Goal: Entertainment & Leisure: Consume media (video, audio)

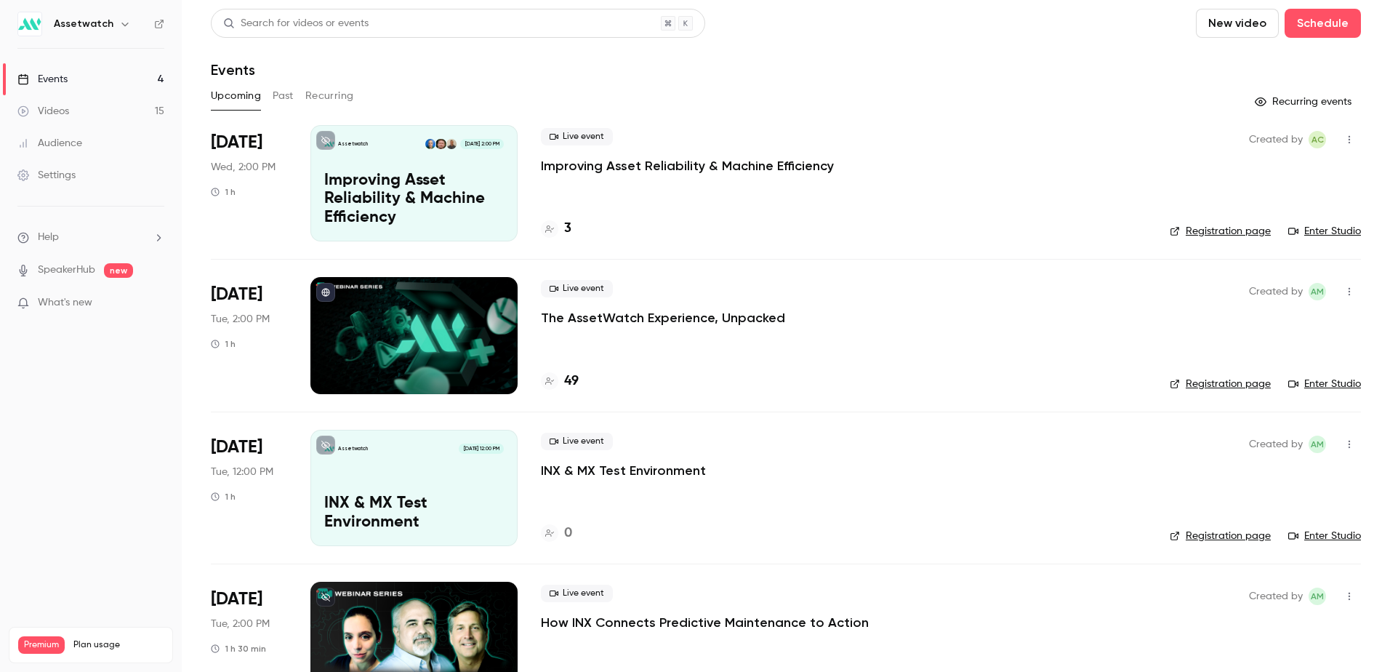
click at [64, 108] on div "Videos" at bounding box center [43, 111] width 52 height 15
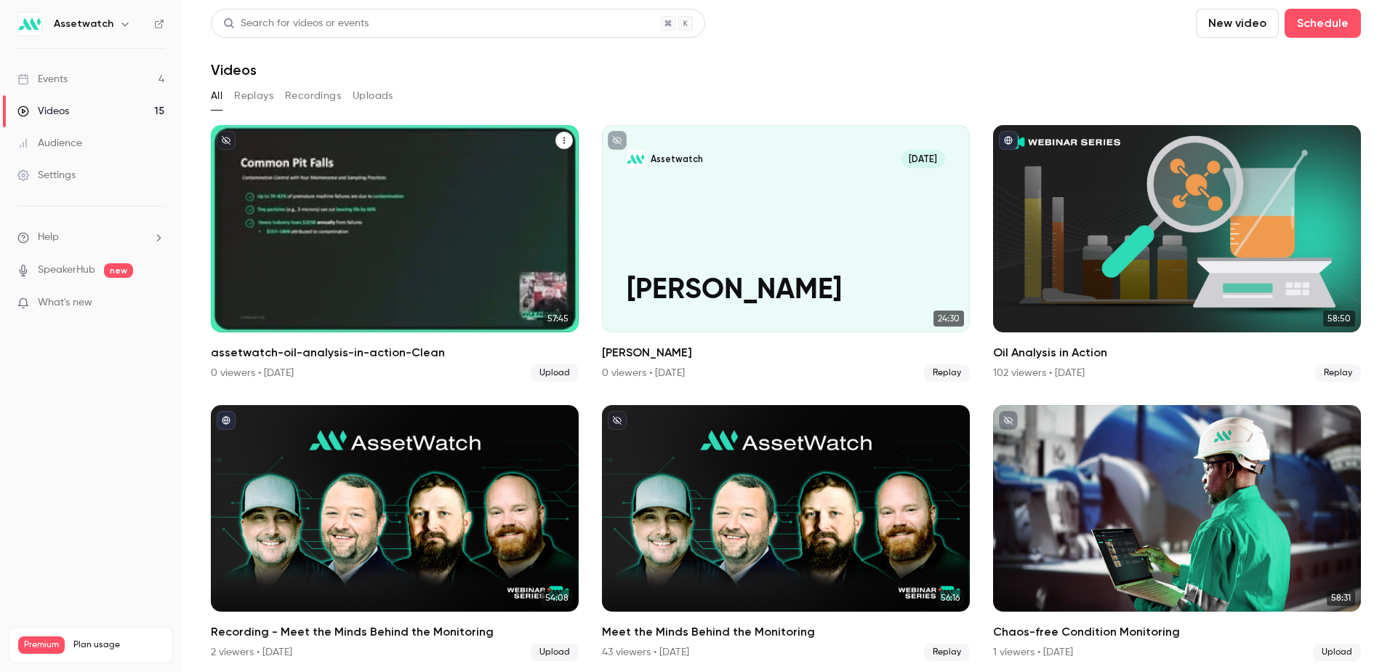
click at [449, 263] on p "assetwatch-oil-analysis-in-action-Clean" at bounding box center [395, 258] width 319 height 99
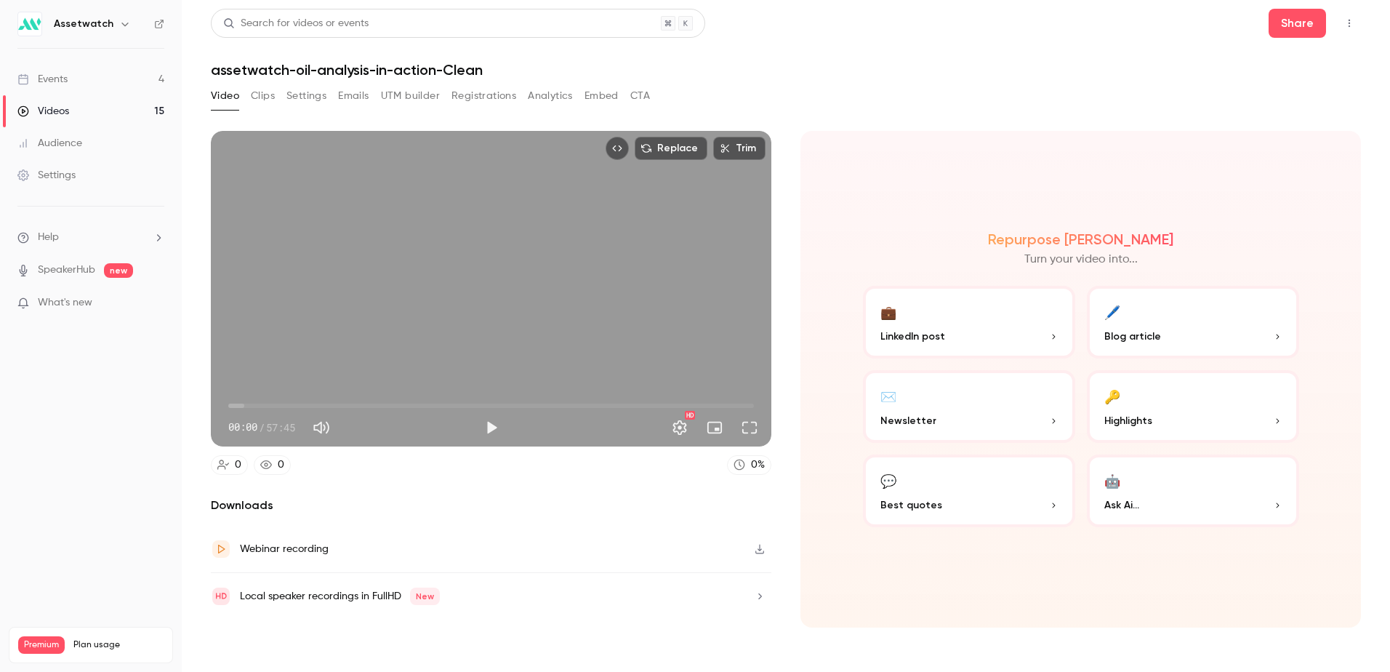
click at [324, 542] on div "Webinar recording" at bounding box center [284, 548] width 89 height 17
click at [1365, 119] on main "Search for videos or events Share assetwatch-oil-analysis-in-action-Clean Video…" at bounding box center [786, 336] width 1209 height 672
click at [264, 98] on button "Clips" at bounding box center [263, 95] width 24 height 23
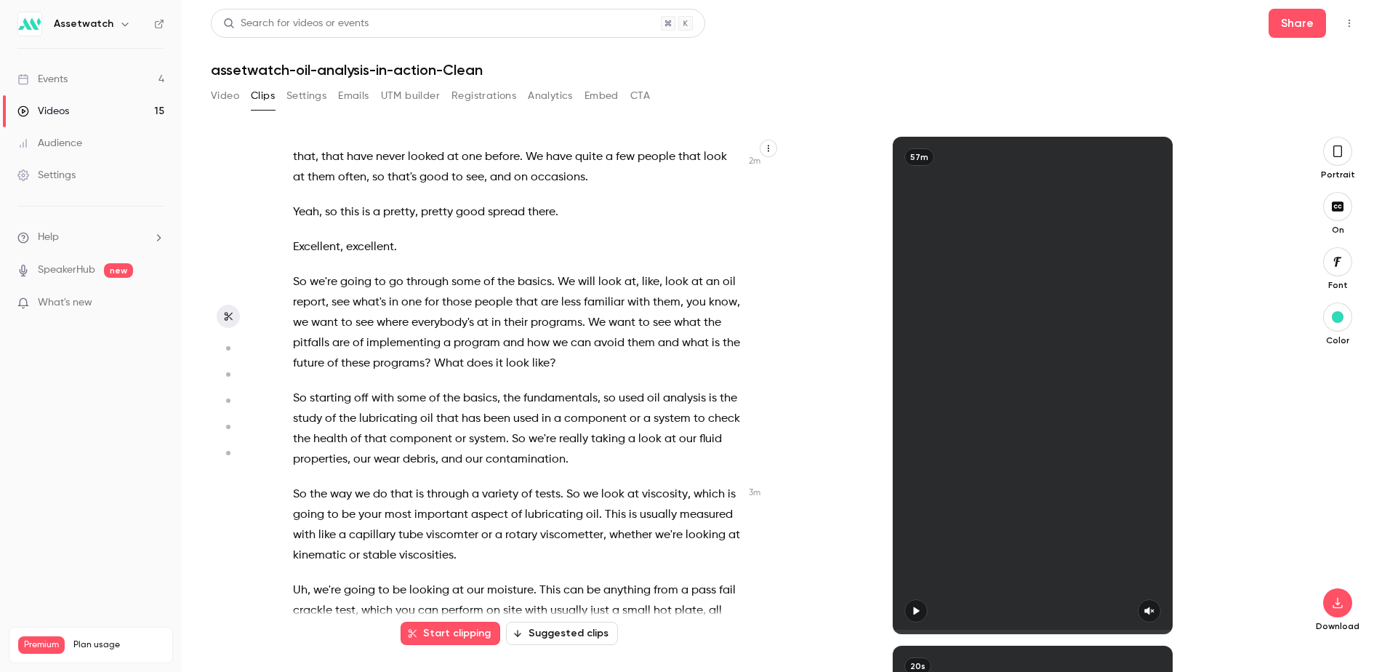
scroll to position [945, 0]
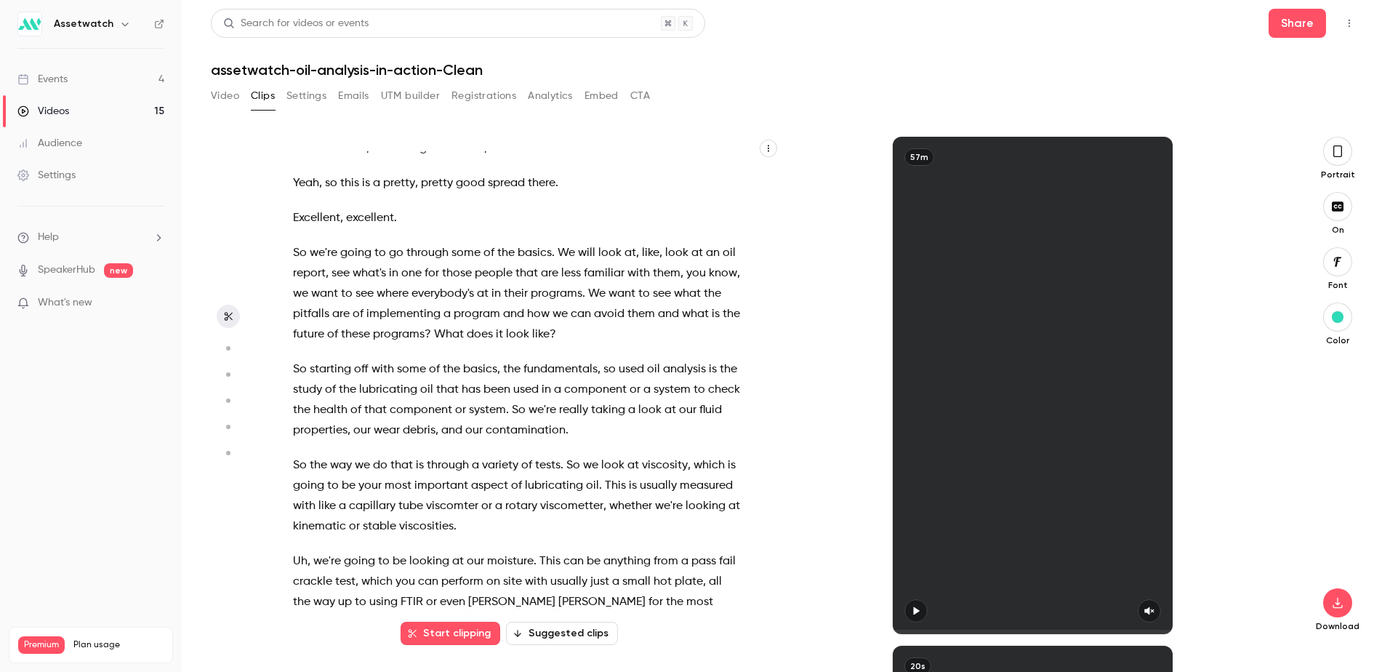
click at [591, 324] on span "can" at bounding box center [581, 314] width 20 height 20
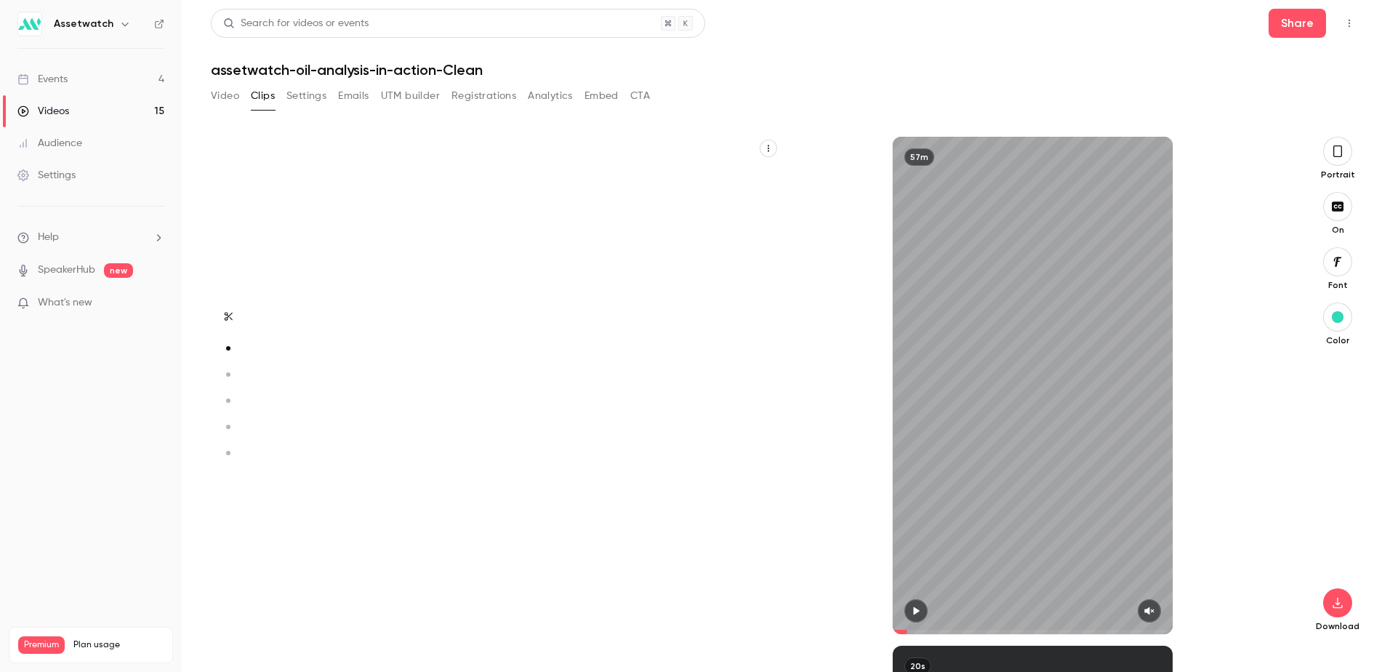
type input "***"
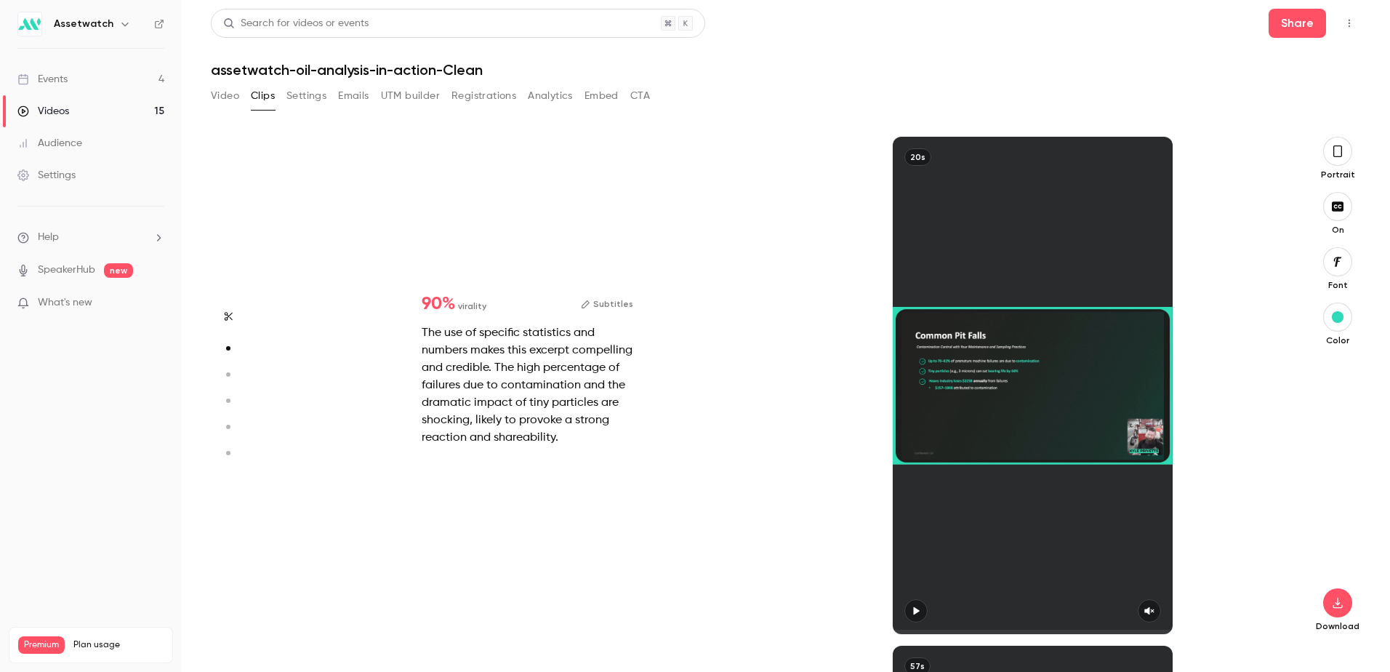
scroll to position [0, 0]
type input "***"
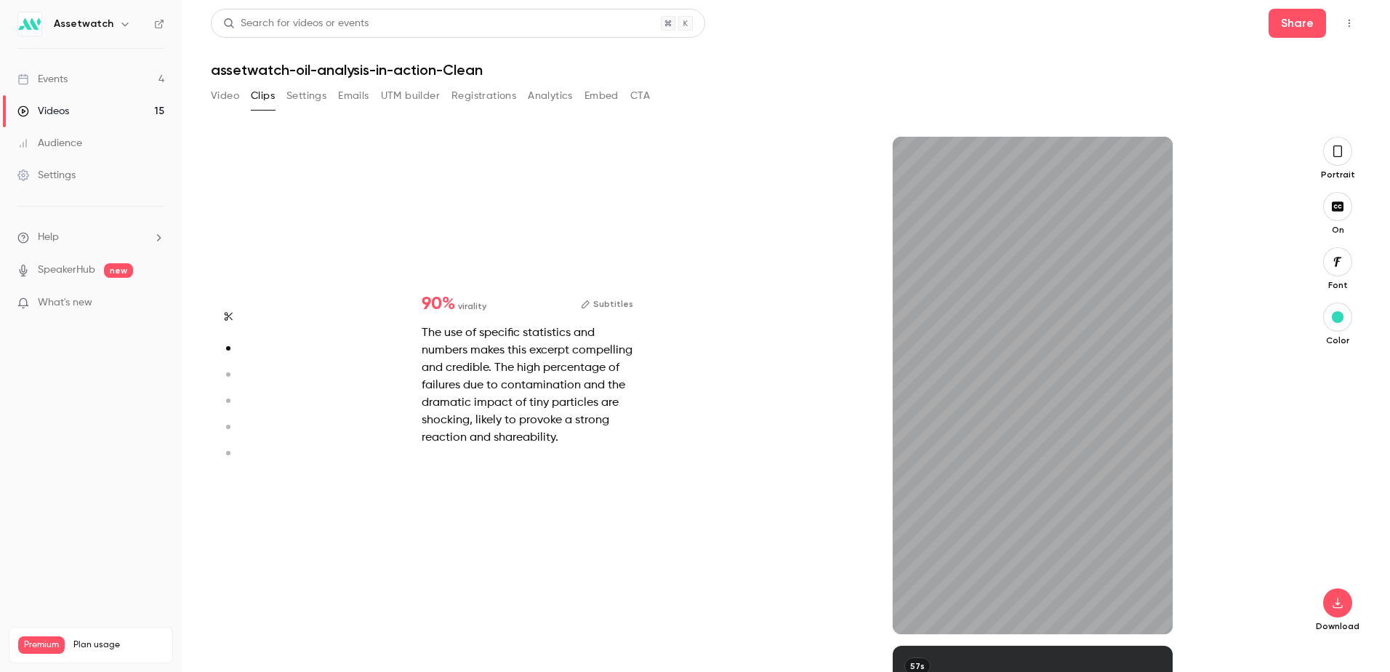
type input "***"
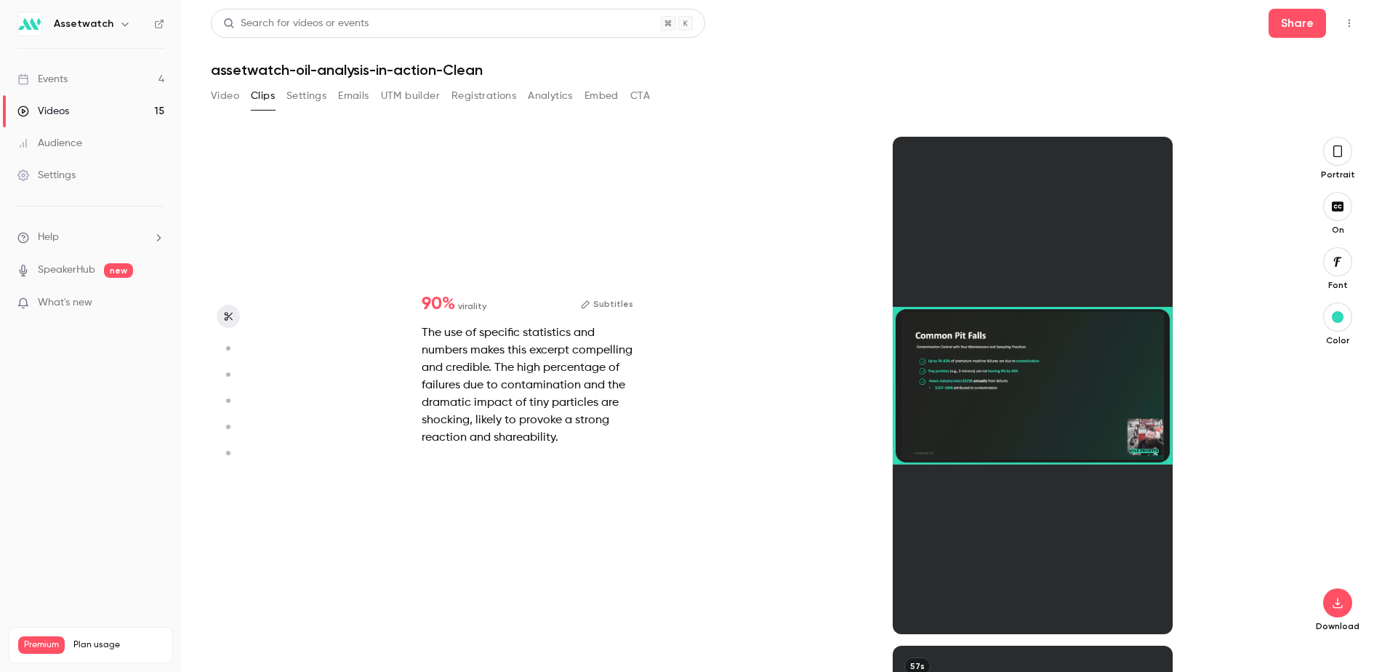
scroll to position [0, 0]
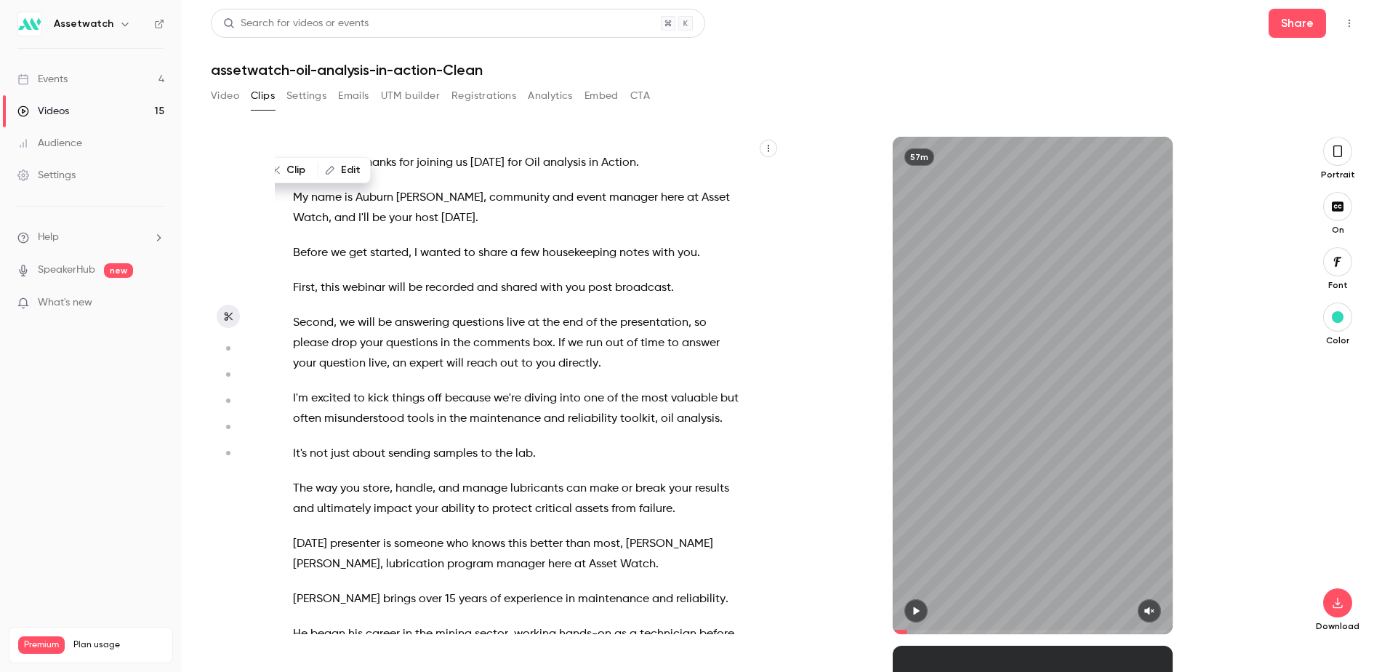
type input "***"
type input "*"
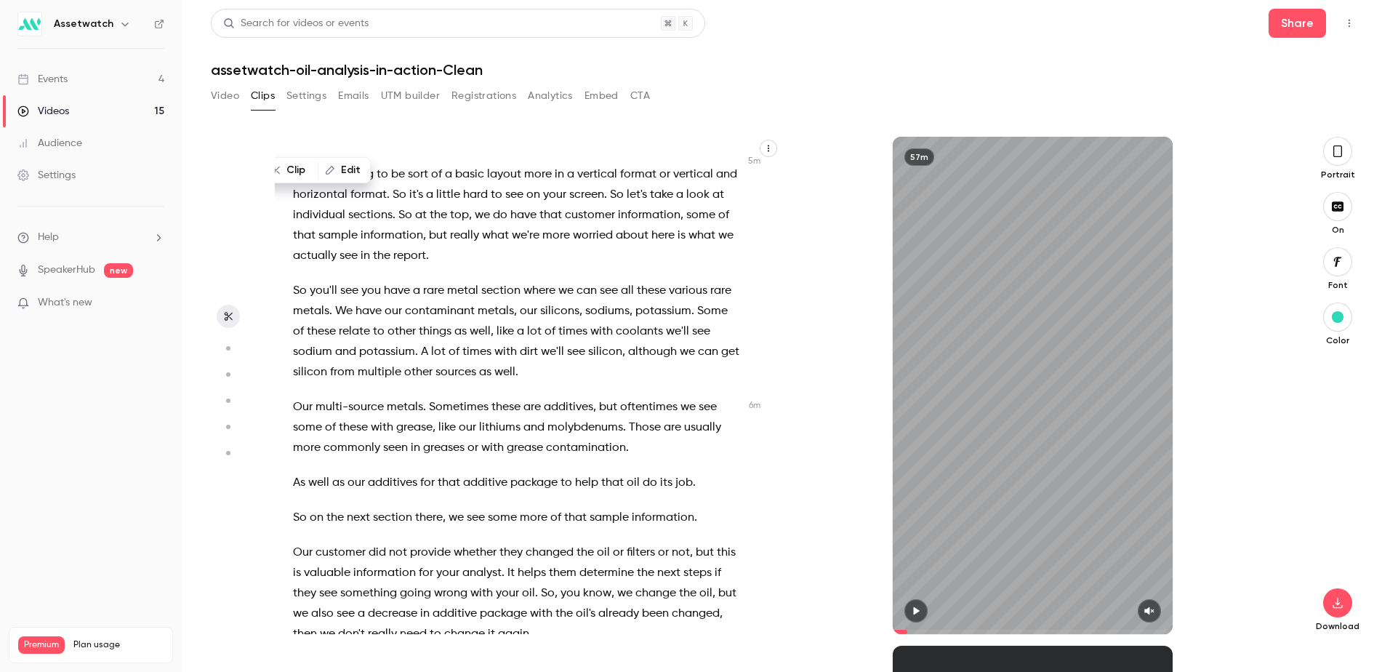
scroll to position [1975, 0]
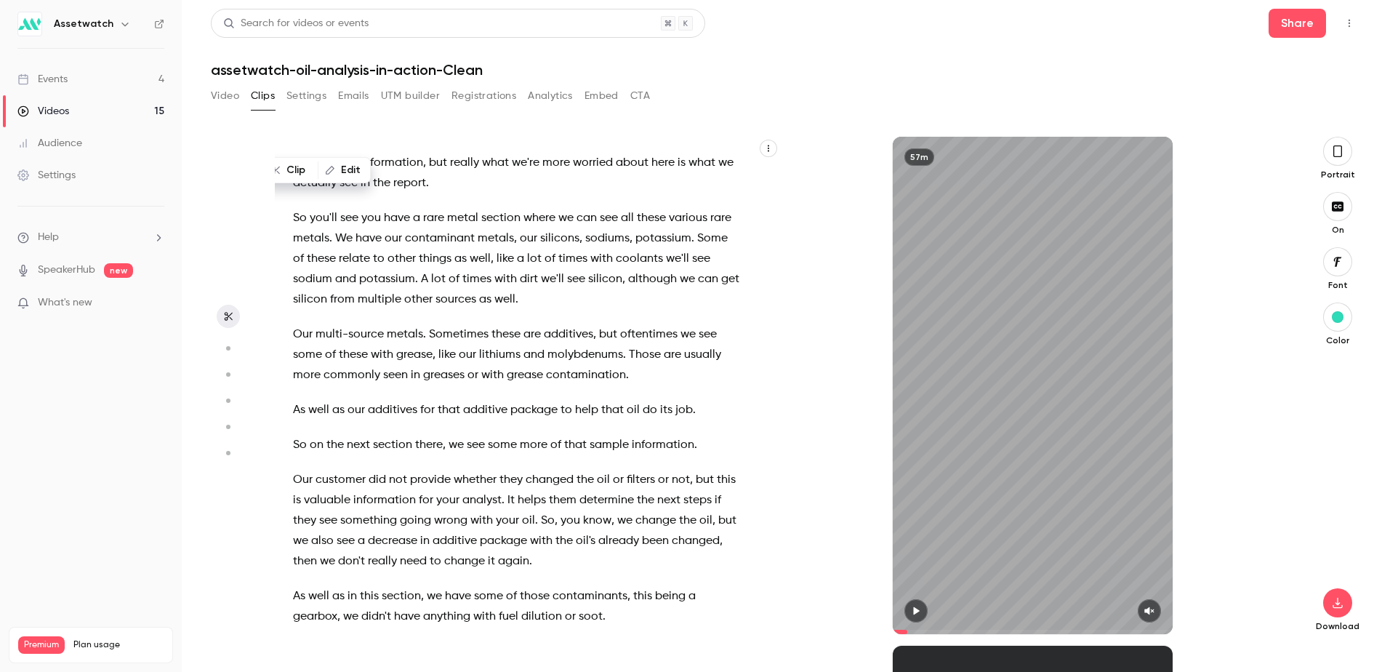
click at [517, 289] on span "with" at bounding box center [506, 279] width 23 height 20
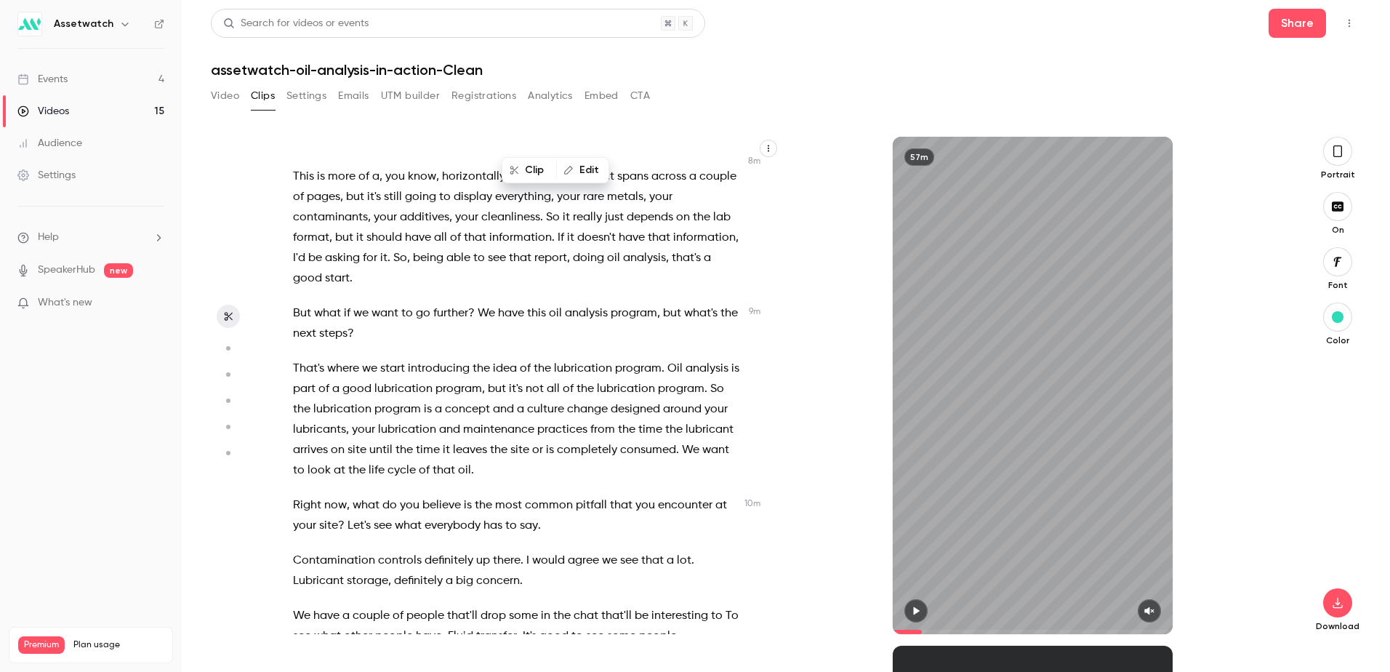
scroll to position [3139, 0]
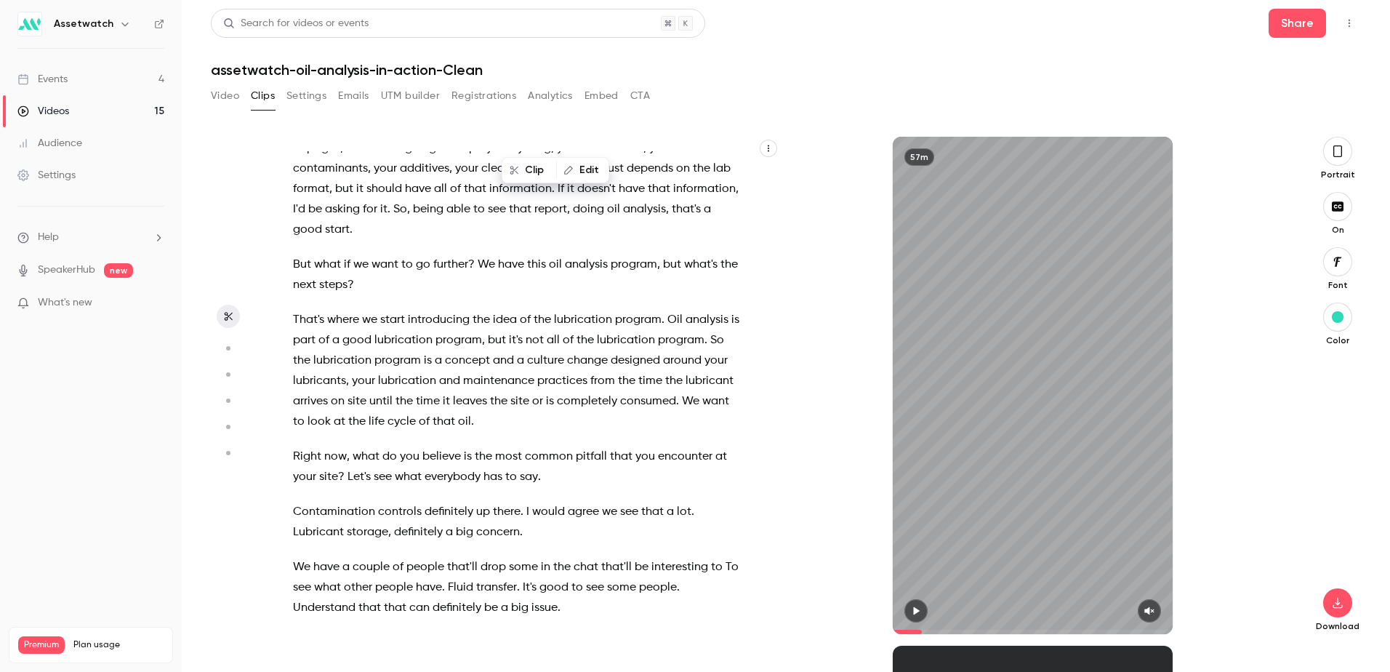
click at [514, 371] on span "and" at bounding box center [503, 361] width 21 height 20
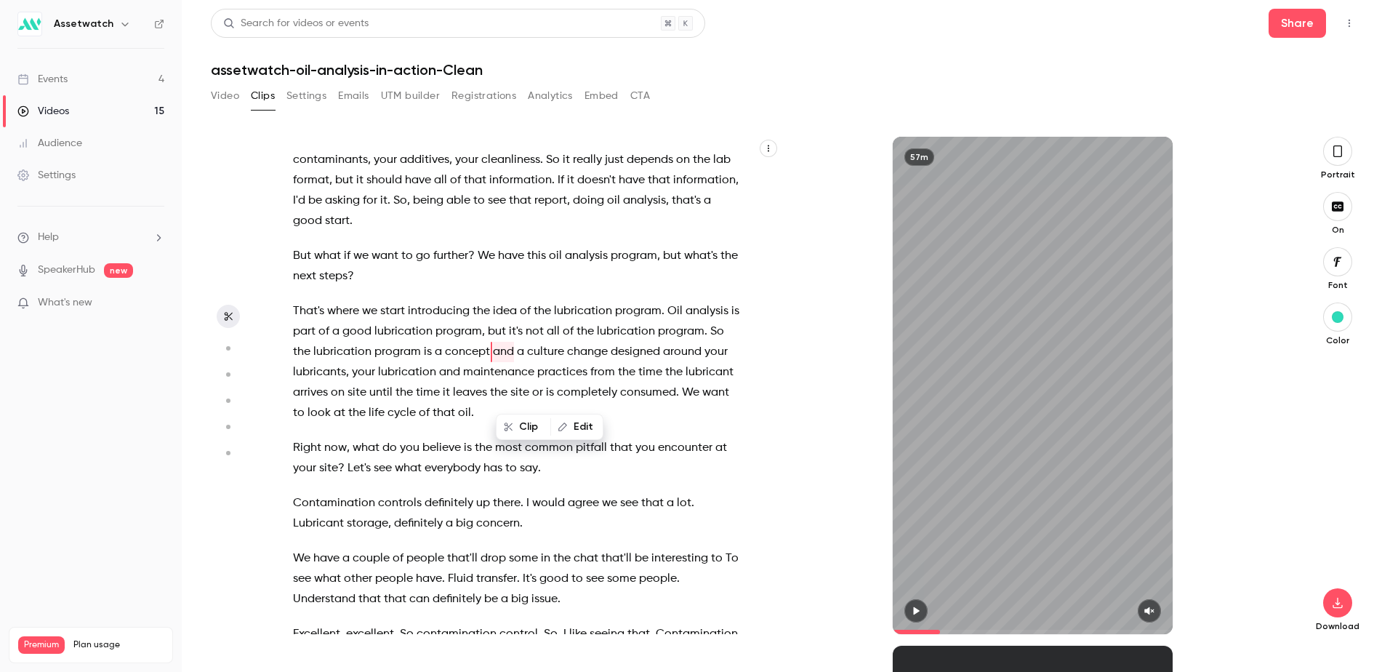
click at [711, 342] on span "So" at bounding box center [718, 331] width 14 height 20
click at [912, 614] on icon "button" at bounding box center [917, 611] width 12 height 10
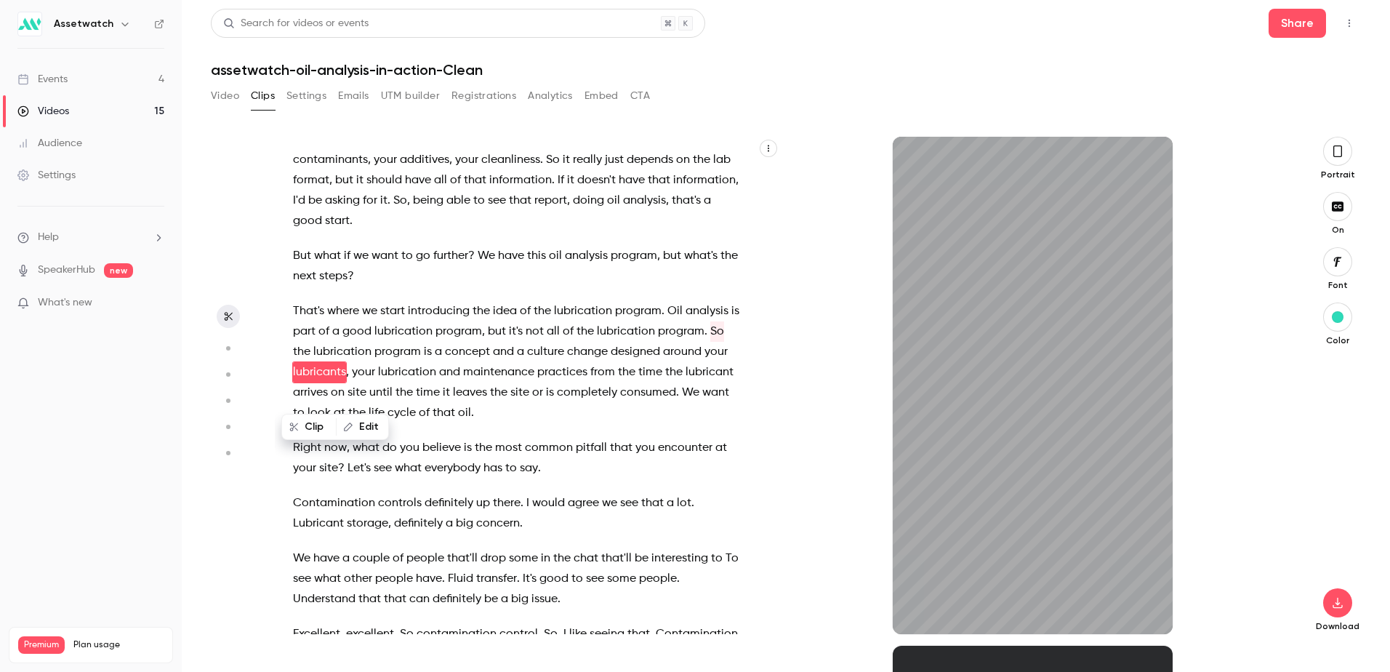
scroll to position [3168, 0]
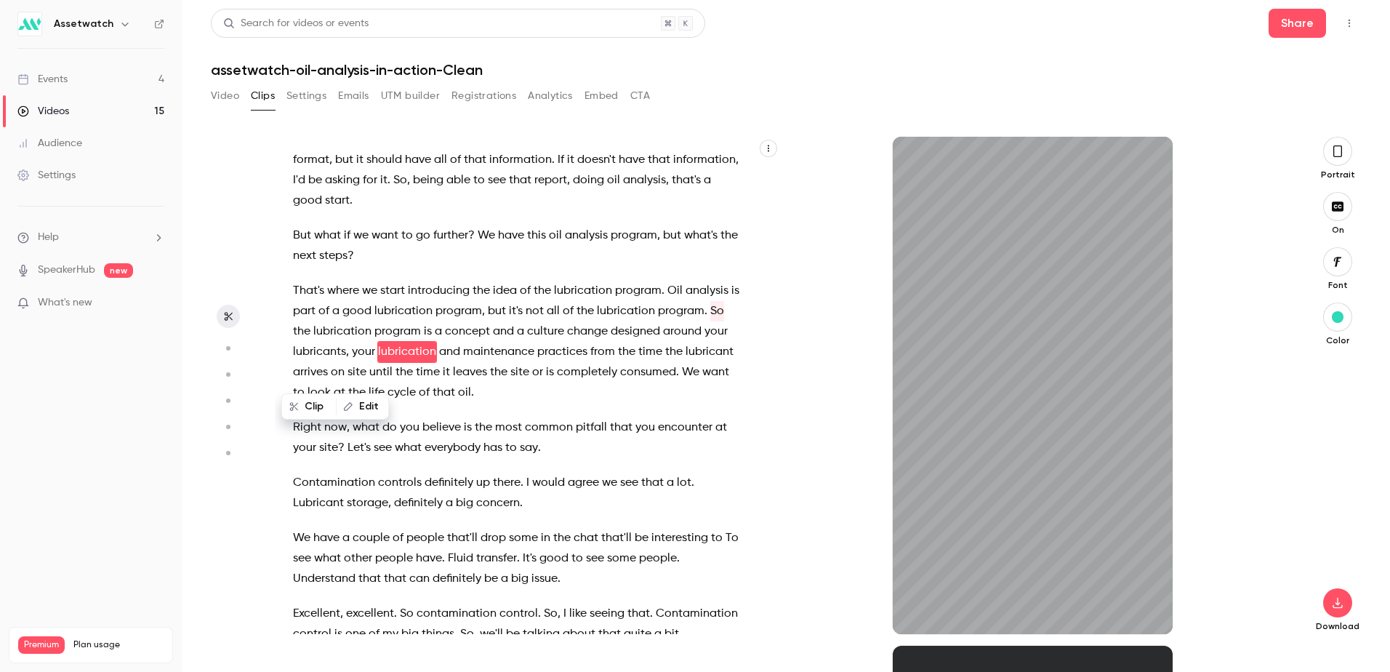
click at [577, 403] on p "That's where we start introducing the idea of the lubrication program . Oil ana…" at bounding box center [516, 342] width 447 height 122
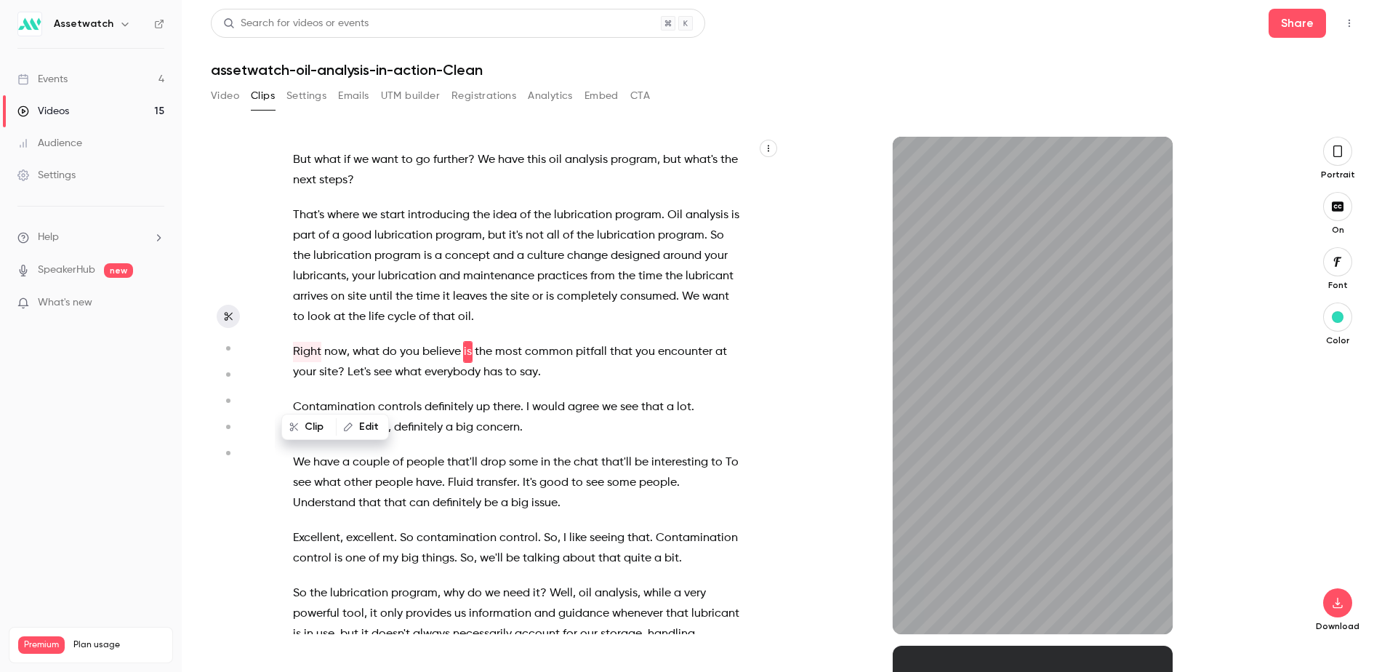
click at [711, 246] on span "So" at bounding box center [718, 235] width 14 height 20
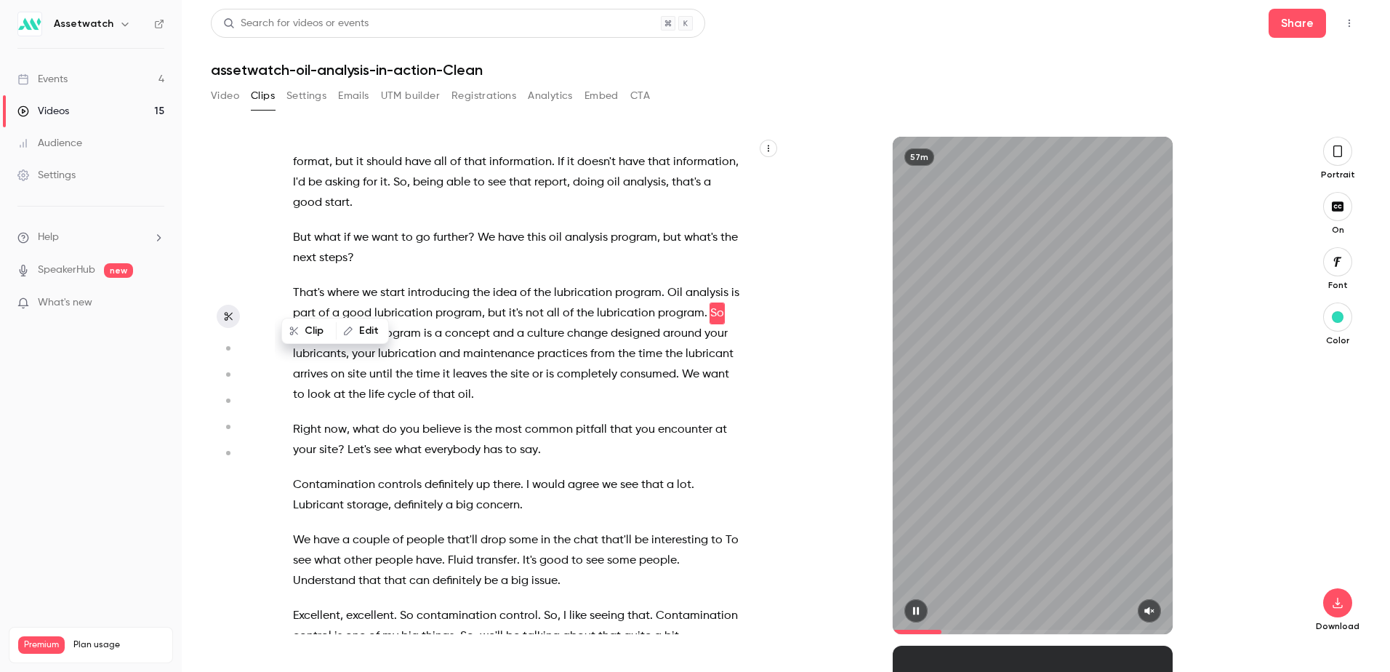
scroll to position [3148, 0]
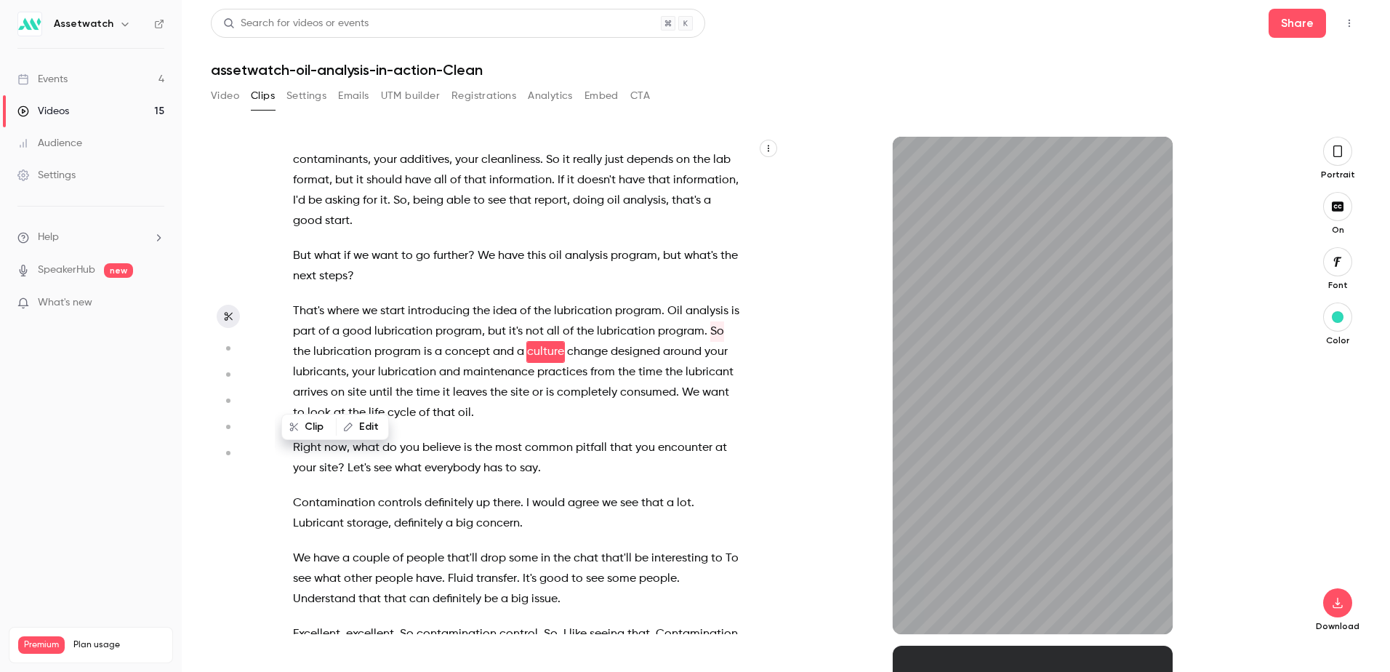
click at [711, 342] on span "So" at bounding box center [718, 331] width 14 height 20
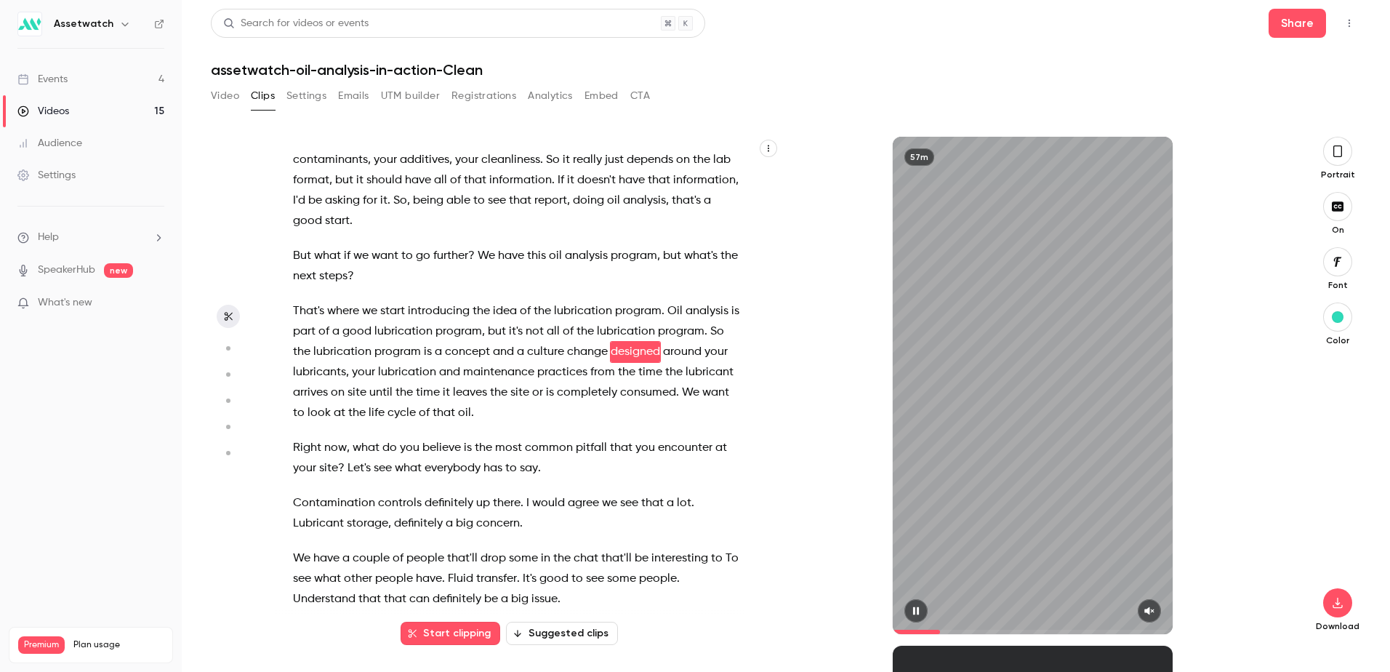
click at [914, 613] on icon "button" at bounding box center [916, 611] width 6 height 8
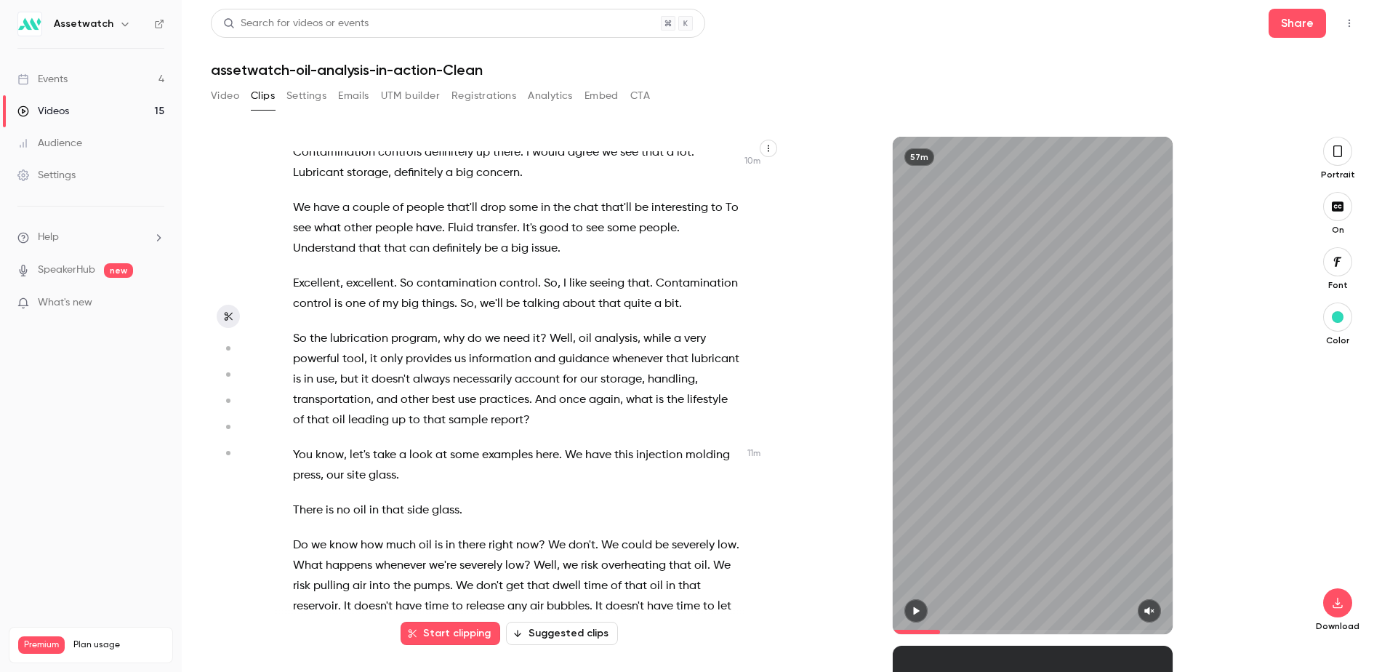
scroll to position [3511, 0]
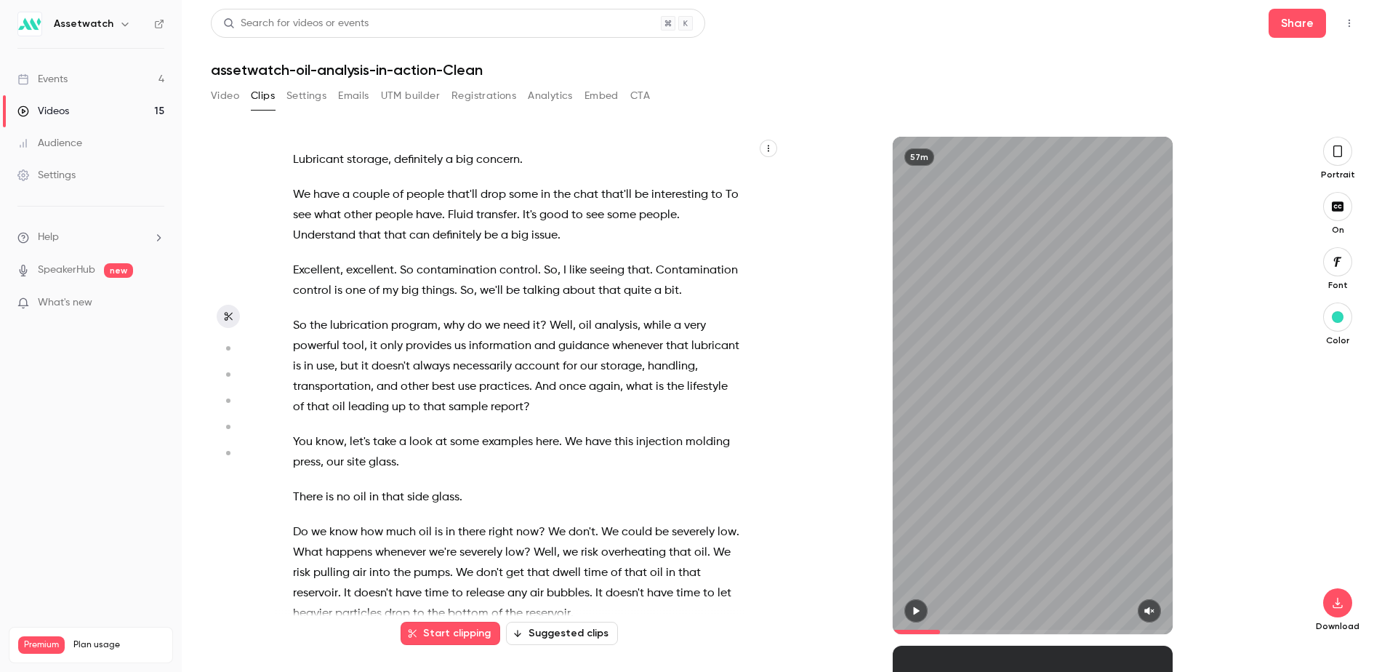
click at [292, 388] on div "Hi everyone , thanks for joining us [DATE] for Oil analysis in Action . My name…" at bounding box center [524, 392] width 498 height 483
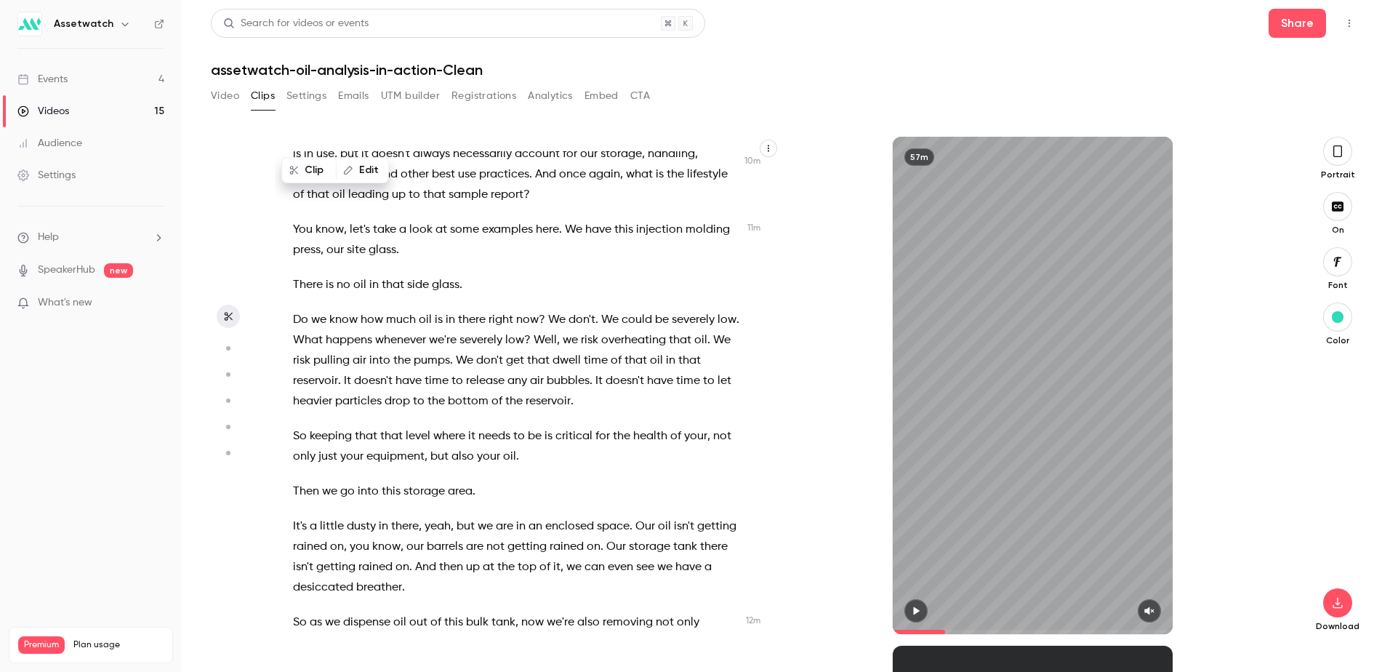
scroll to position [3796, 0]
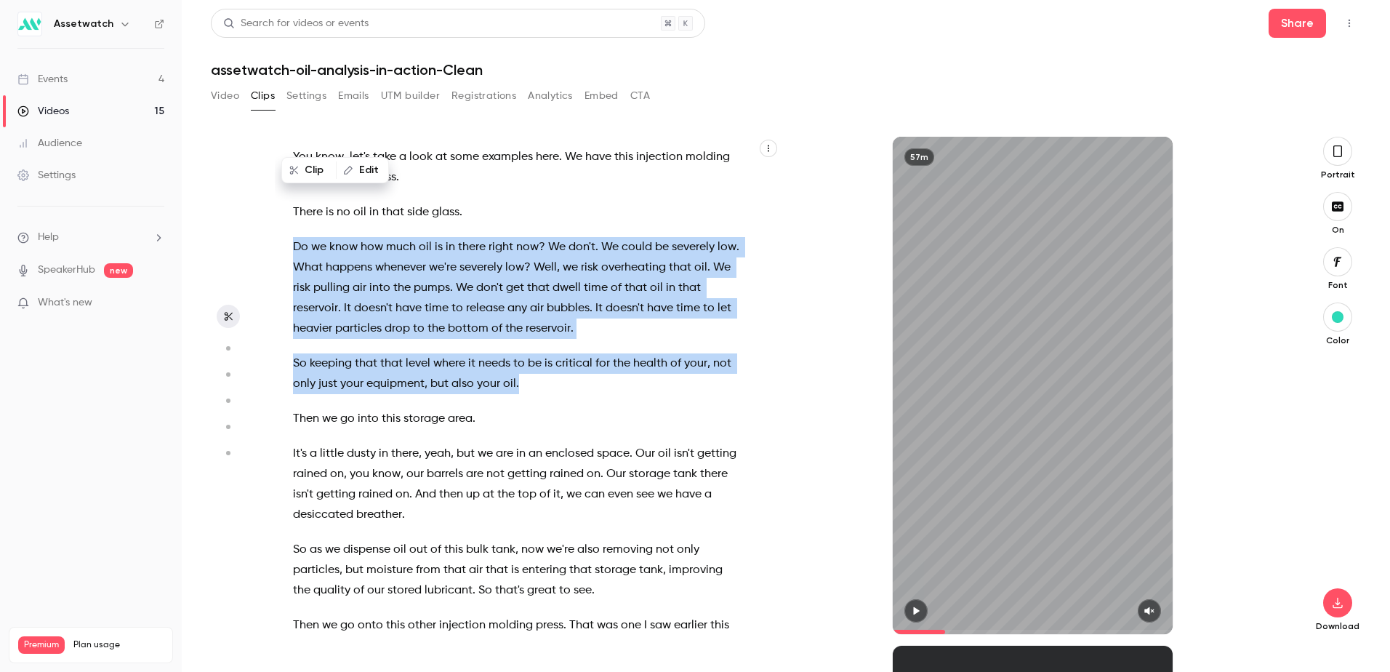
drag, startPoint x: 294, startPoint y: 308, endPoint x: 581, endPoint y: 436, distance: 314.5
click at [581, 436] on div "Hi everyone , thanks for joining us [DATE] for Oil analysis in Action . My name…" at bounding box center [524, 392] width 498 height 483
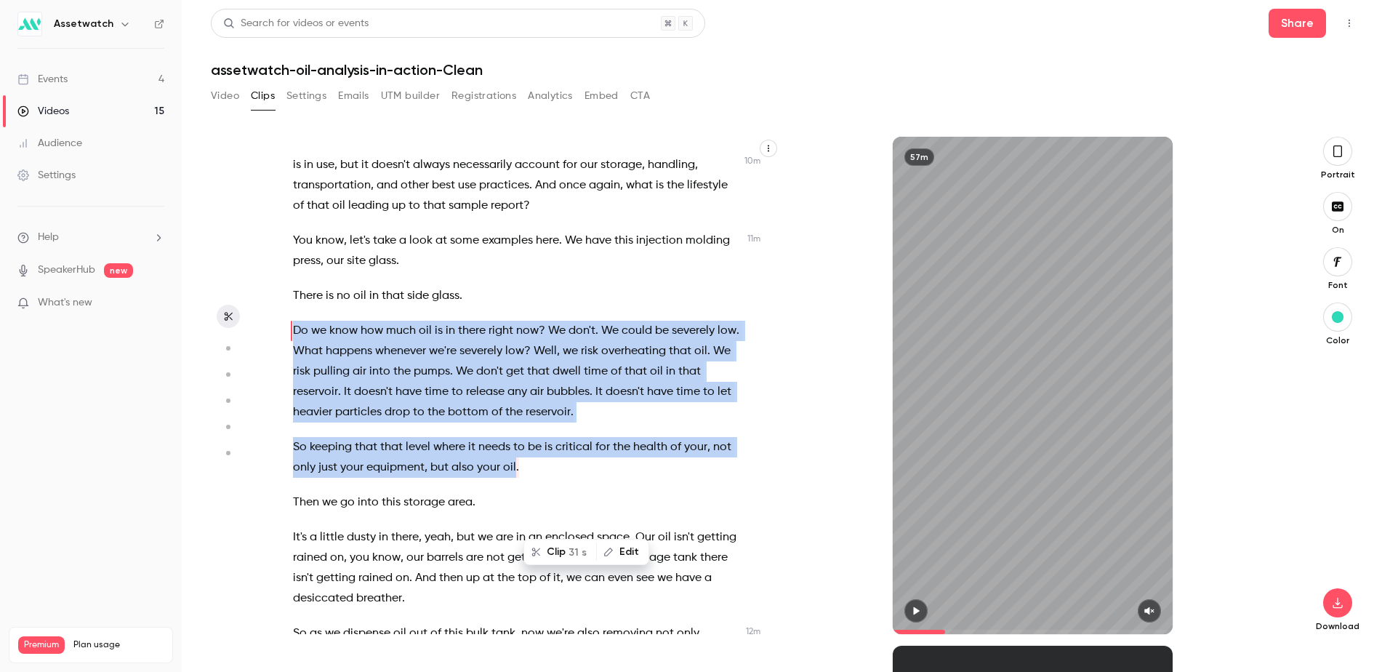
scroll to position [3712, 0]
drag, startPoint x: 609, startPoint y: 366, endPoint x: 445, endPoint y: 435, distance: 177.6
drag, startPoint x: 445, startPoint y: 435, endPoint x: 596, endPoint y: 398, distance: 155.0
click at [596, 342] on span "." at bounding box center [597, 331] width 3 height 20
drag, startPoint x: 293, startPoint y: 393, endPoint x: 546, endPoint y: 521, distance: 283.6
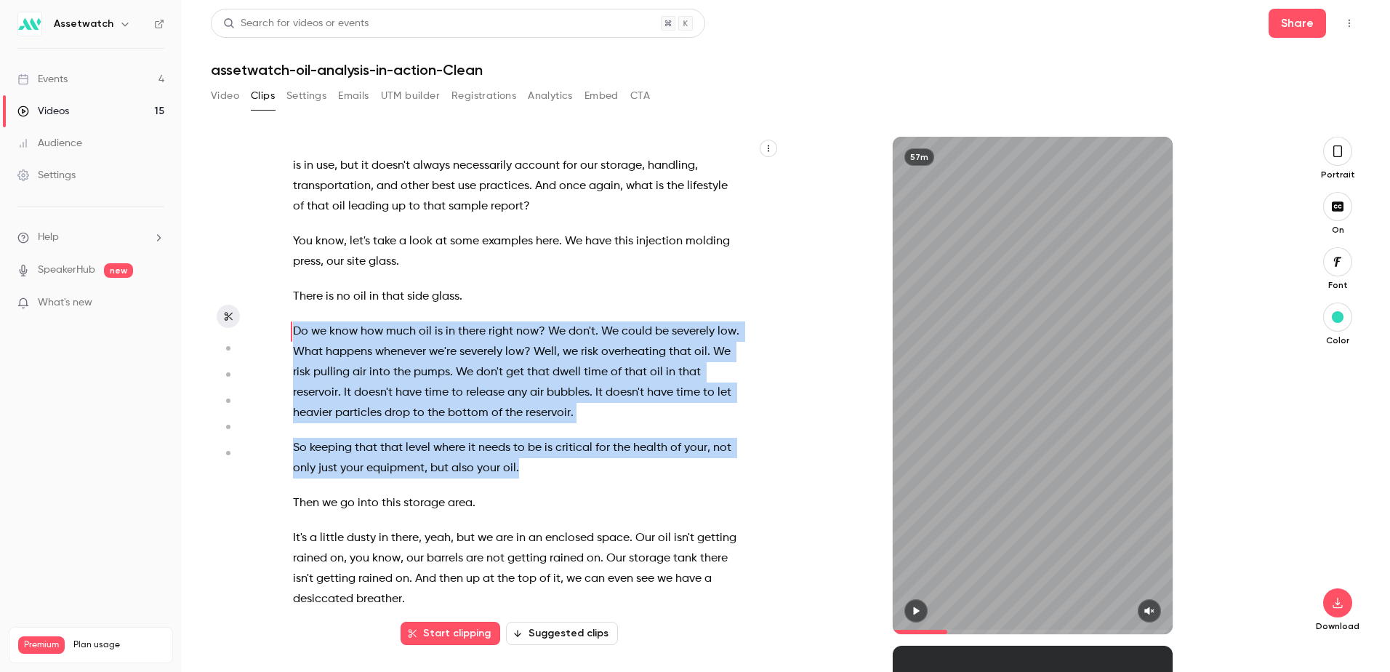
click at [546, 521] on div "Hi everyone , thanks for joining us [DATE] for Oil analysis in Action . My name…" at bounding box center [524, 392] width 498 height 483
drag, startPoint x: 546, startPoint y: 521, endPoint x: 556, endPoint y: 568, distance: 47.6
click at [556, 568] on button "Clip 31 s" at bounding box center [560, 563] width 71 height 23
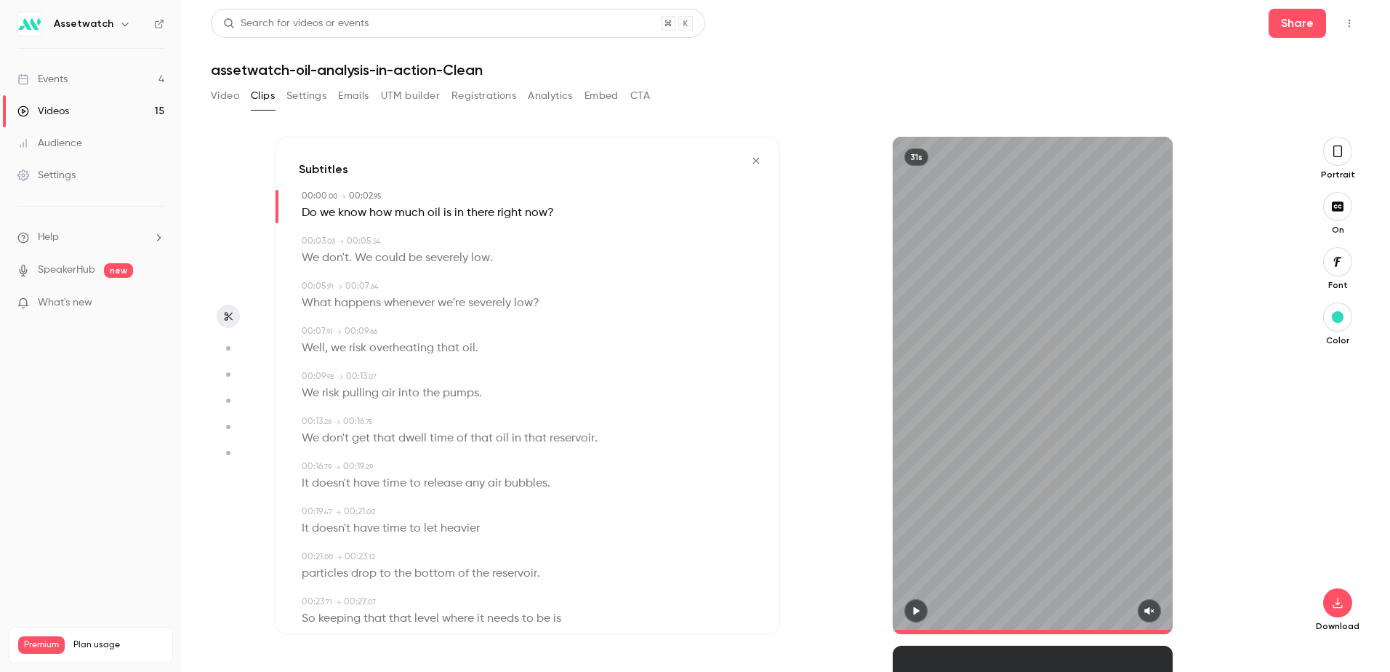
type input "*"
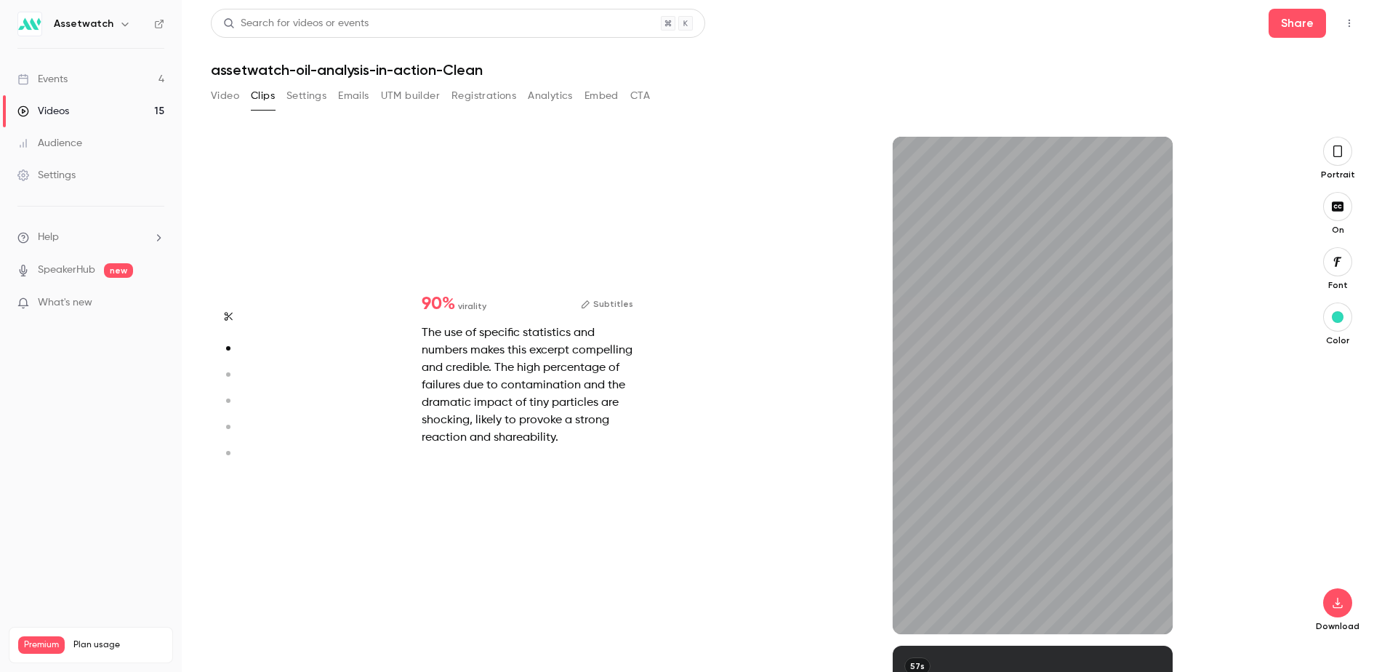
scroll to position [364, 0]
type input "*"
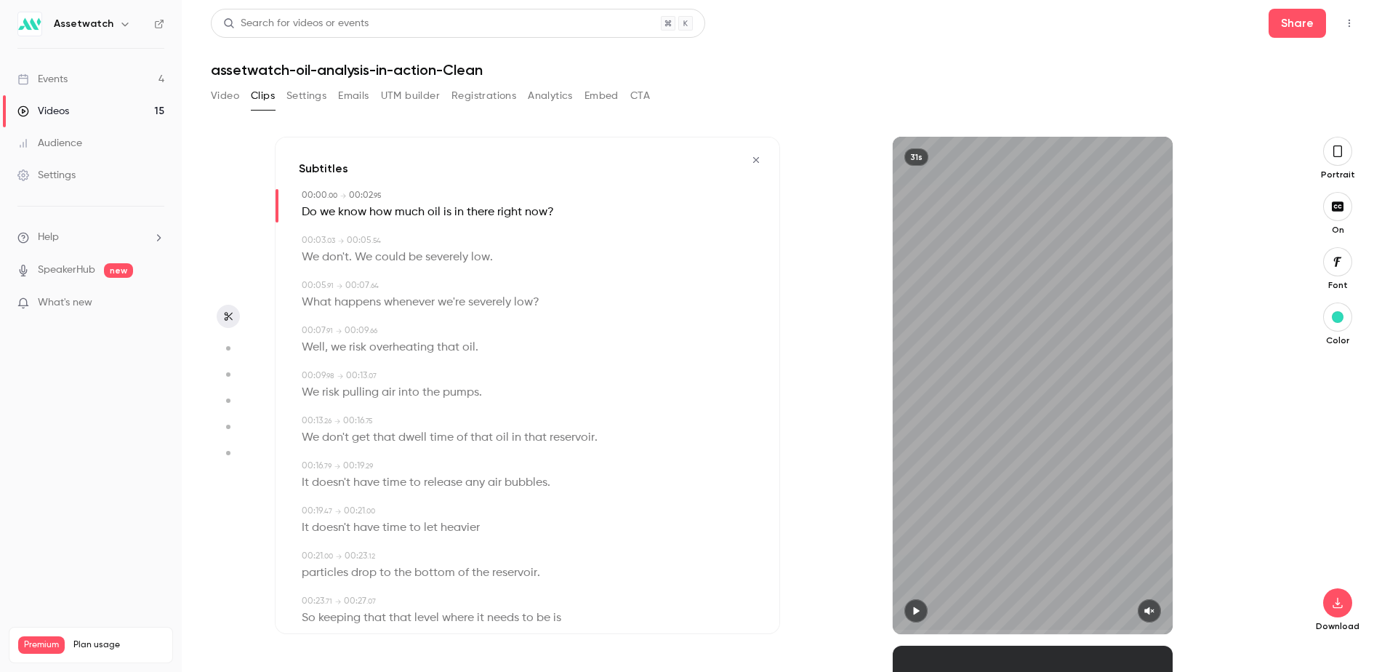
scroll to position [0, 0]
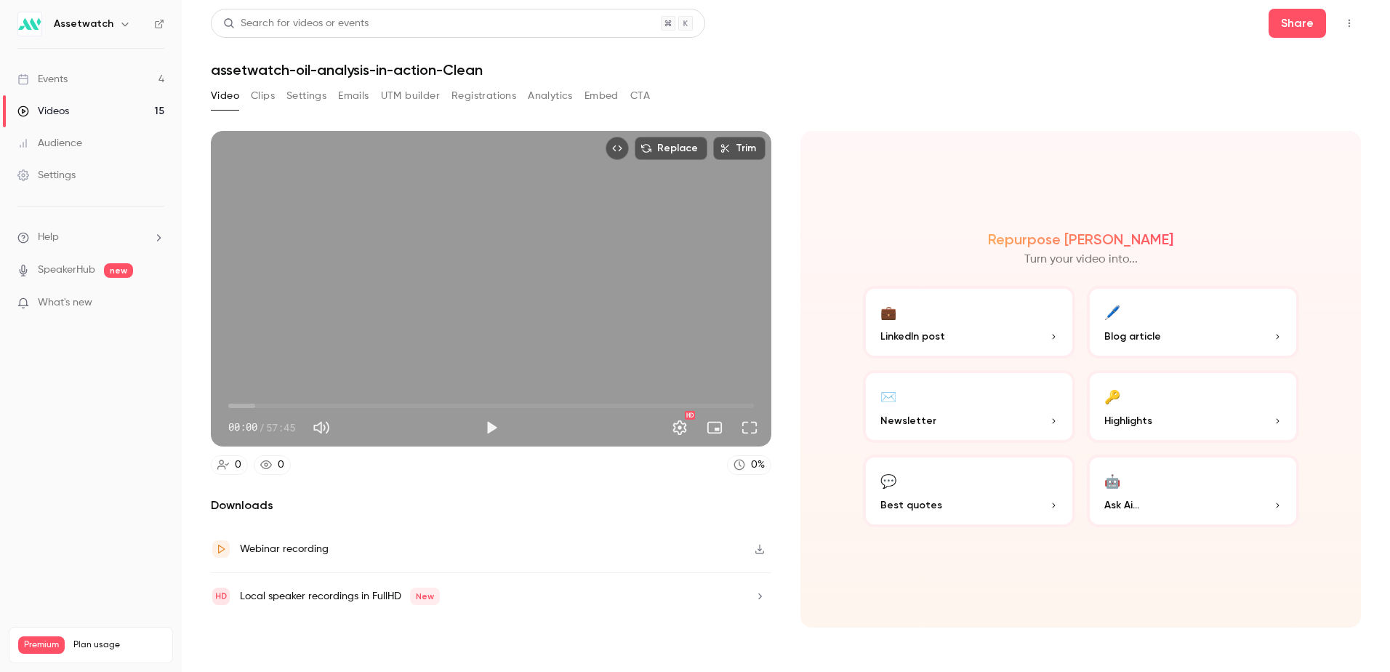
click at [299, 547] on div "Webinar recording" at bounding box center [284, 548] width 89 height 17
click at [271, 97] on button "Clips" at bounding box center [263, 95] width 24 height 23
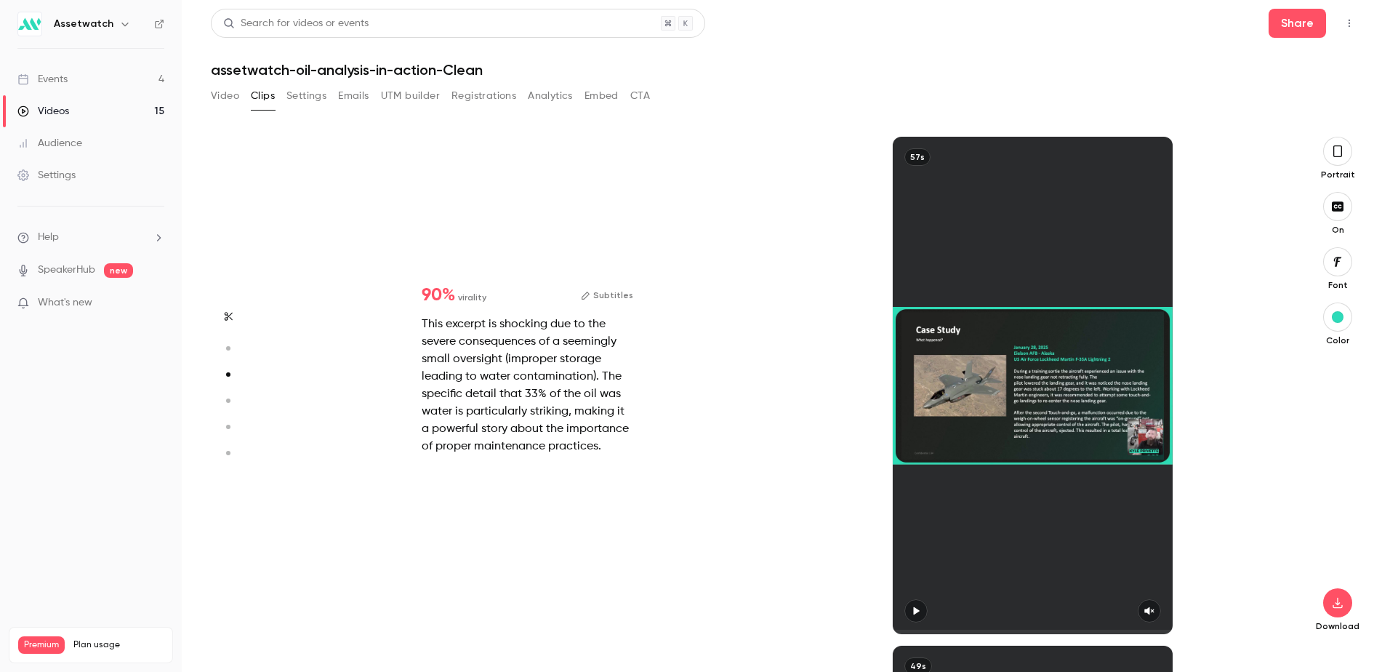
scroll to position [1018, 0]
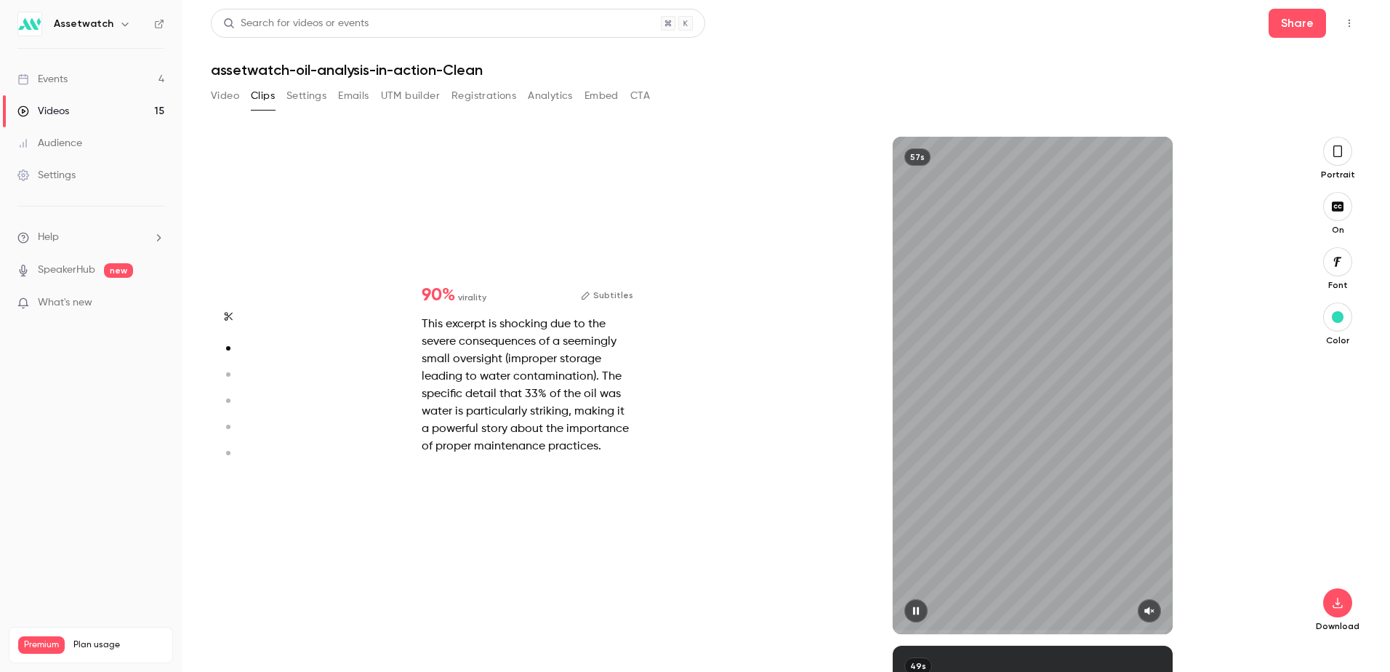
type input "*"
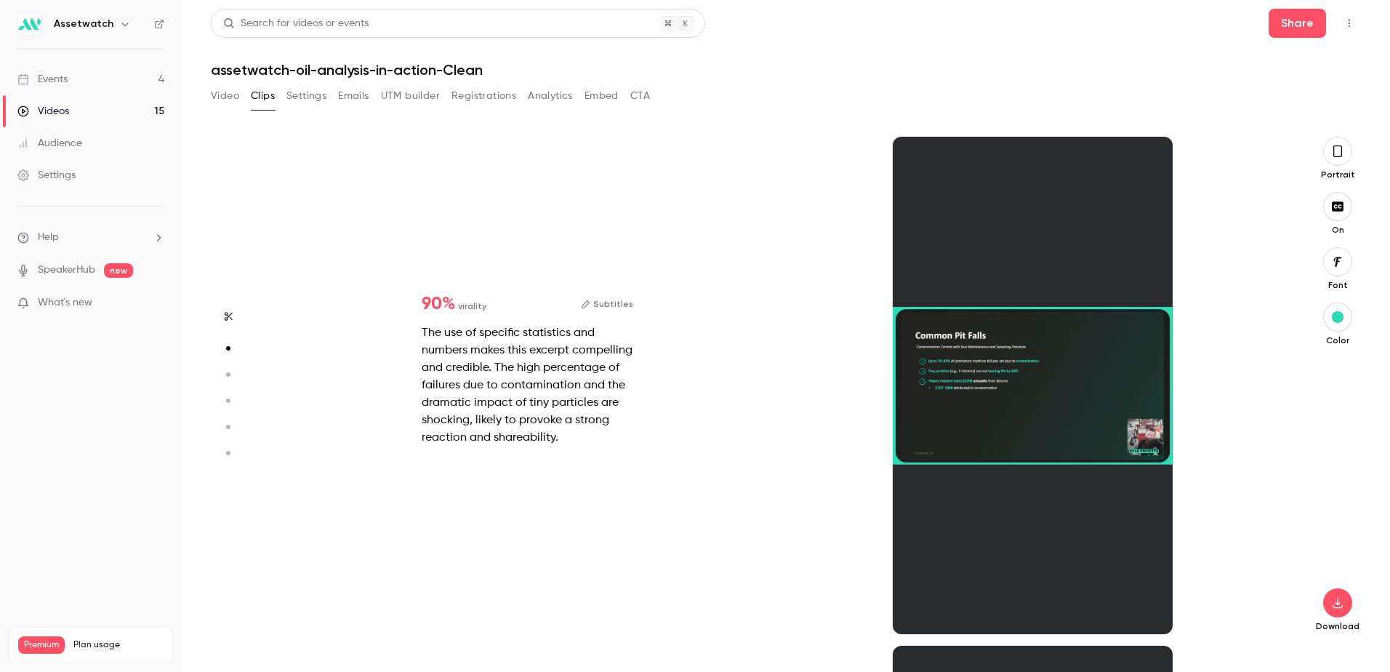
type input "*"
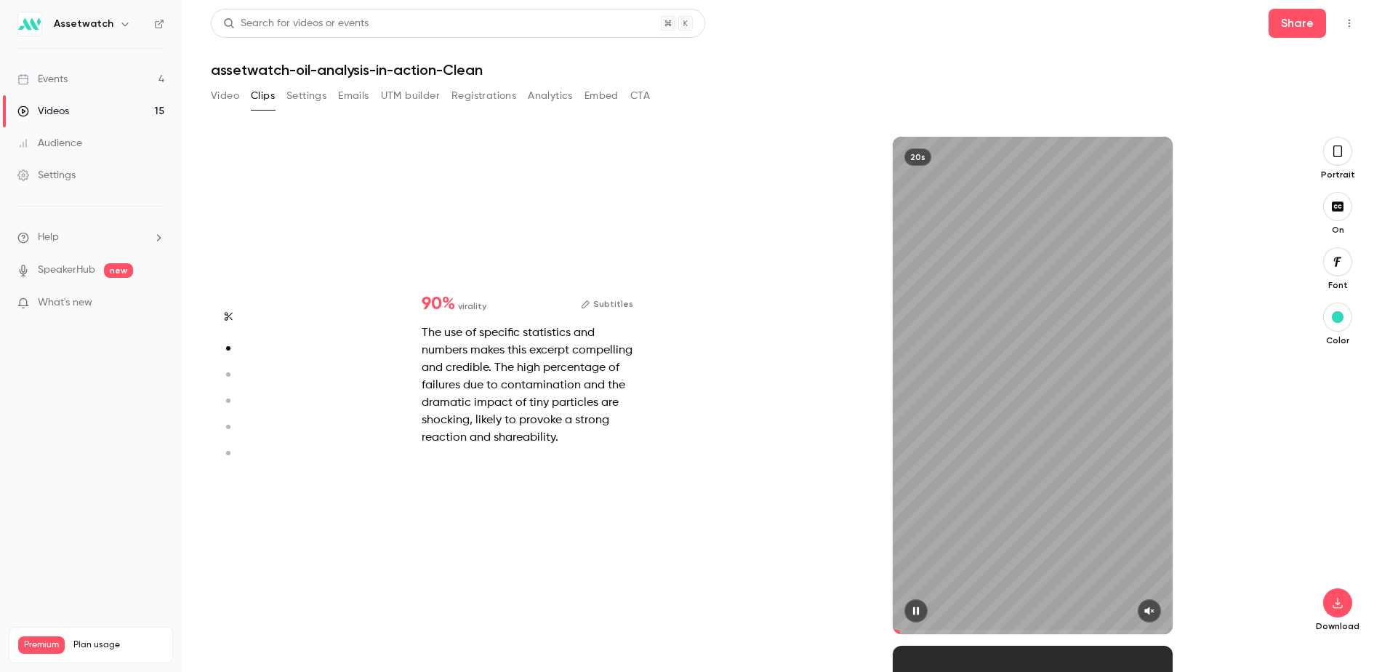
scroll to position [261, 0]
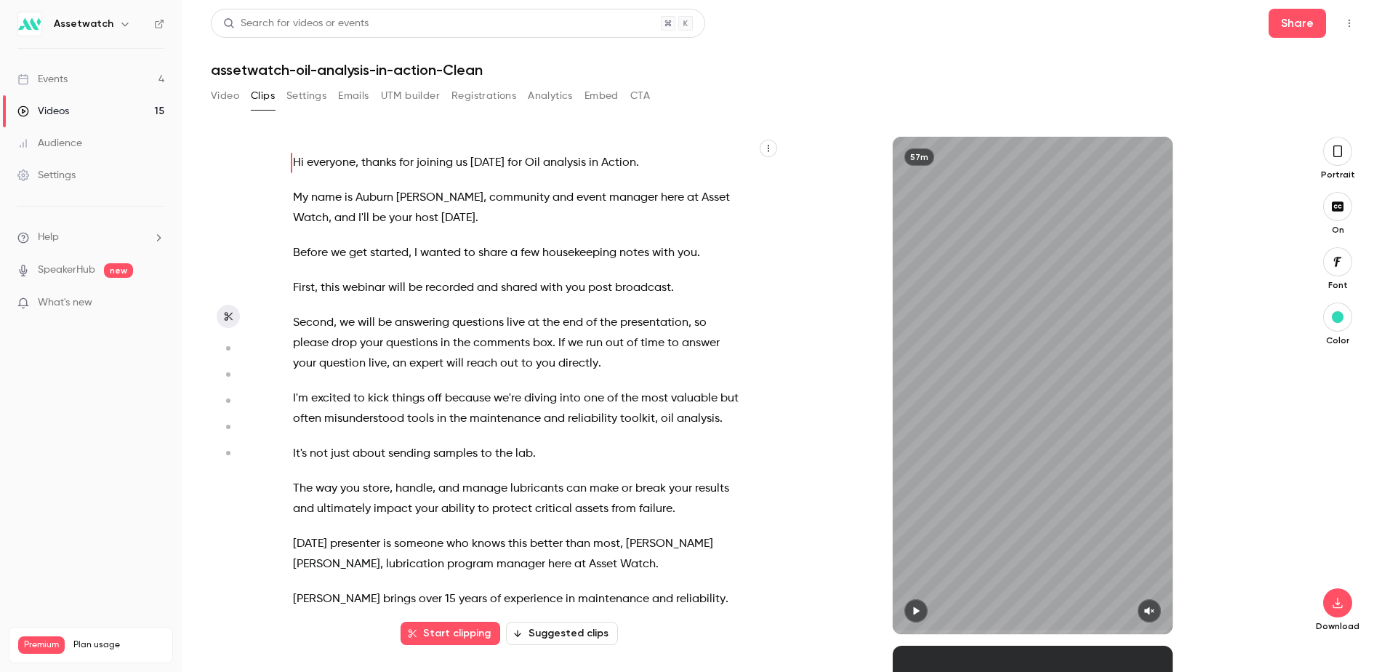
type input "*"
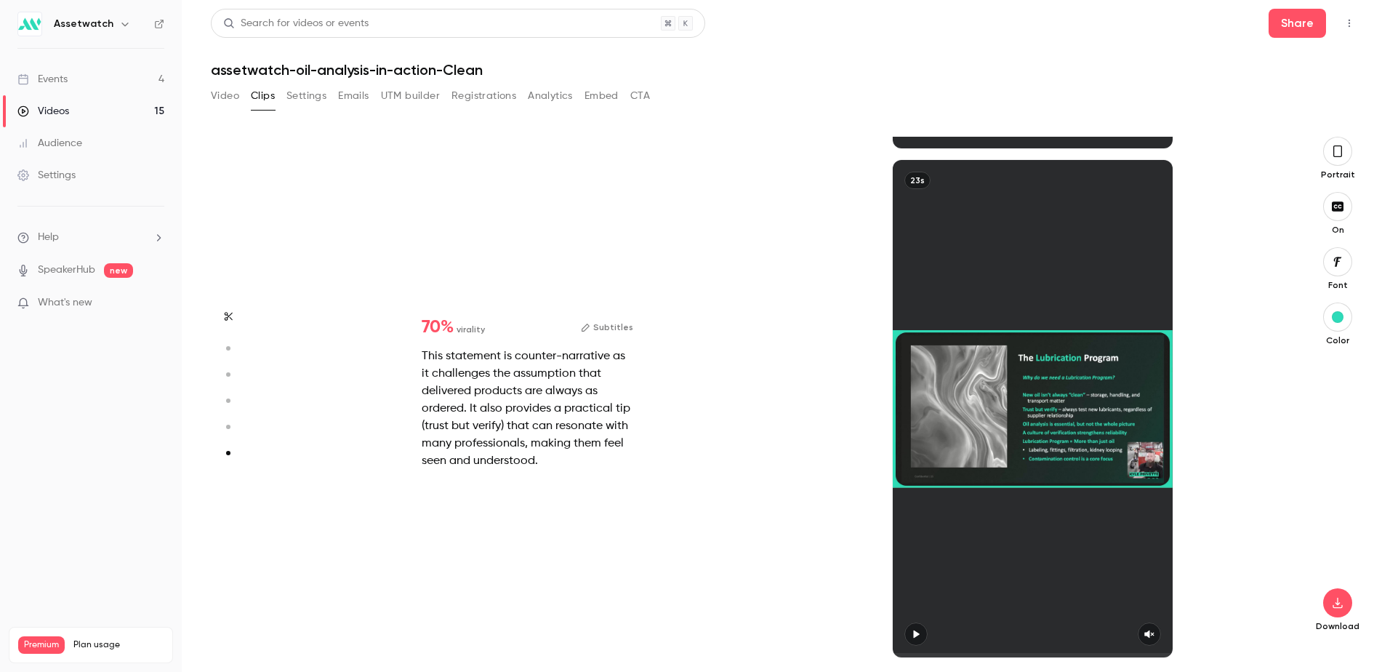
scroll to position [2522, 0]
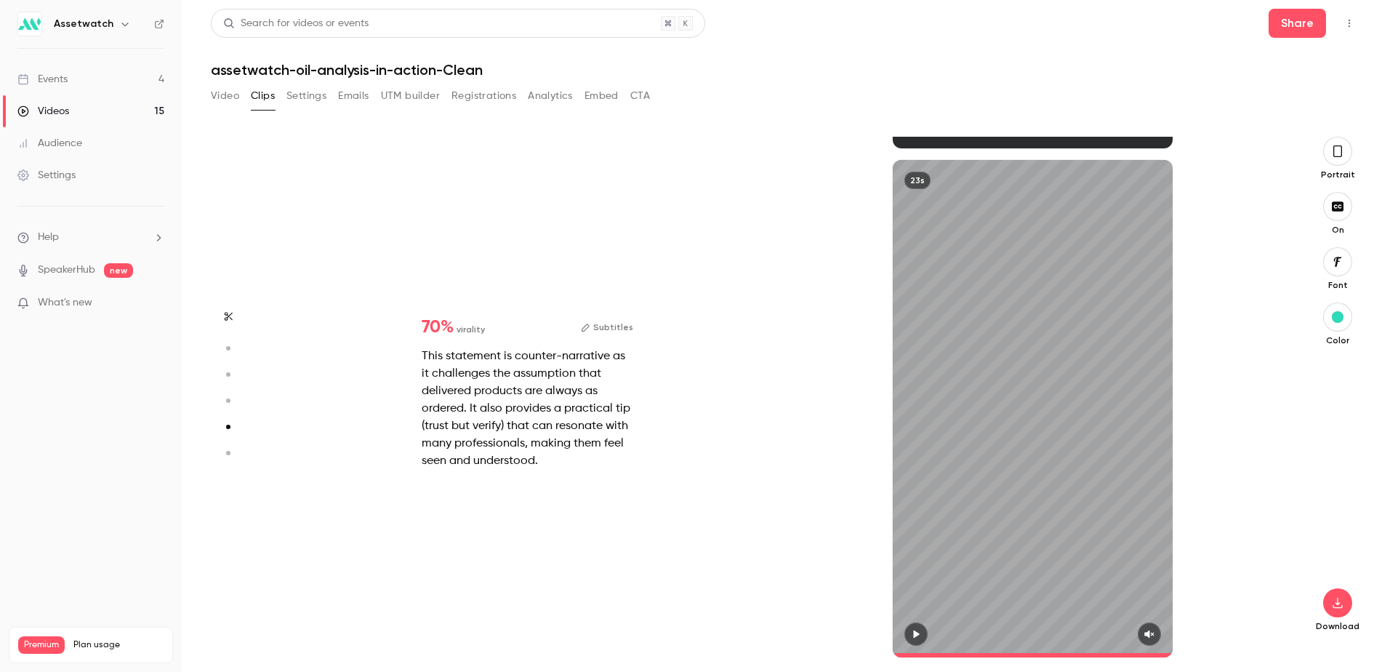
type input "*"
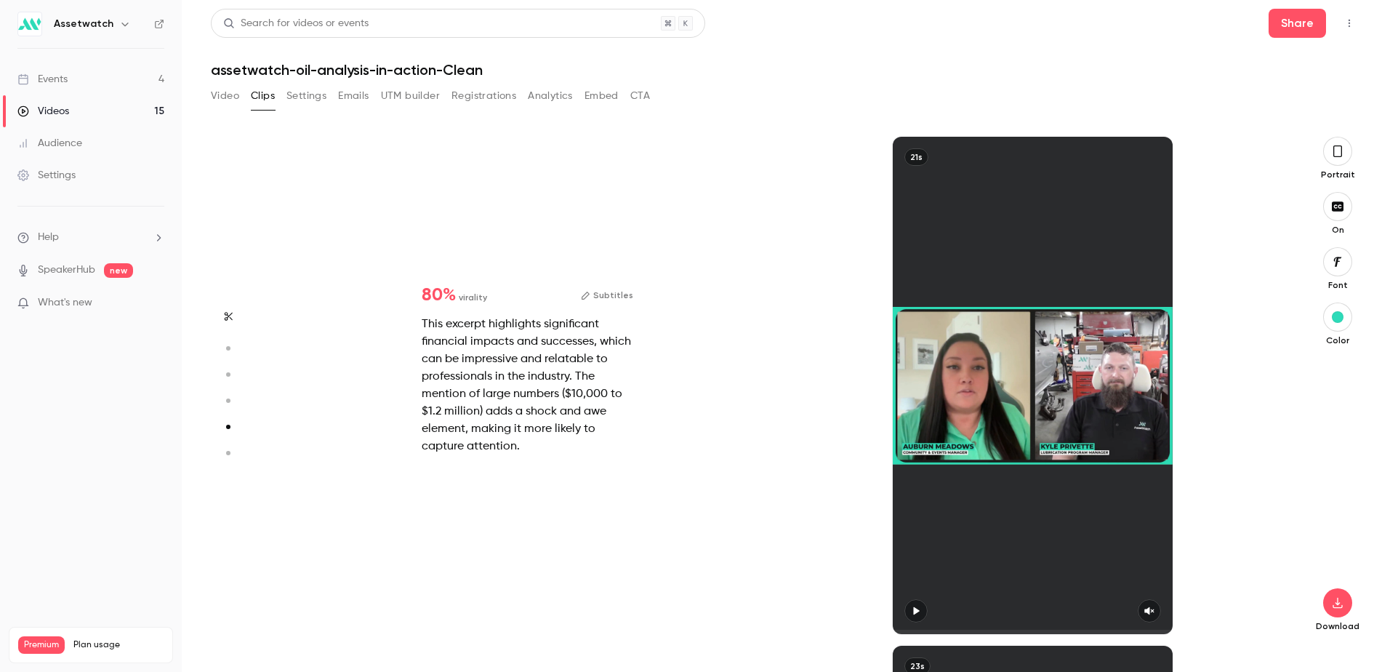
type input "*"
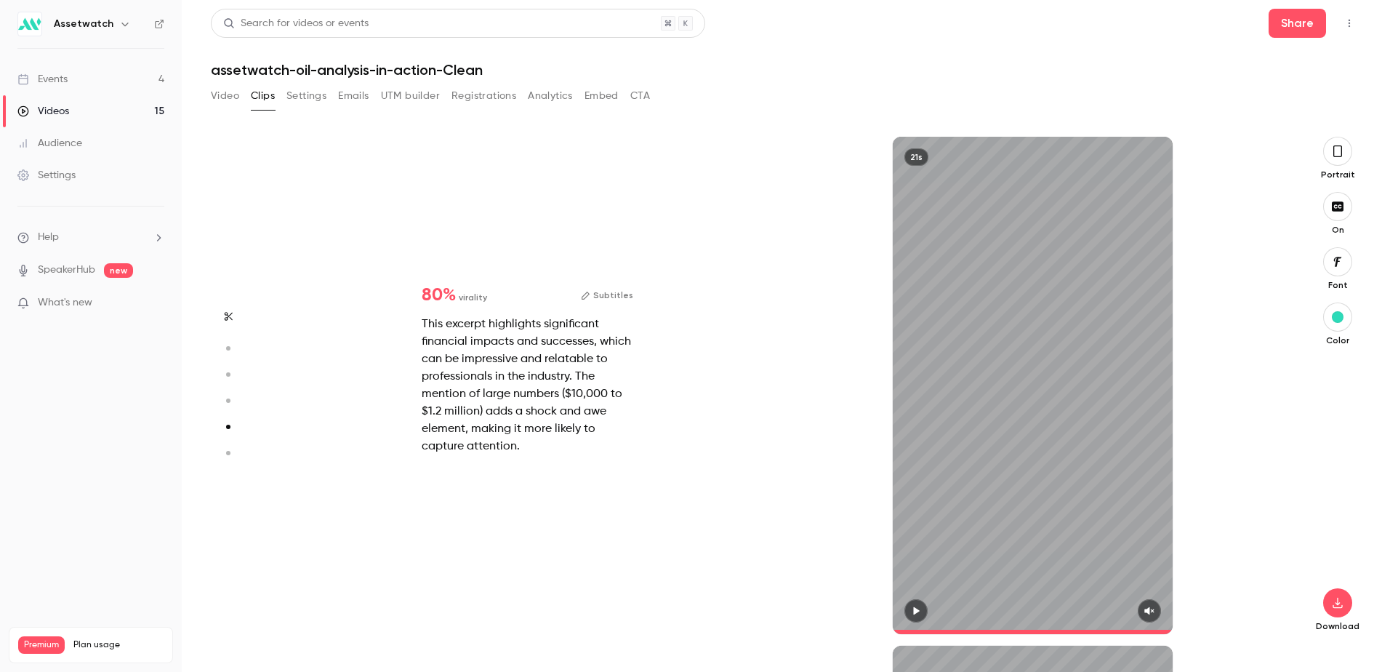
type input "*"
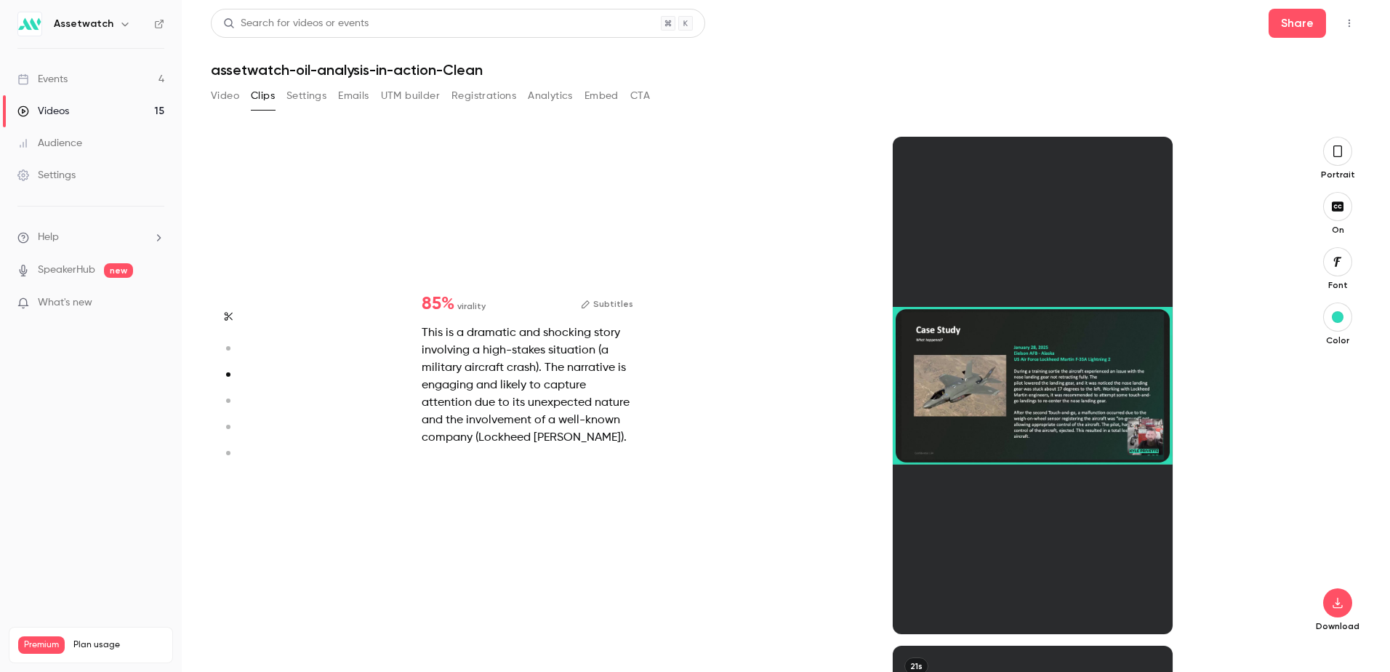
scroll to position [1018, 0]
type input "*"
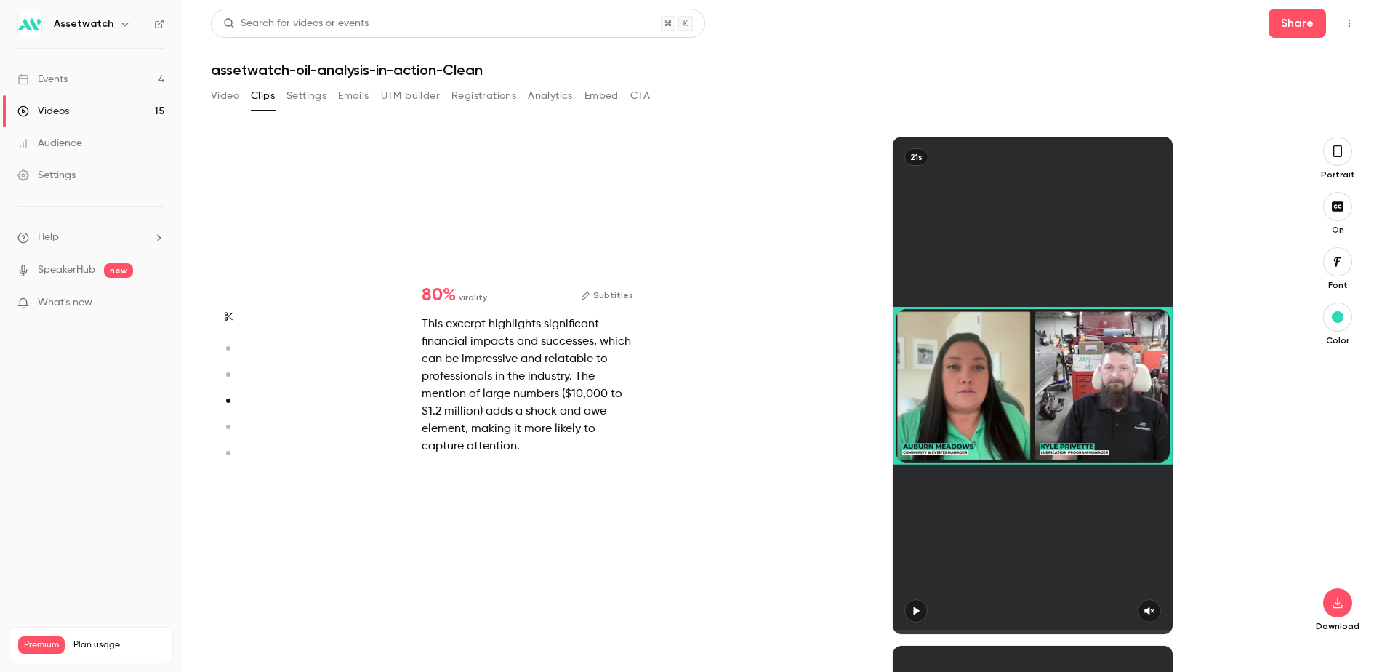
type input "*"
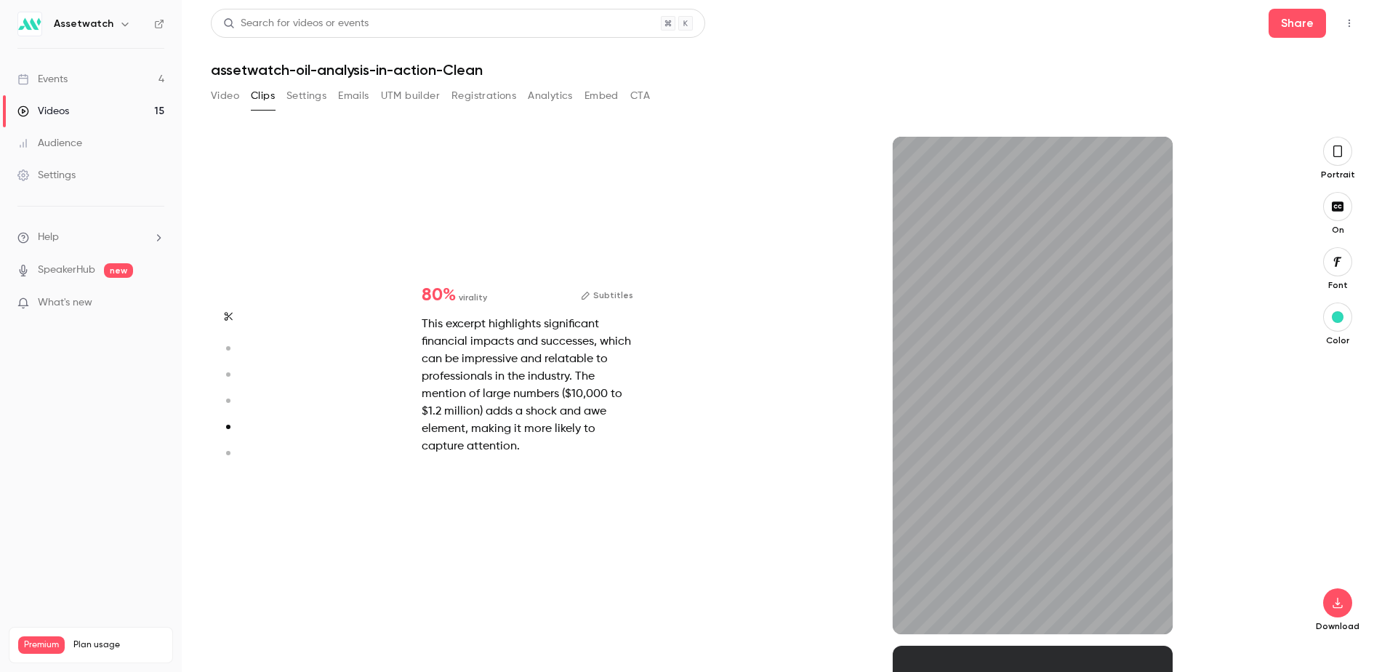
type input "*"
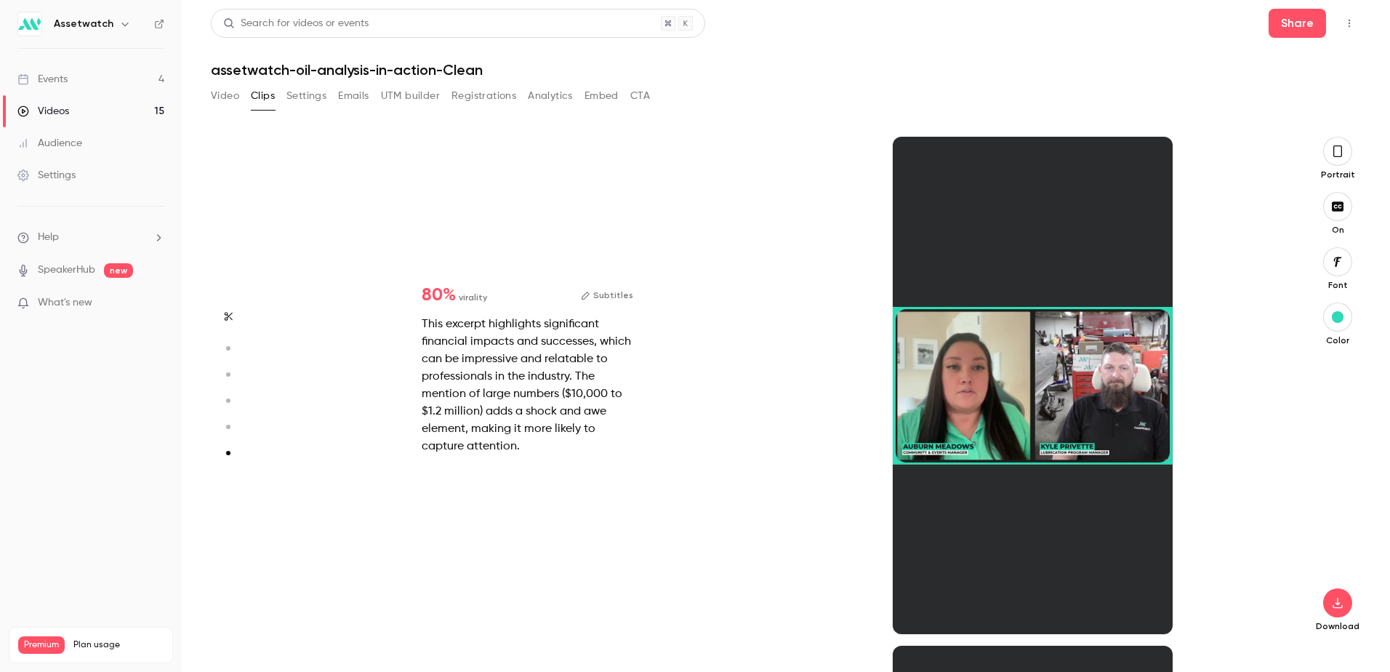
scroll to position [2522, 0]
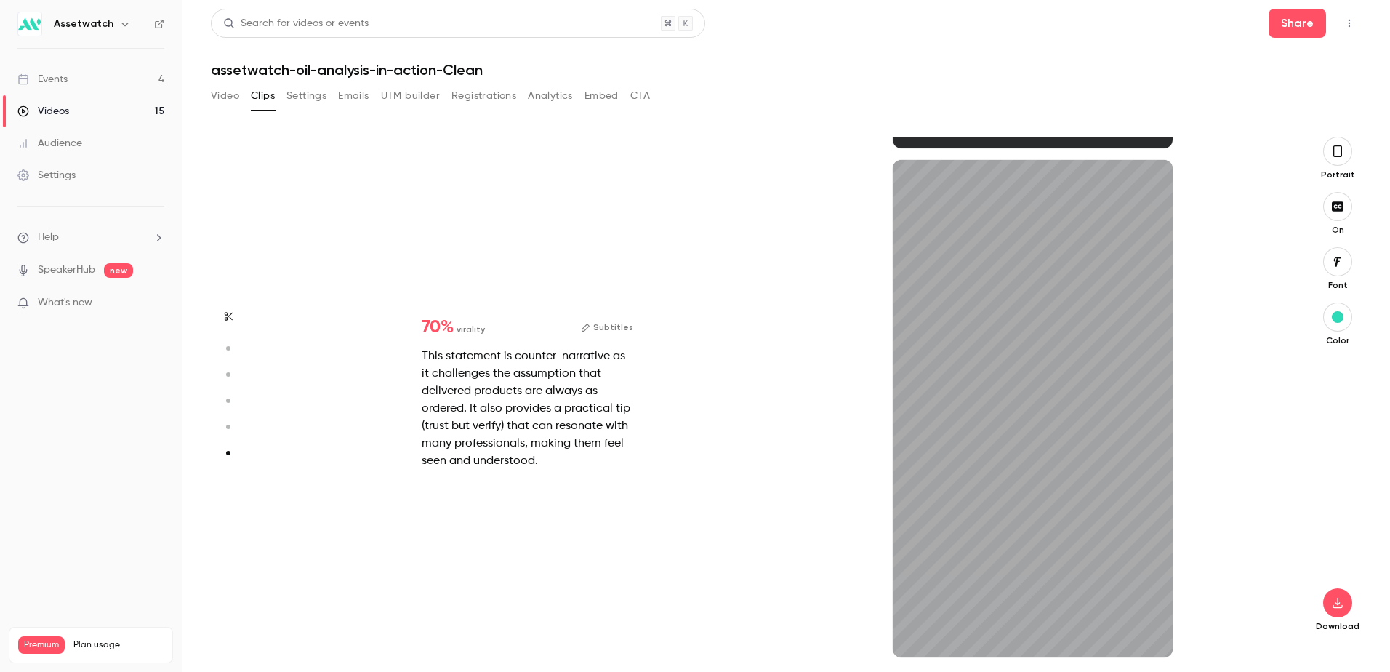
click at [223, 321] on button "button" at bounding box center [228, 316] width 23 height 23
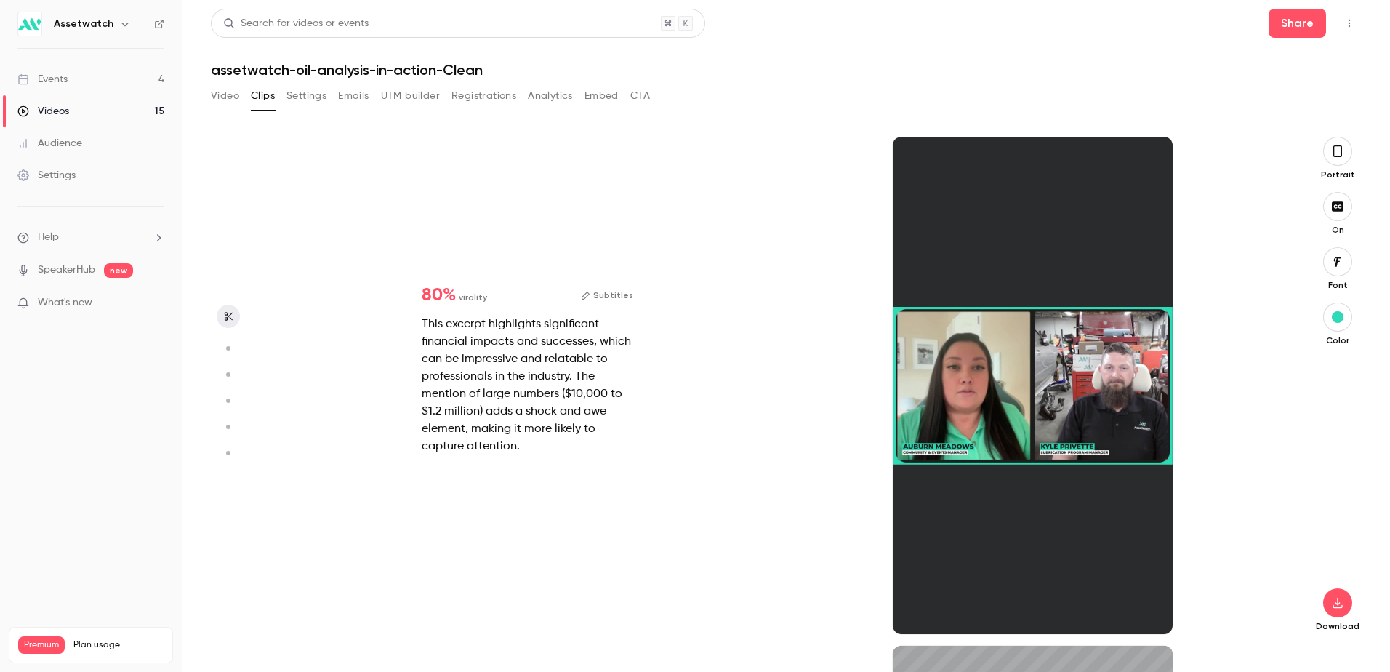
type input "*"
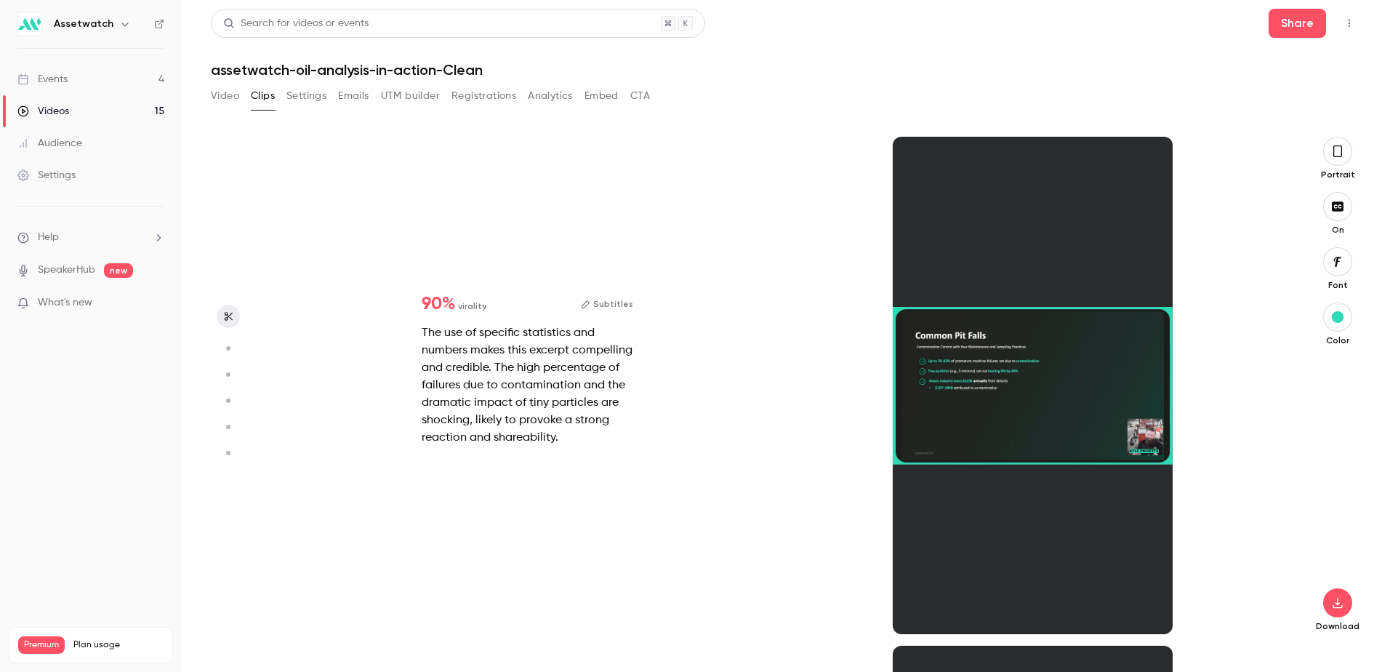
scroll to position [0, 0]
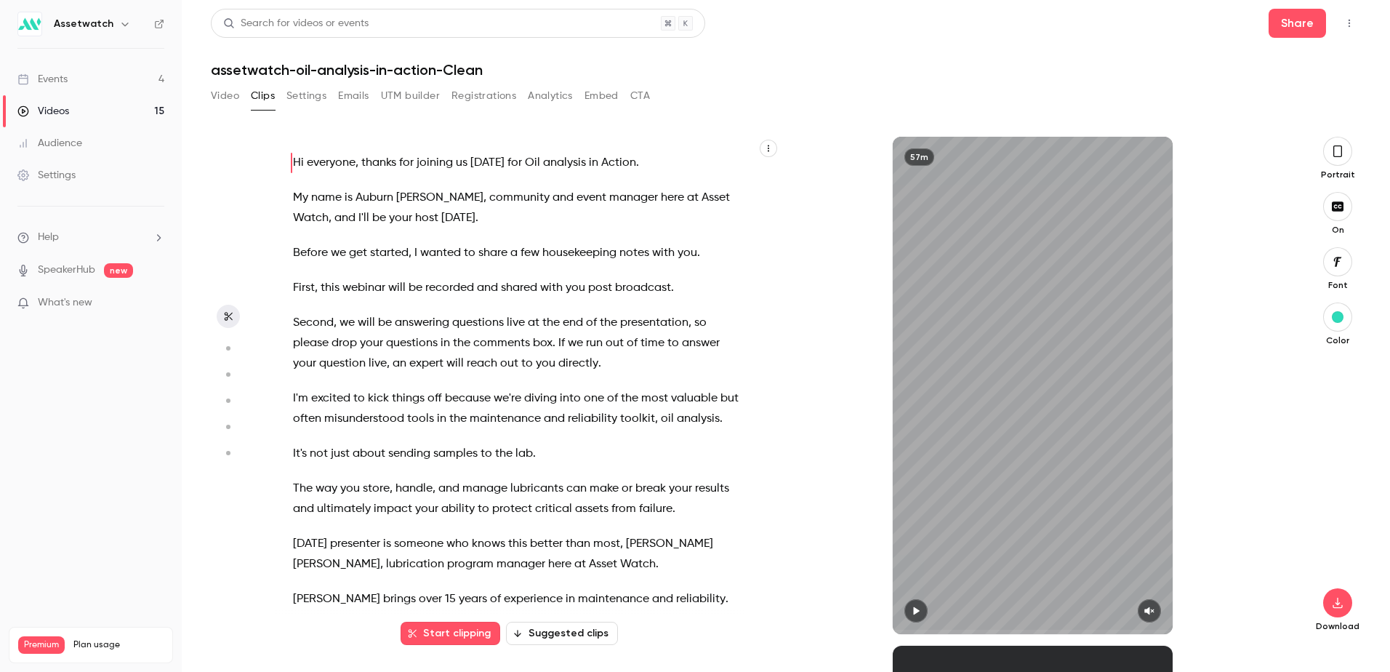
click at [437, 633] on button "Start clipping" at bounding box center [451, 633] width 100 height 23
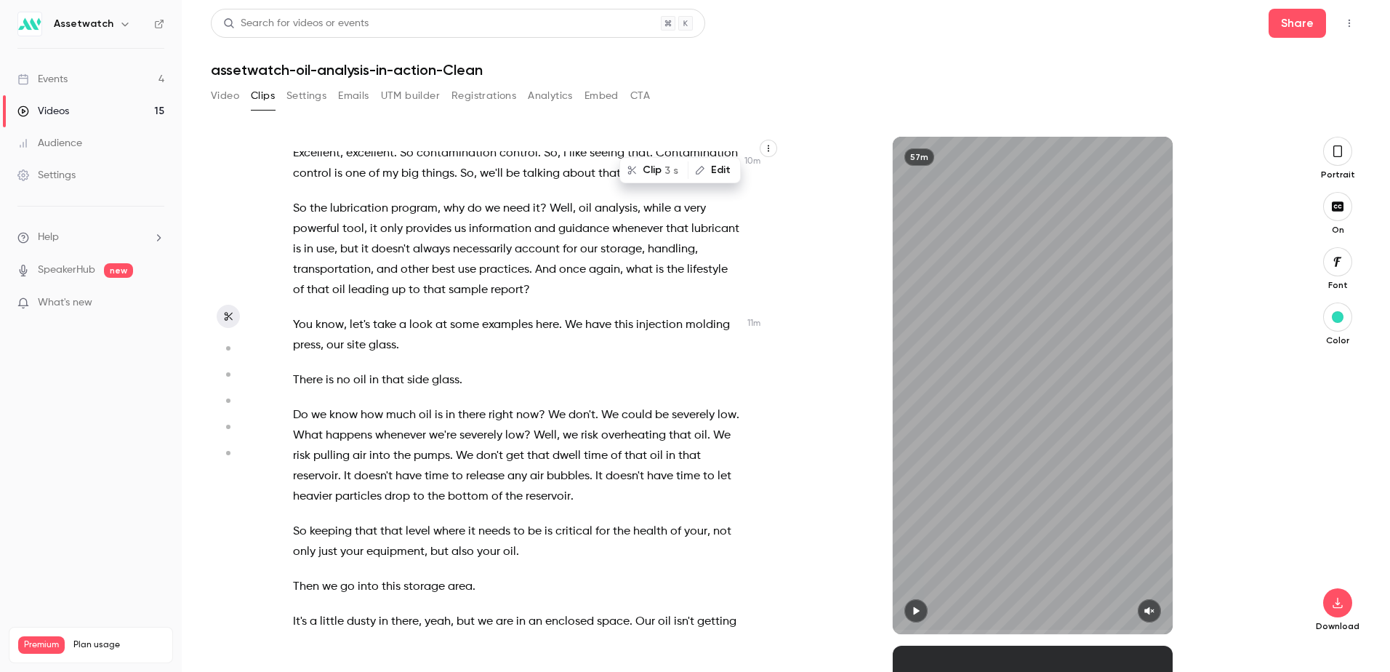
scroll to position [3709, 0]
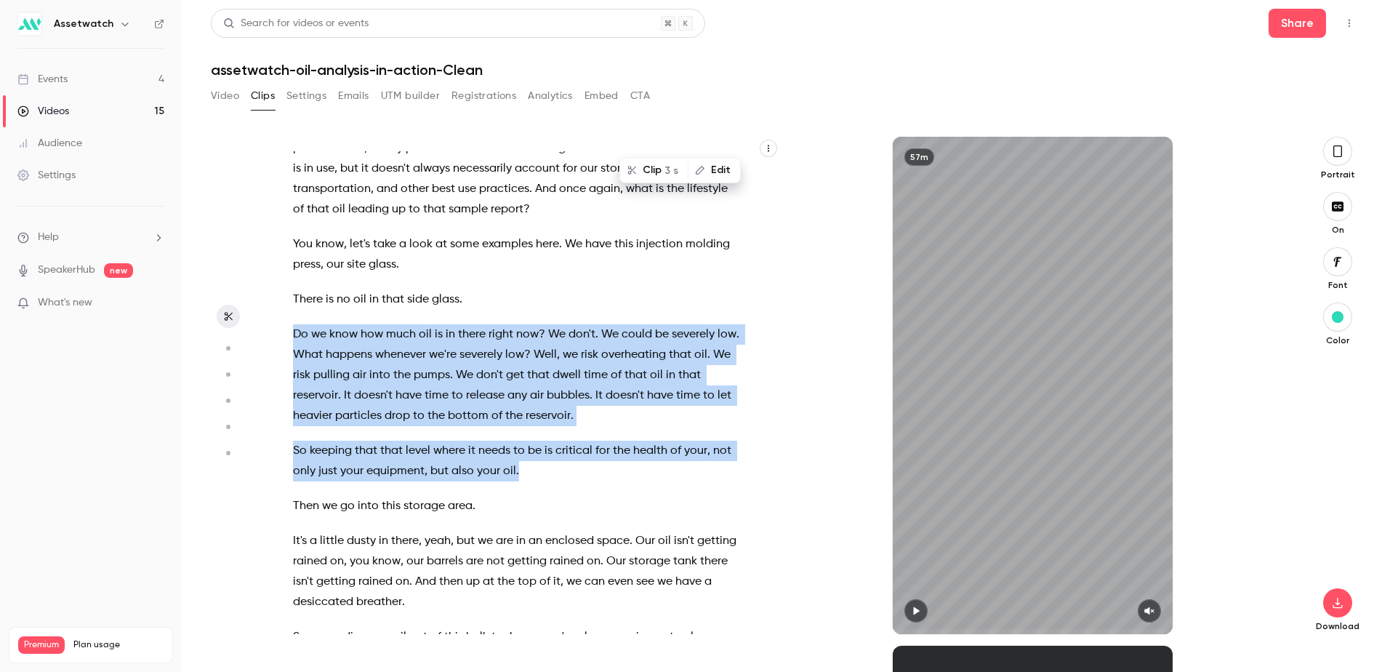
drag, startPoint x: 294, startPoint y: 396, endPoint x: 563, endPoint y: 528, distance: 299.6
click at [563, 528] on div "Hi everyone , thanks for joining us [DATE] for Oil analysis in Action . My name…" at bounding box center [524, 392] width 498 height 483
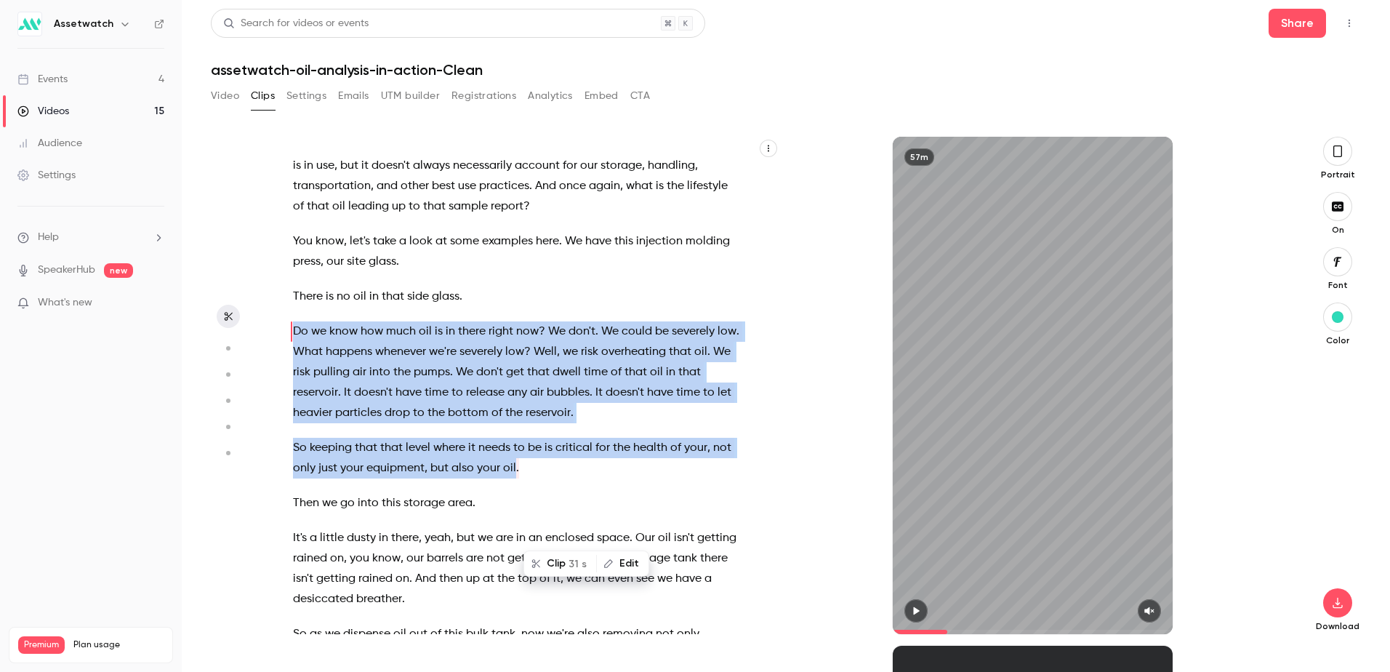
drag, startPoint x: 563, startPoint y: 528, endPoint x: 561, endPoint y: 564, distance: 35.7
click at [561, 564] on button "Clip 31 s" at bounding box center [560, 563] width 71 height 23
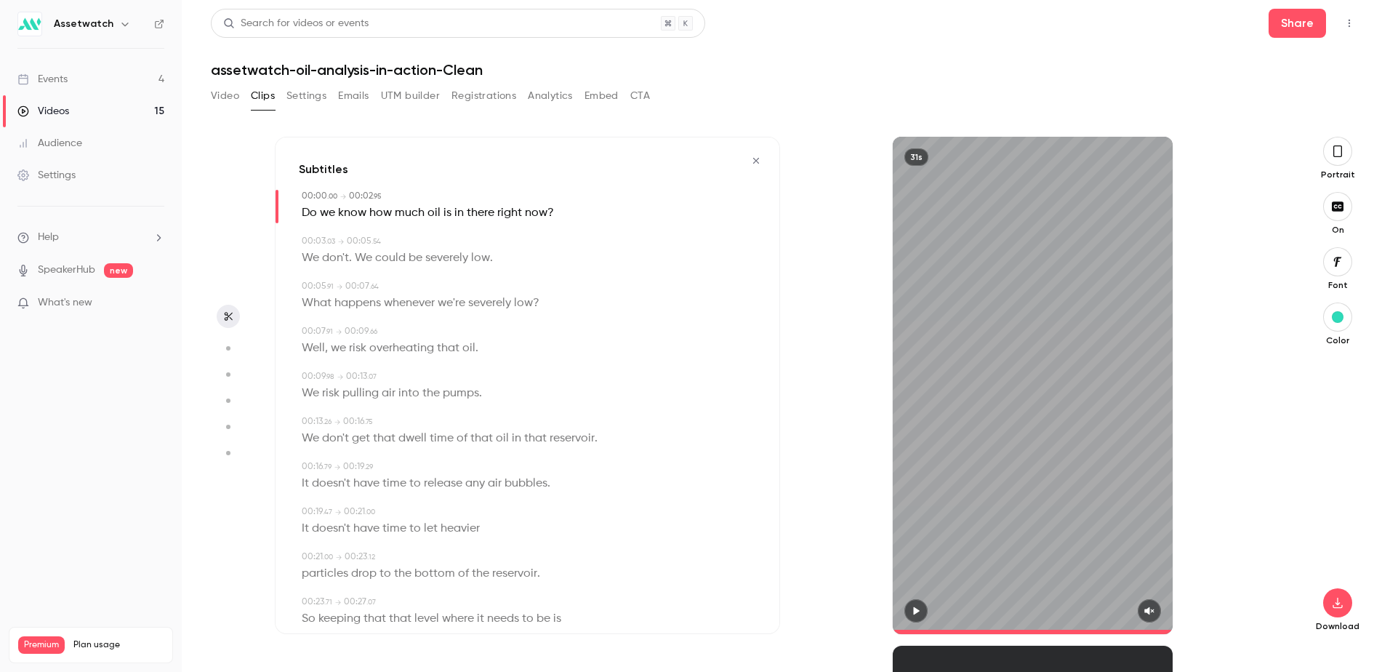
type input "*"
click at [229, 348] on circle "button" at bounding box center [228, 348] width 4 height 4
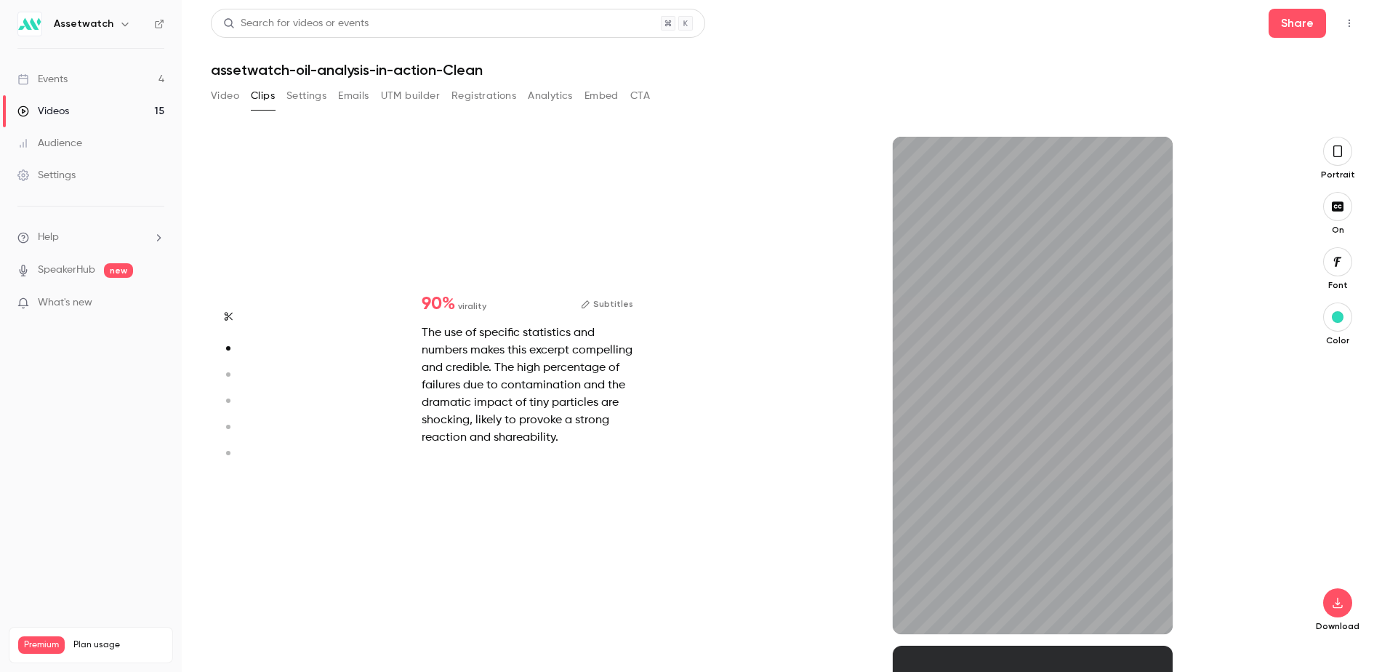
scroll to position [509, 0]
click at [231, 315] on icon "button" at bounding box center [229, 316] width 12 height 10
type input "*"
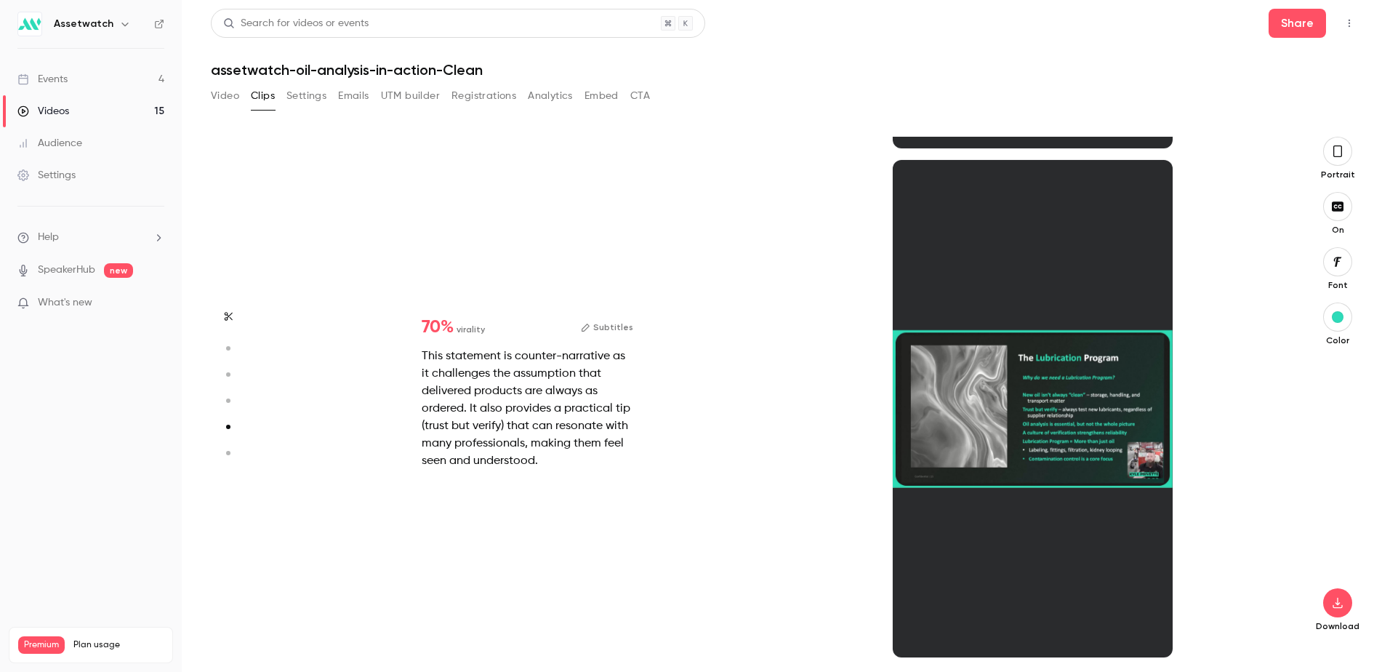
type input "*"
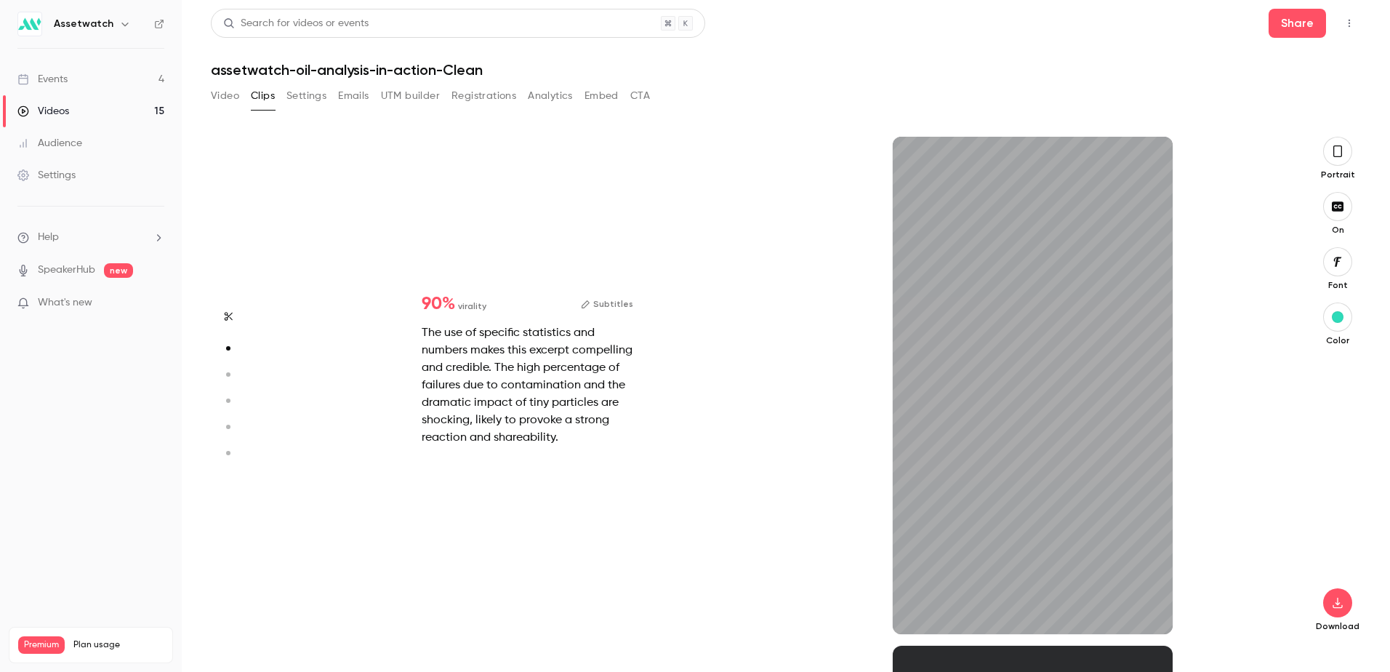
scroll to position [509, 0]
click at [1049, 403] on div "20s" at bounding box center [1033, 385] width 280 height 497
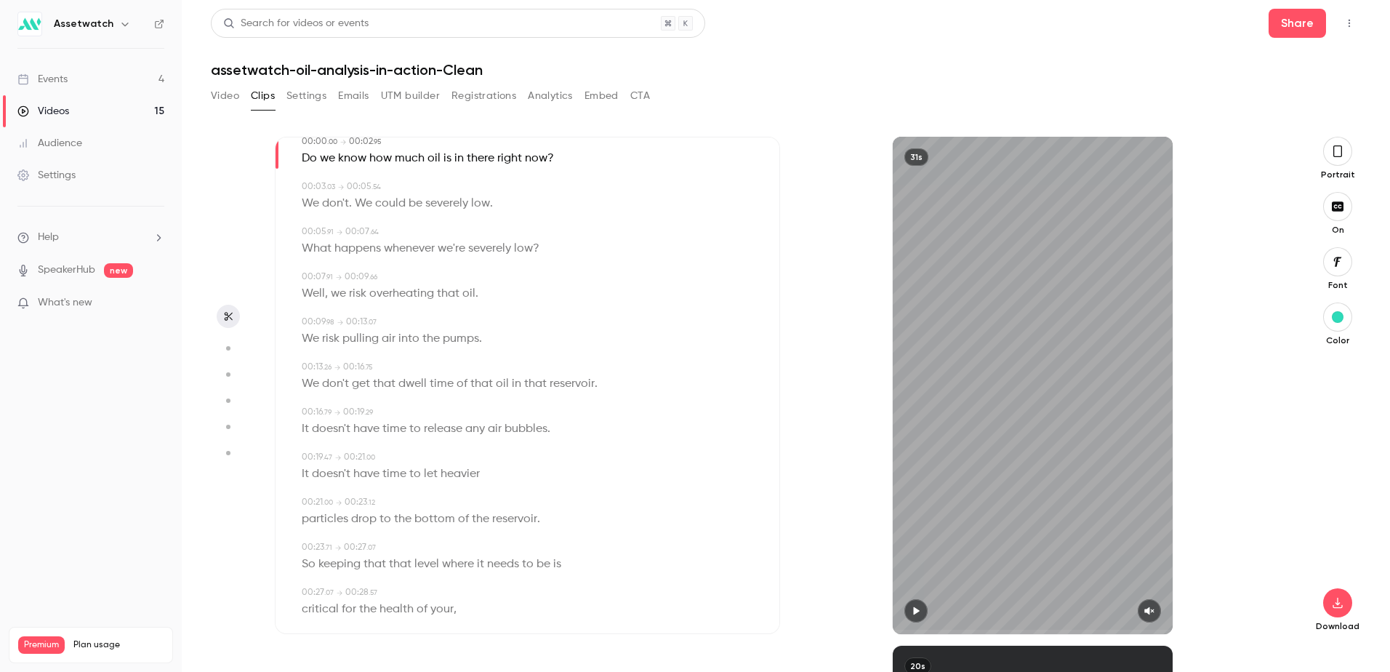
scroll to position [0, 0]
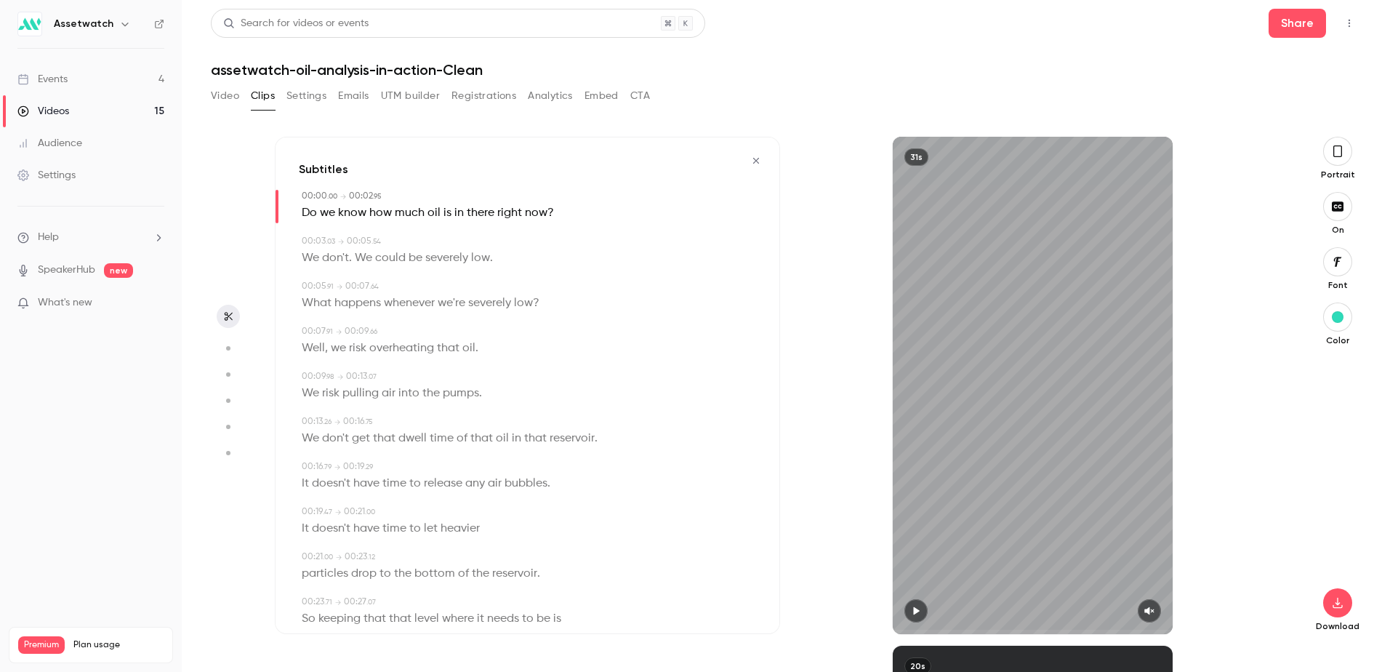
click at [224, 318] on icon "button" at bounding box center [229, 316] width 12 height 10
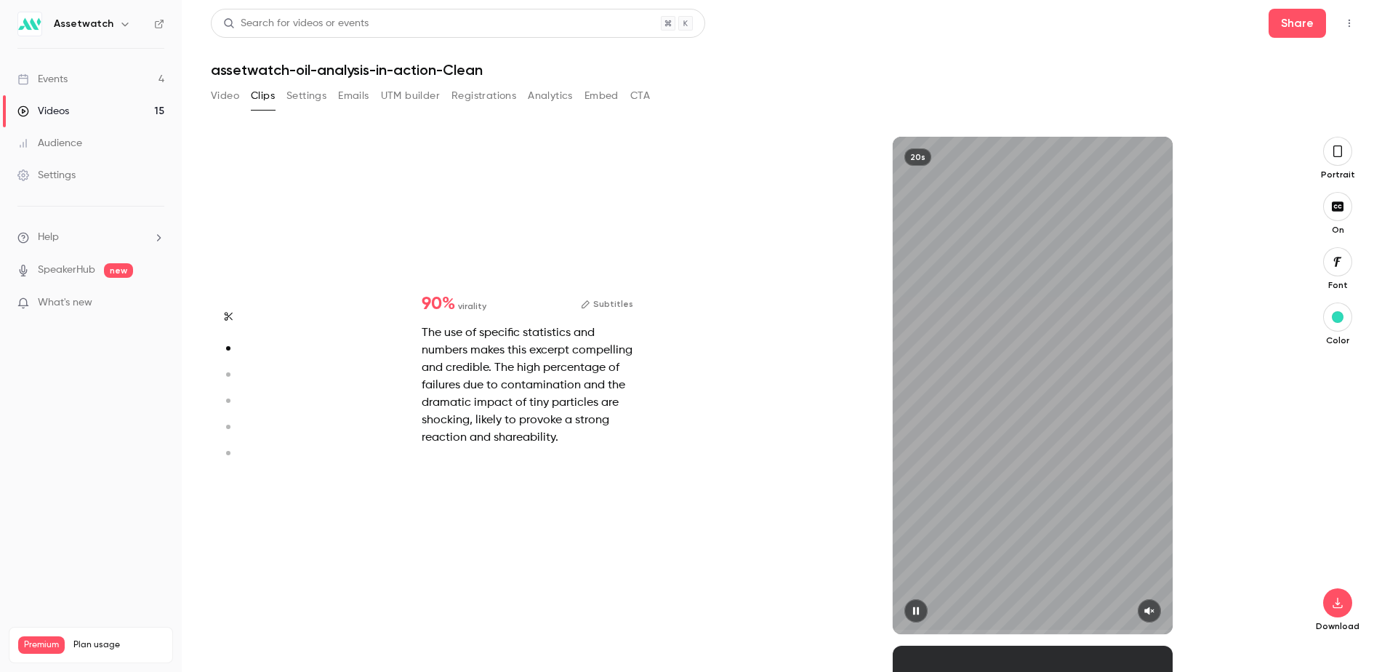
scroll to position [509, 0]
click at [228, 349] on circle "button" at bounding box center [228, 348] width 4 height 4
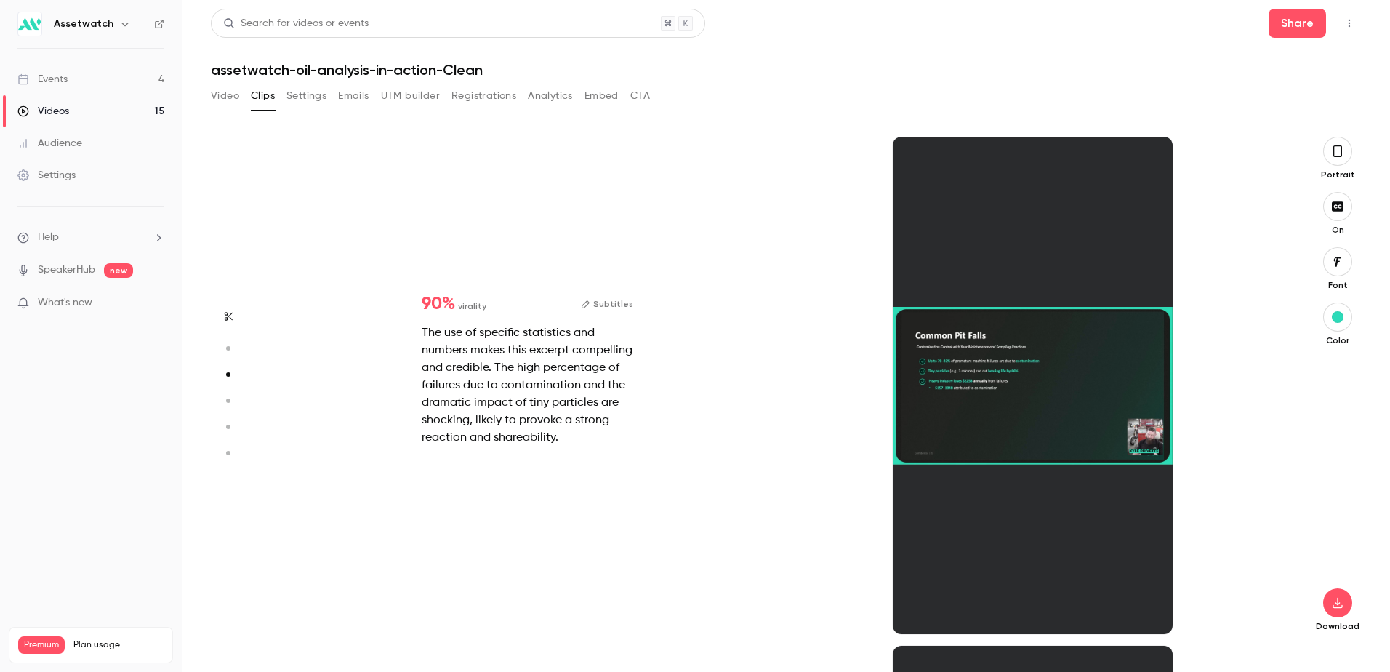
type input "*"
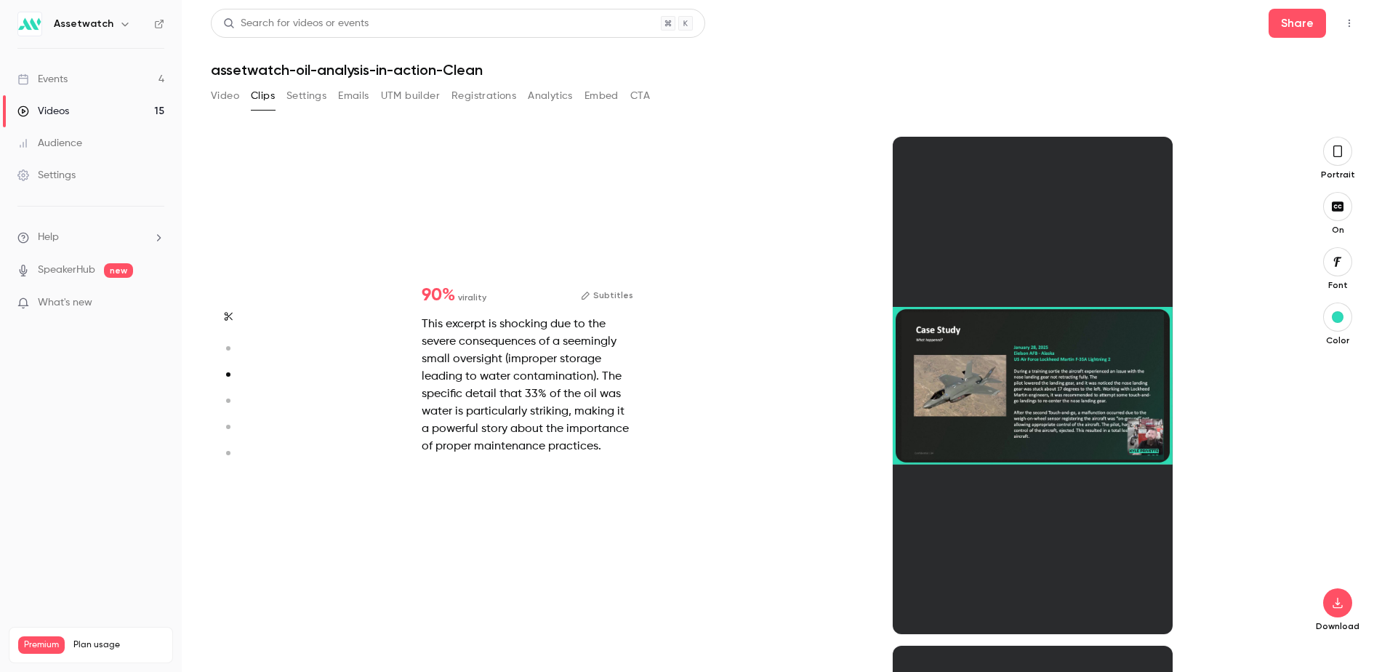
scroll to position [1018, 0]
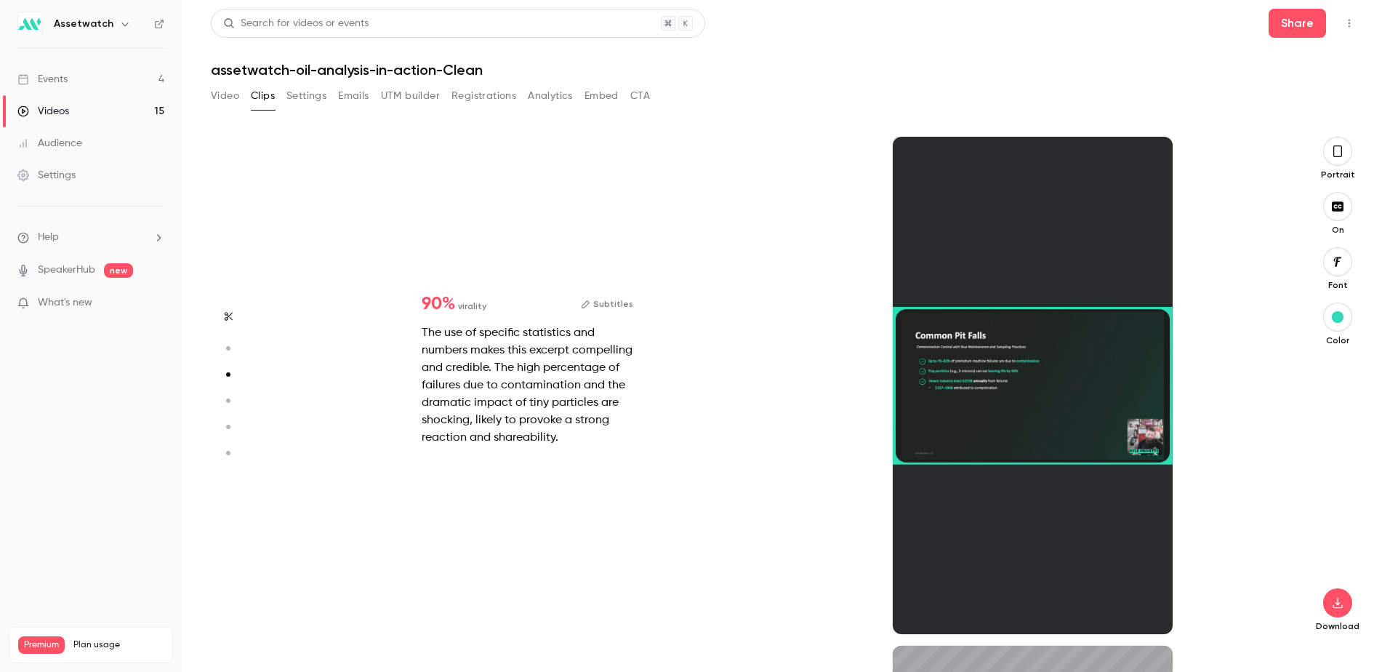
type input "*"
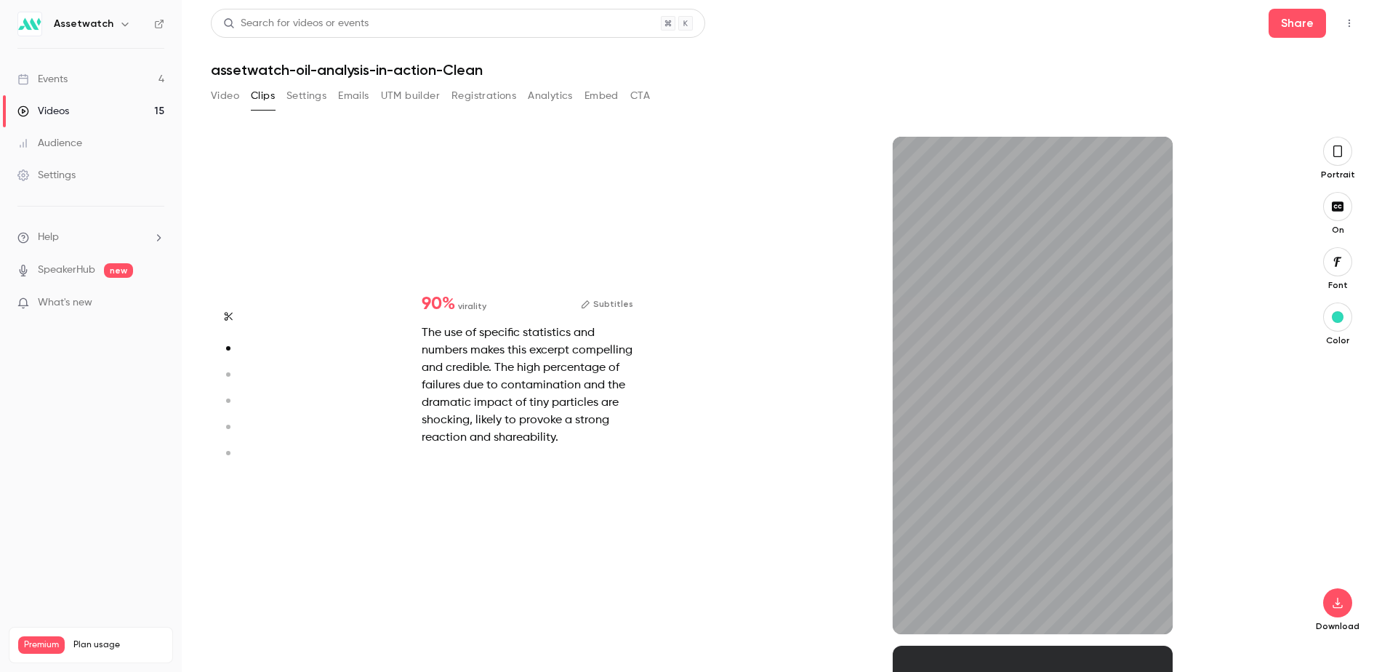
type input "*"
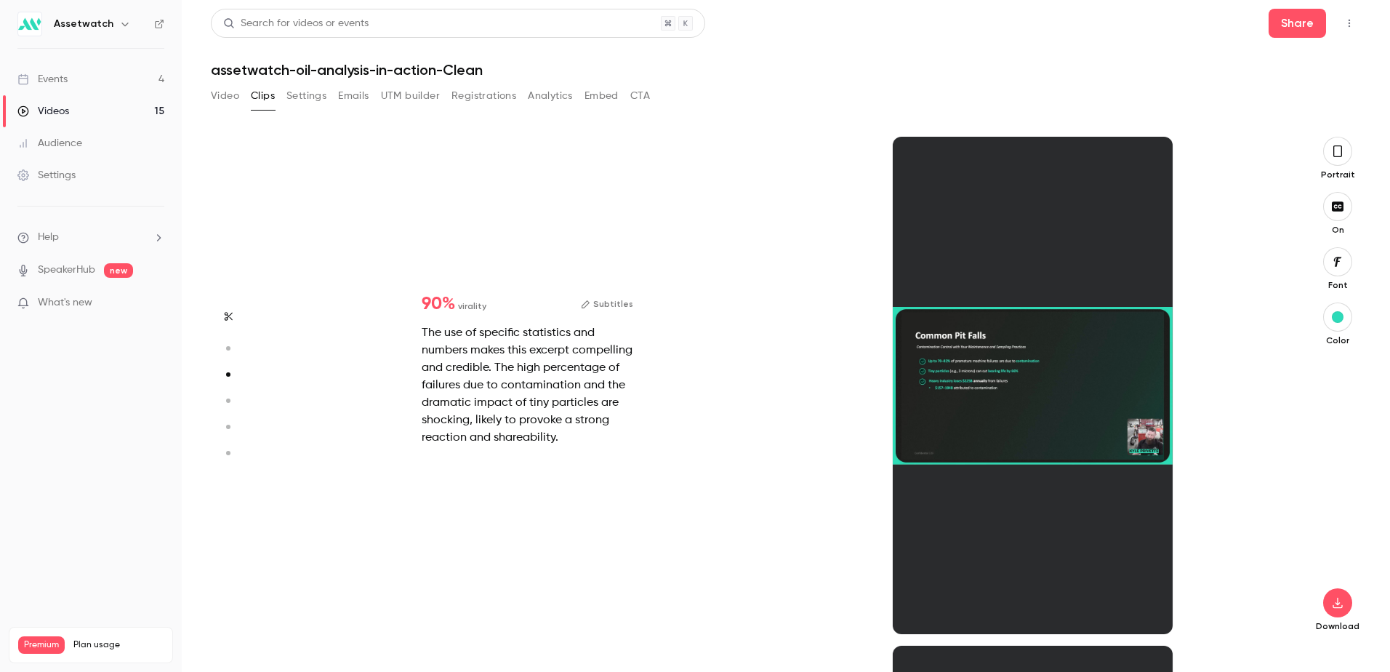
scroll to position [1018, 0]
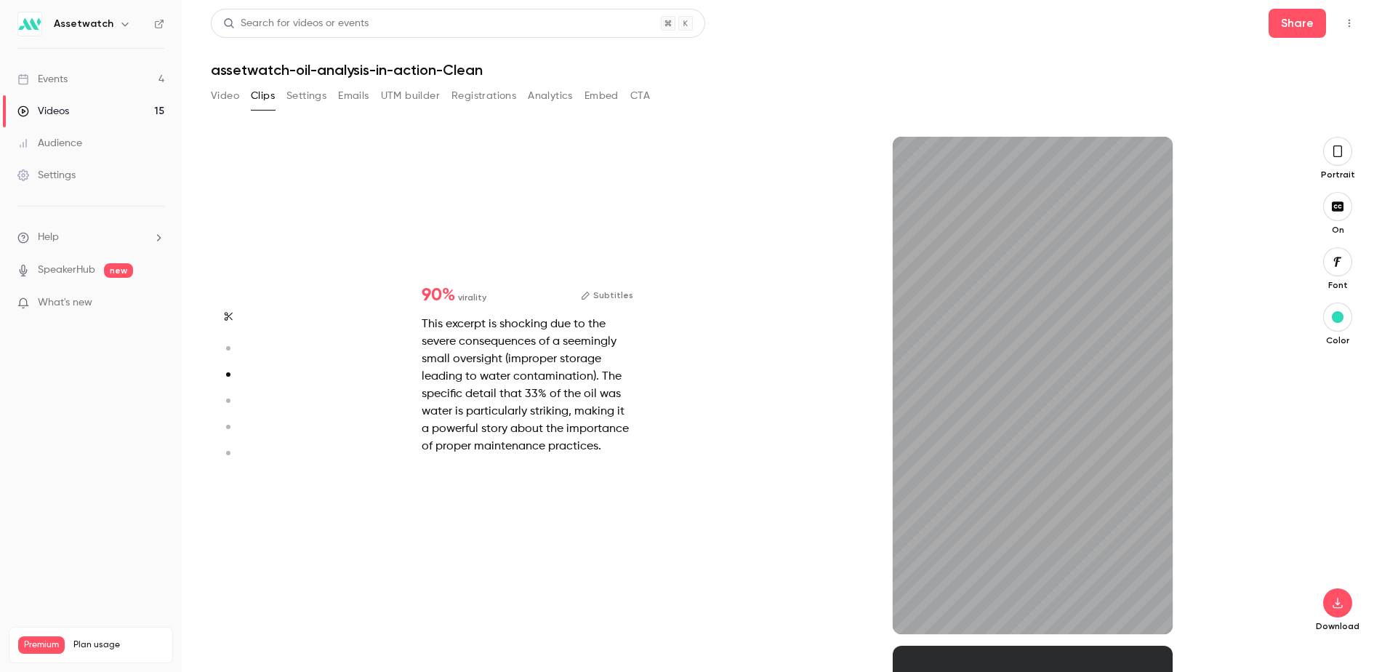
type input "*"
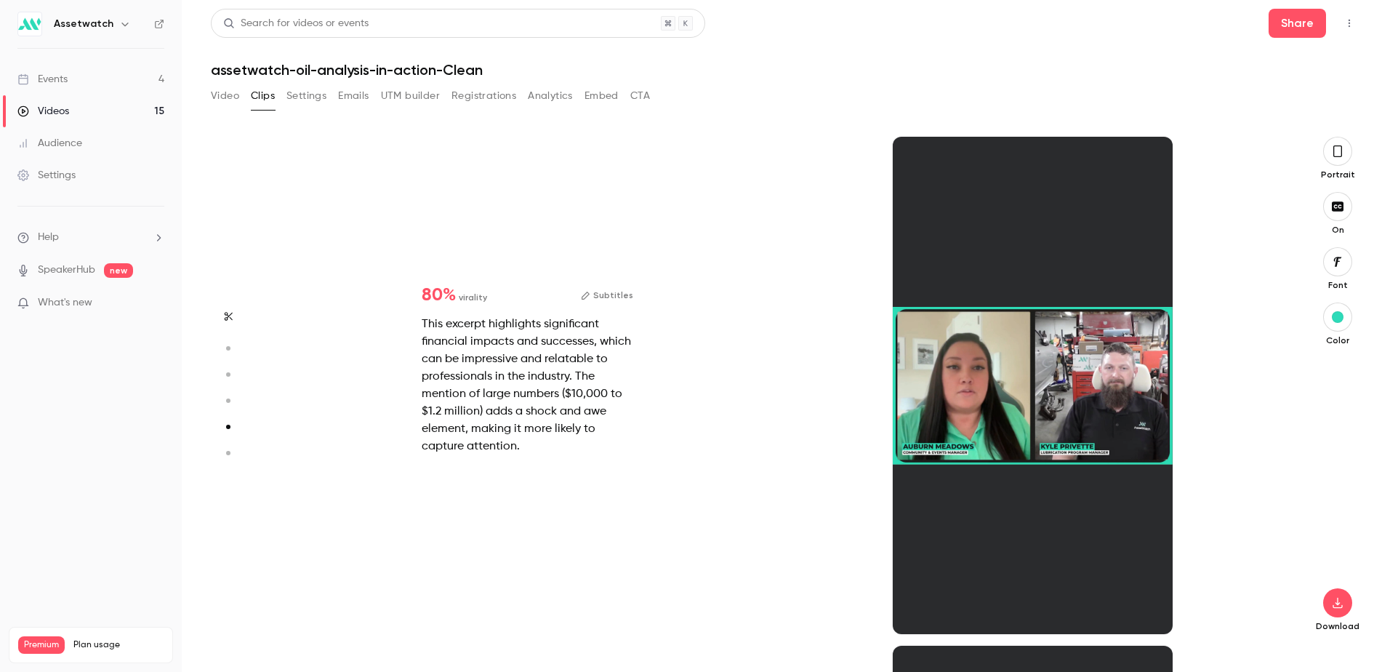
click at [582, 455] on div "This excerpt highlights significant financial impacts and successes, which can …" at bounding box center [528, 386] width 212 height 140
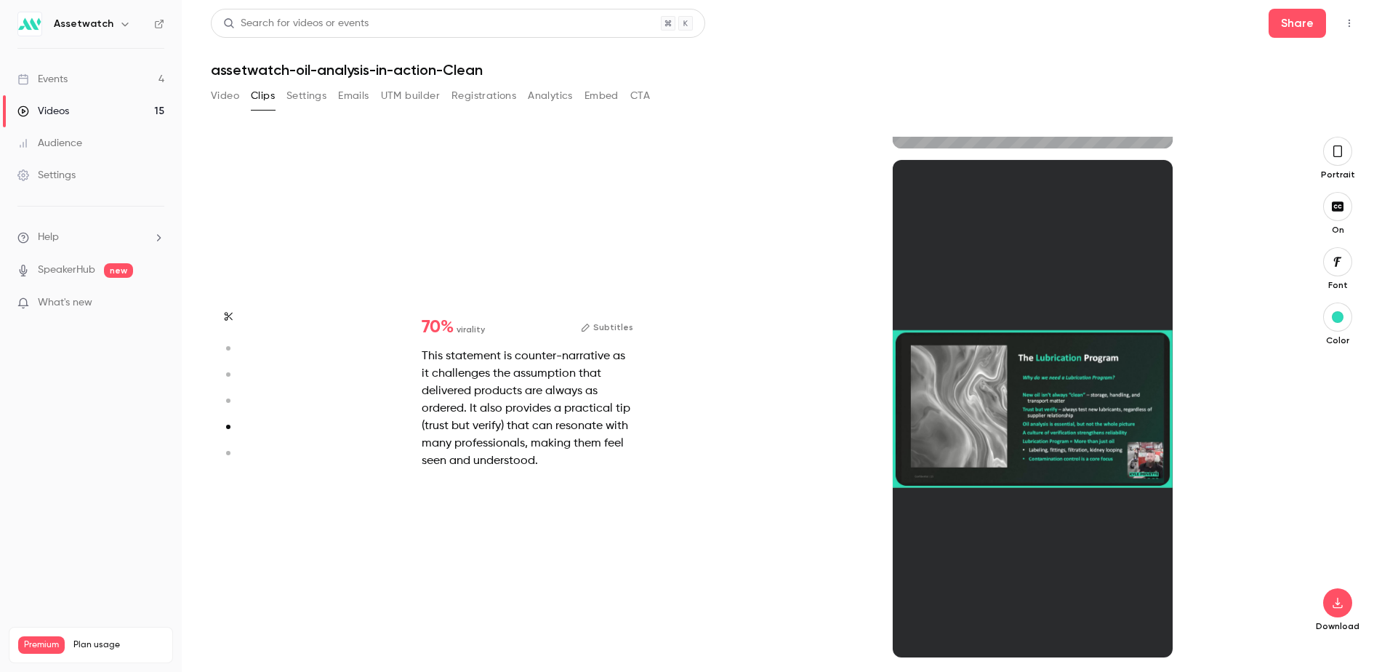
type input "*"
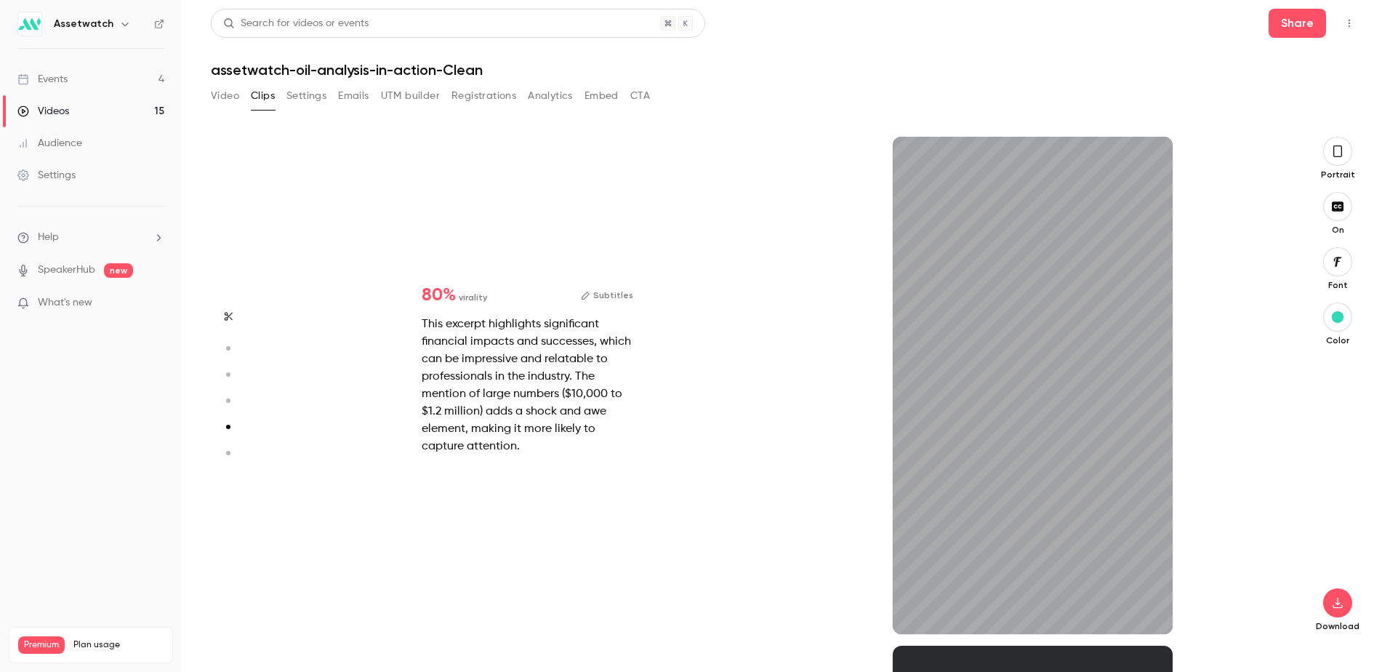
type input "*"
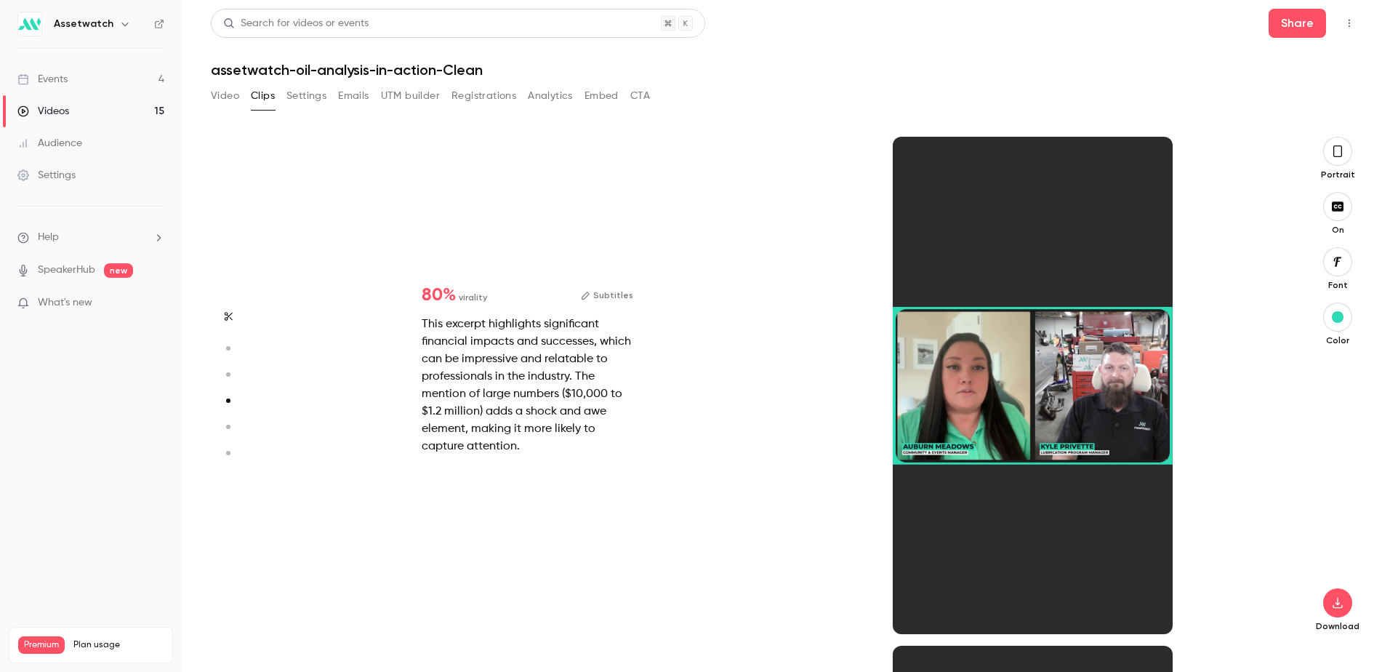
scroll to position [1527, 0]
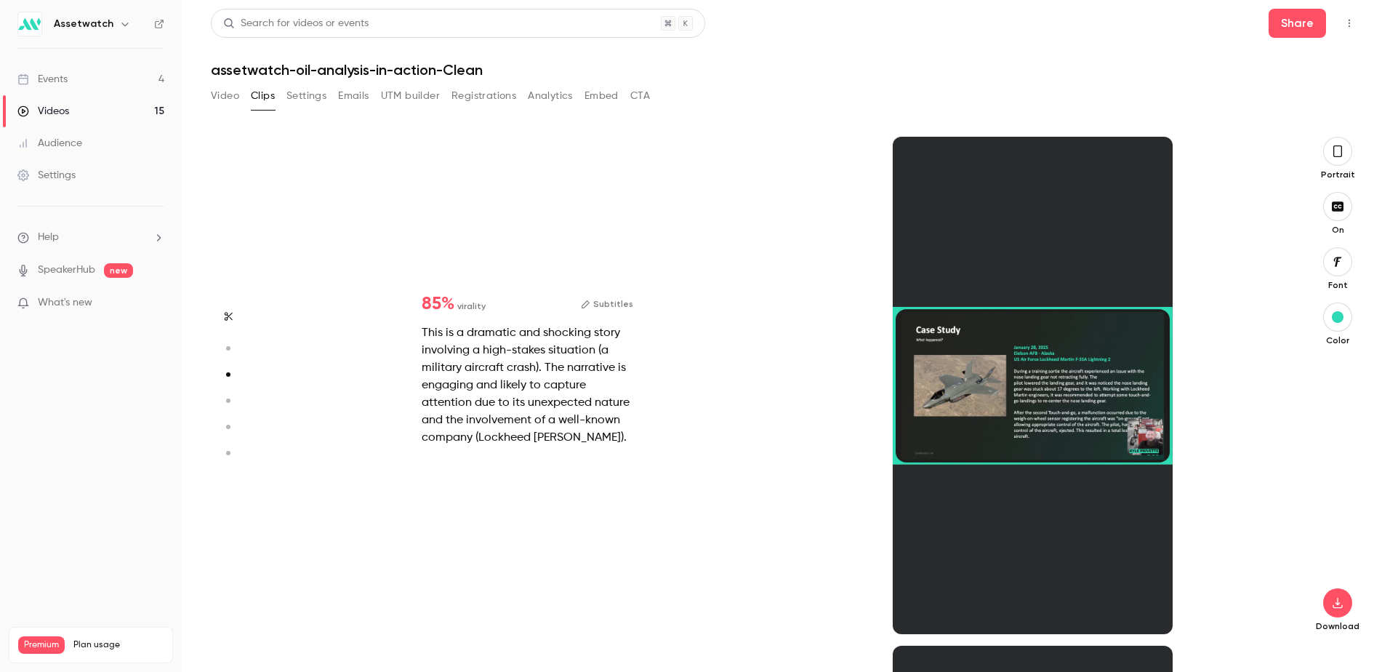
type input "*"
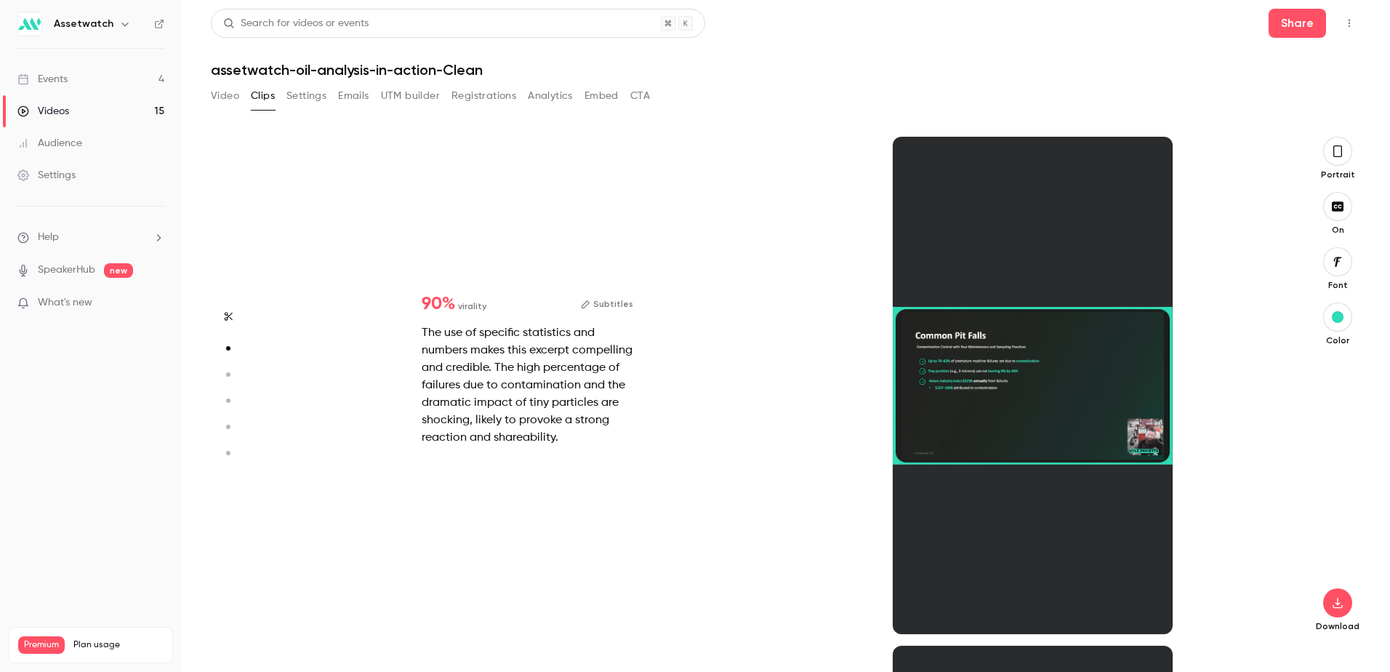
click at [990, 367] on div "20s" at bounding box center [1033, 385] width 280 height 497
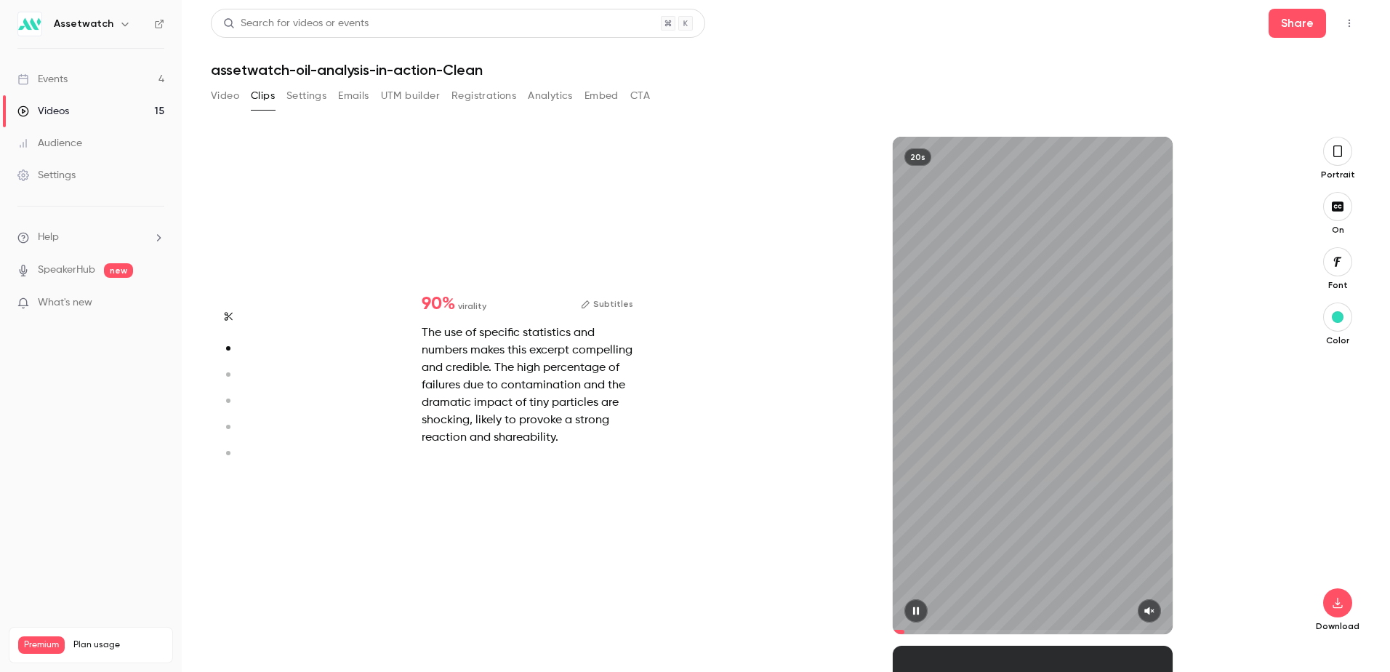
click at [1032, 358] on div "20s" at bounding box center [1033, 385] width 280 height 497
click at [1012, 335] on div "20s" at bounding box center [1033, 385] width 280 height 497
click at [546, 344] on div "The use of specific statistics and numbers makes this excerpt compelling and cr…" at bounding box center [528, 385] width 212 height 122
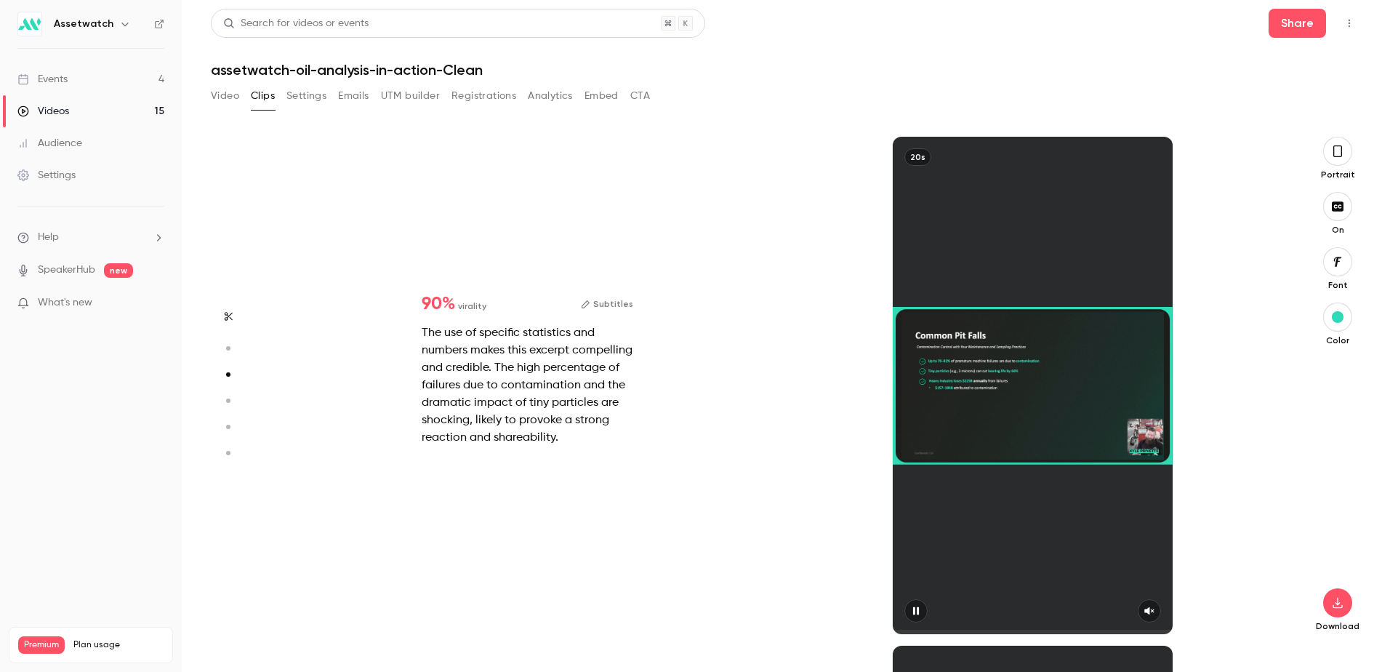
type input "*"
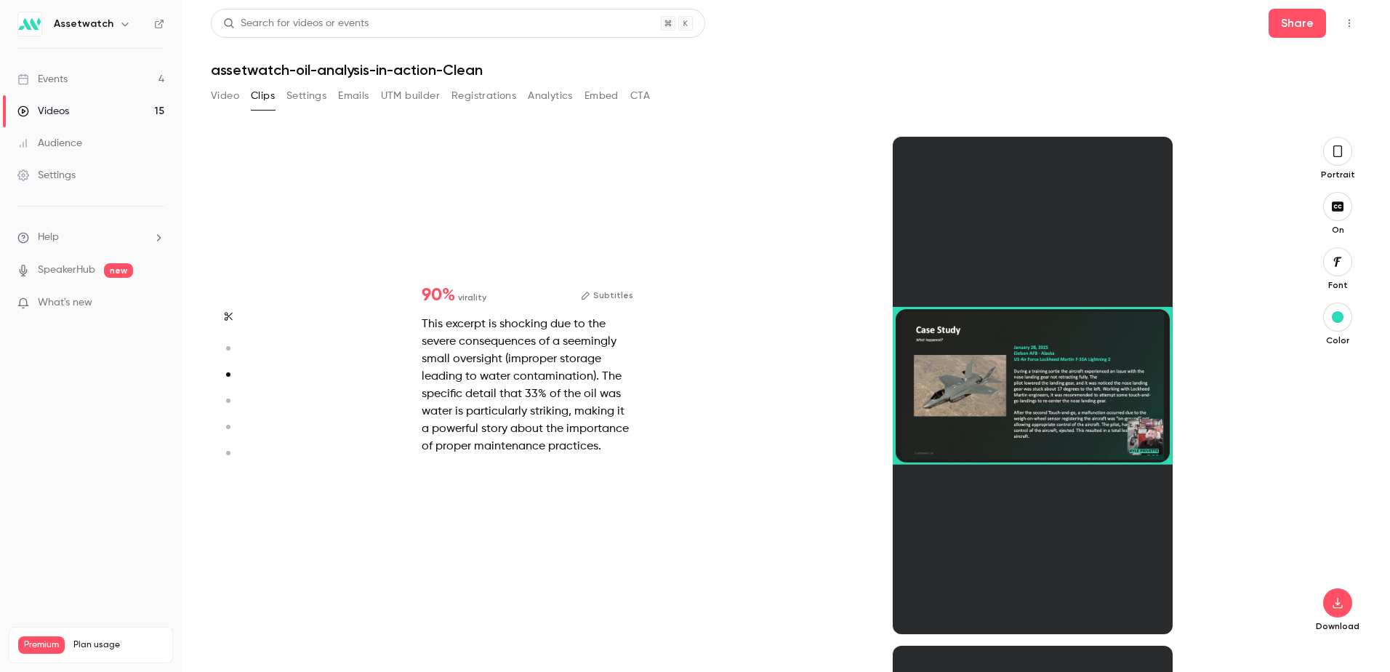
scroll to position [1018, 0]
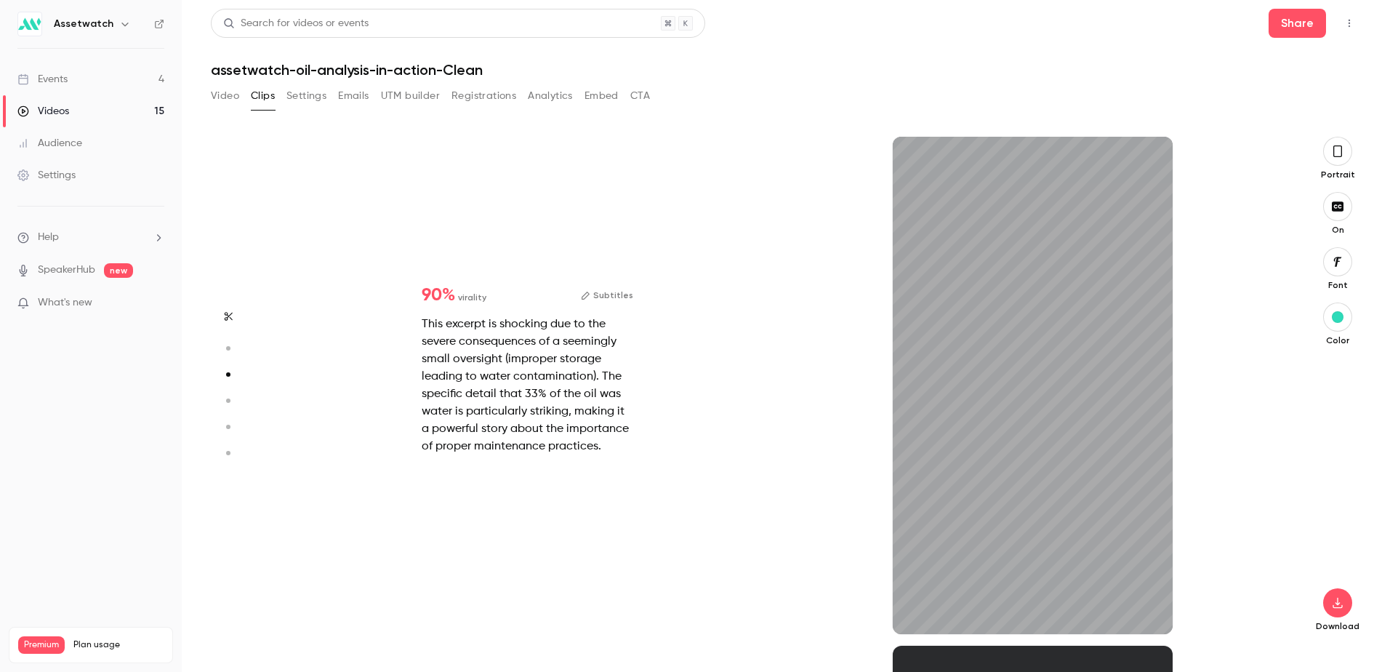
type input "*"
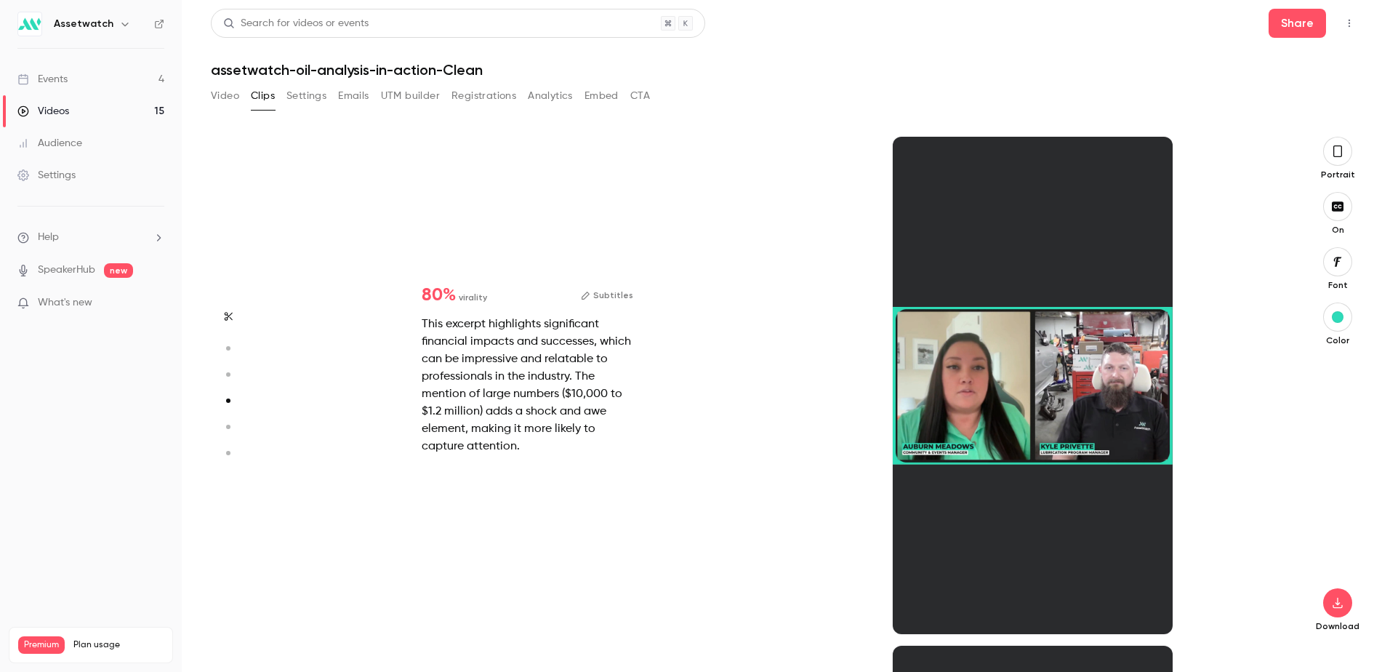
scroll to position [2522, 0]
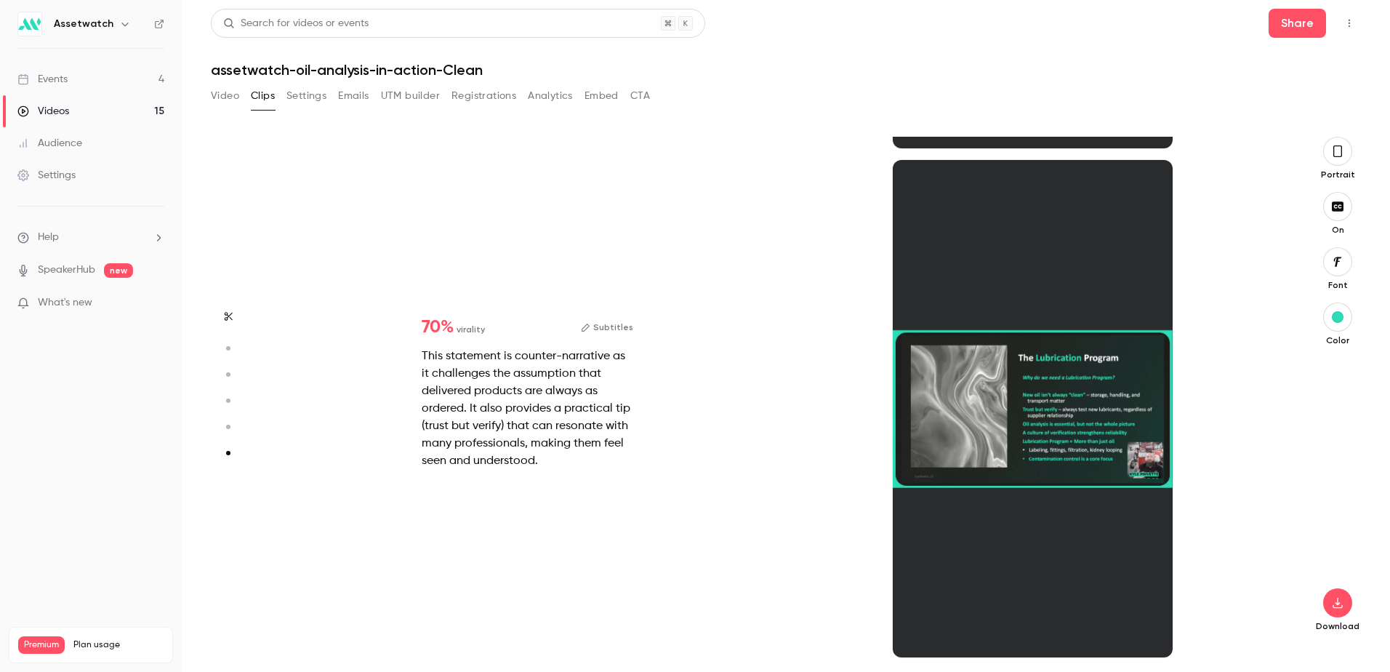
click at [234, 97] on button "Video" at bounding box center [225, 95] width 28 height 23
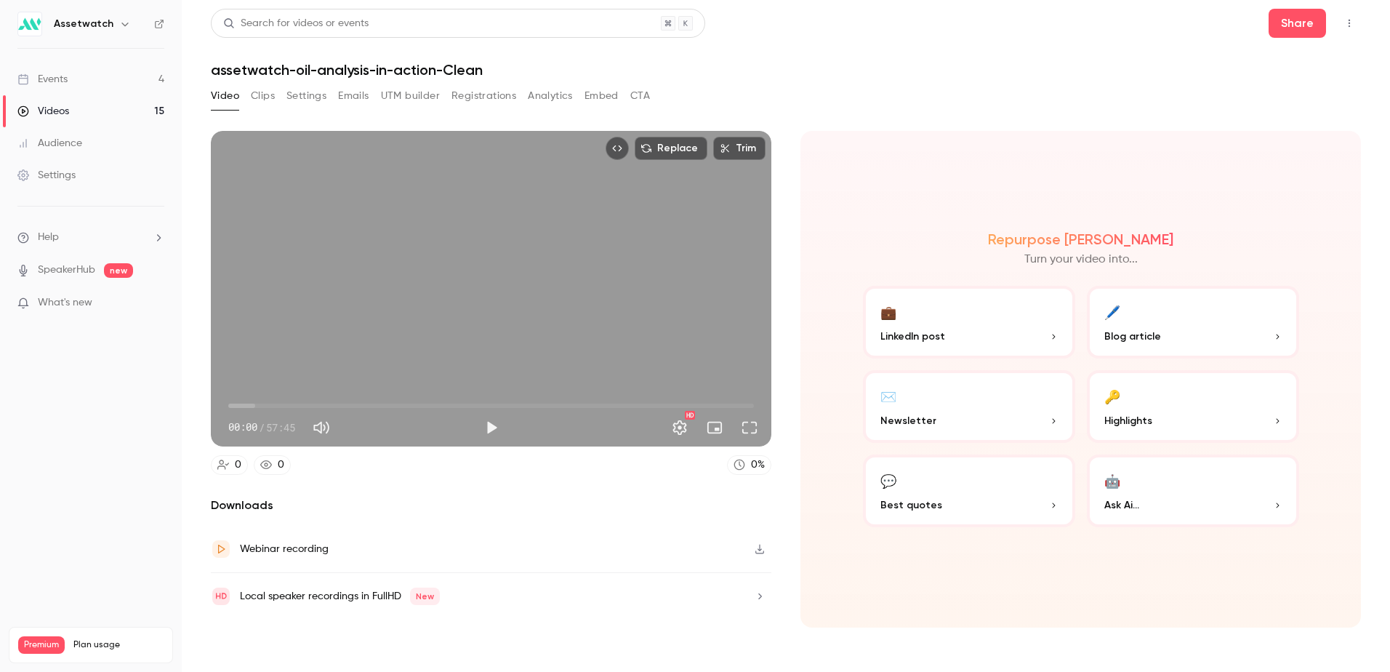
click at [262, 95] on button "Clips" at bounding box center [263, 95] width 24 height 23
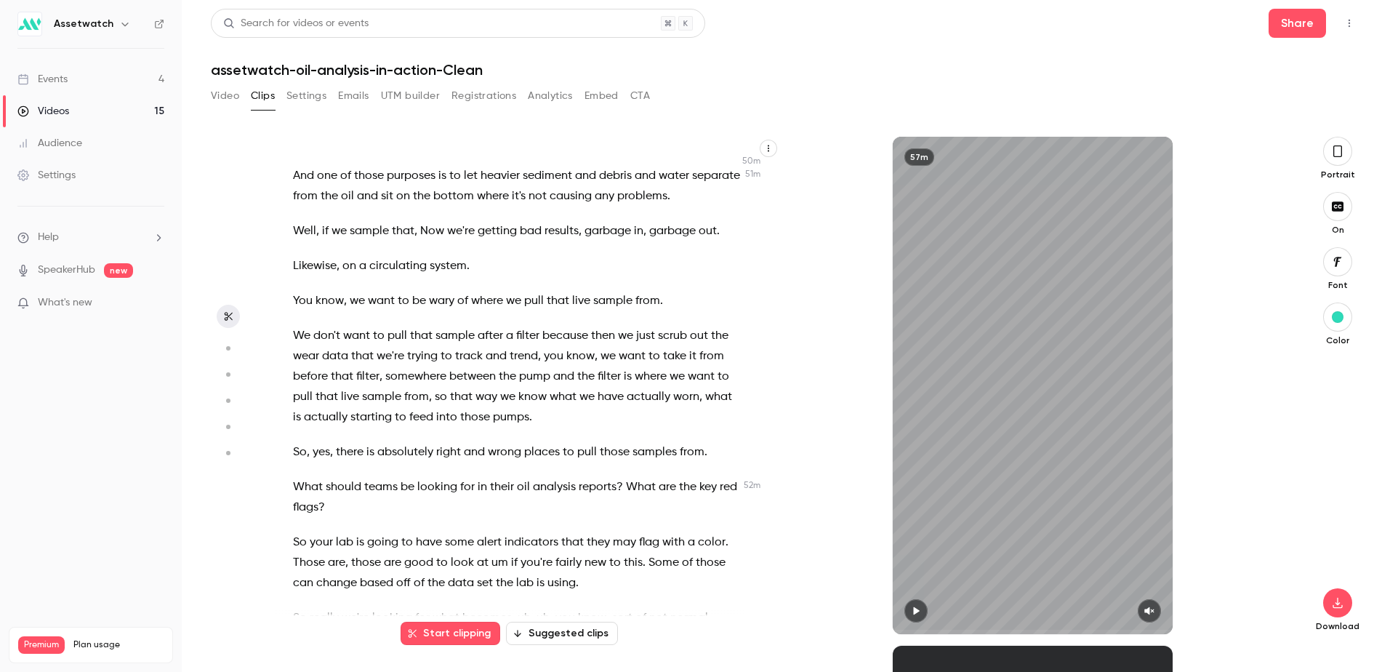
scroll to position [17336, 0]
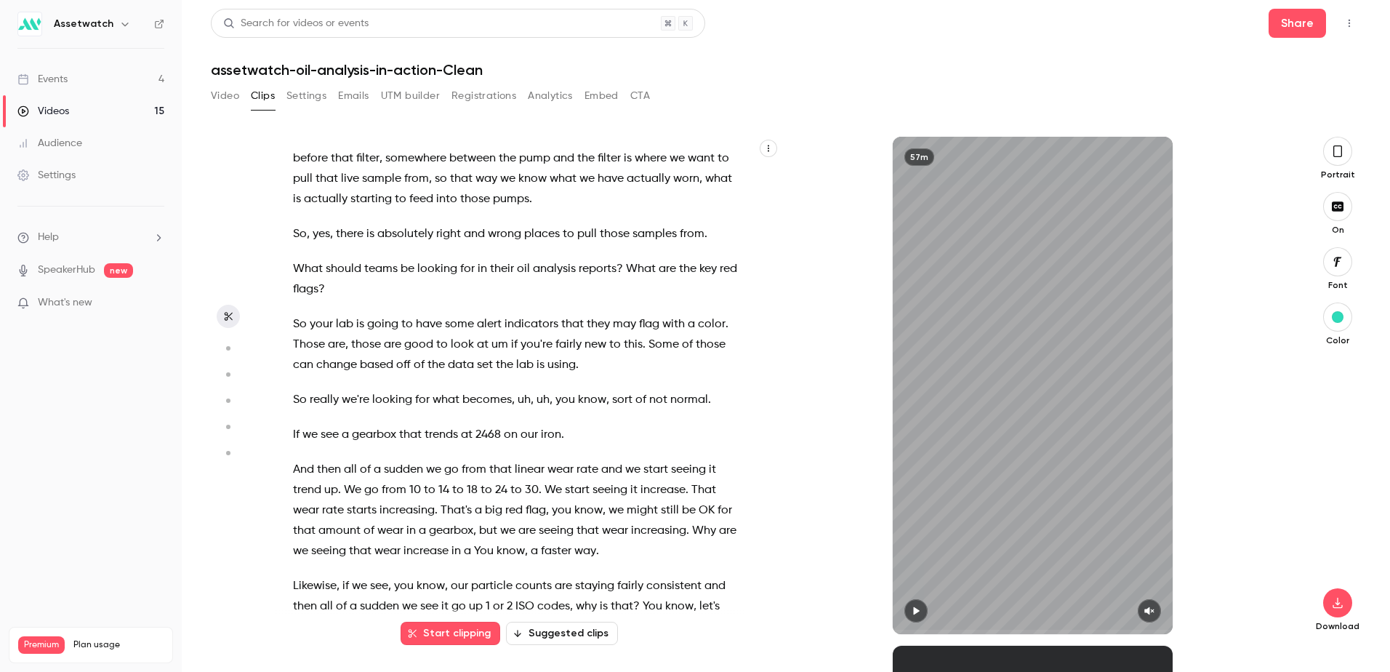
click at [485, 409] on div "Hi everyone , thanks for joining us [DATE] for Oil analysis in Action . My name…" at bounding box center [524, 392] width 498 height 483
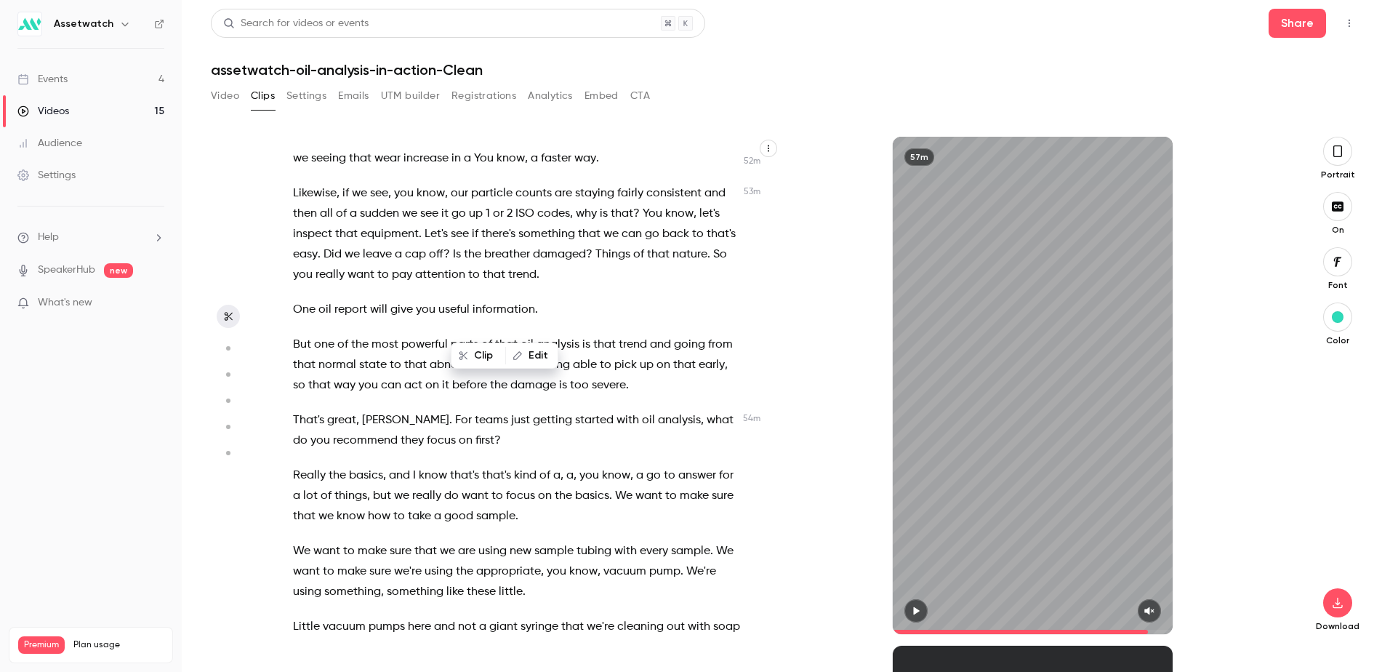
scroll to position [17730, 0]
click at [973, 395] on div "57m" at bounding box center [1033, 385] width 280 height 497
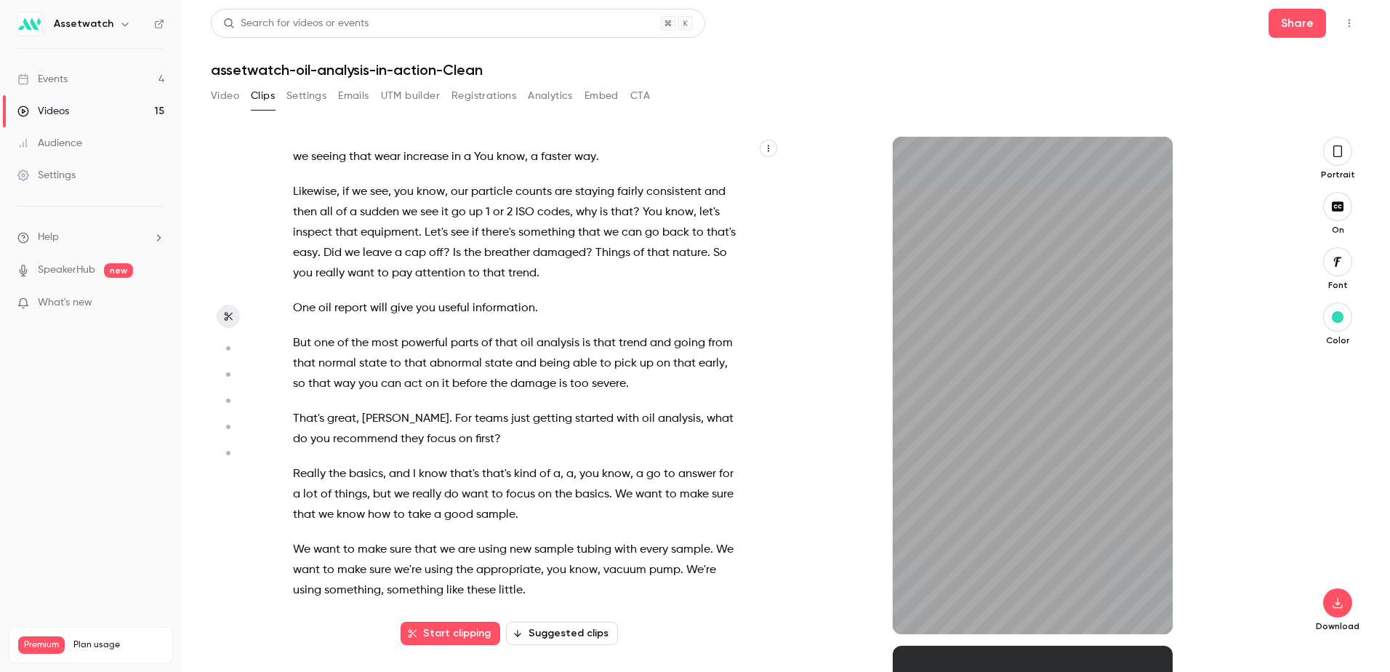
scroll to position [17678, 0]
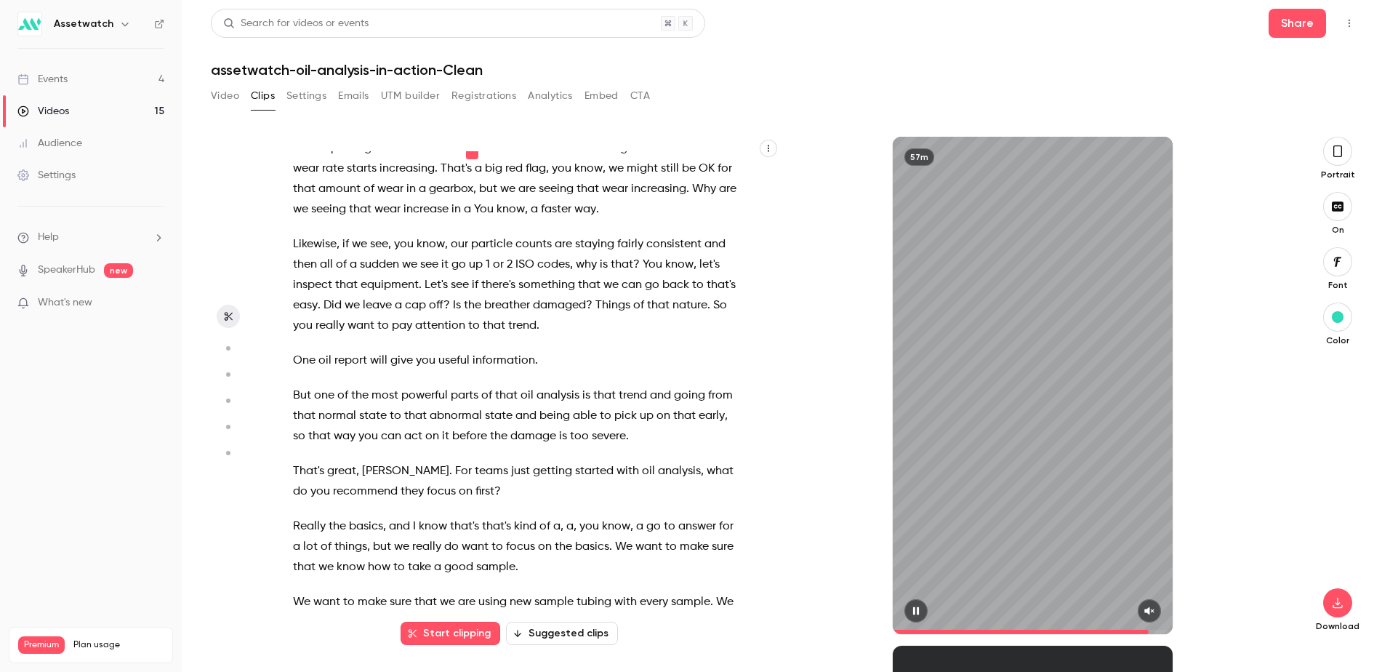
click at [915, 609] on icon "button" at bounding box center [916, 611] width 6 height 8
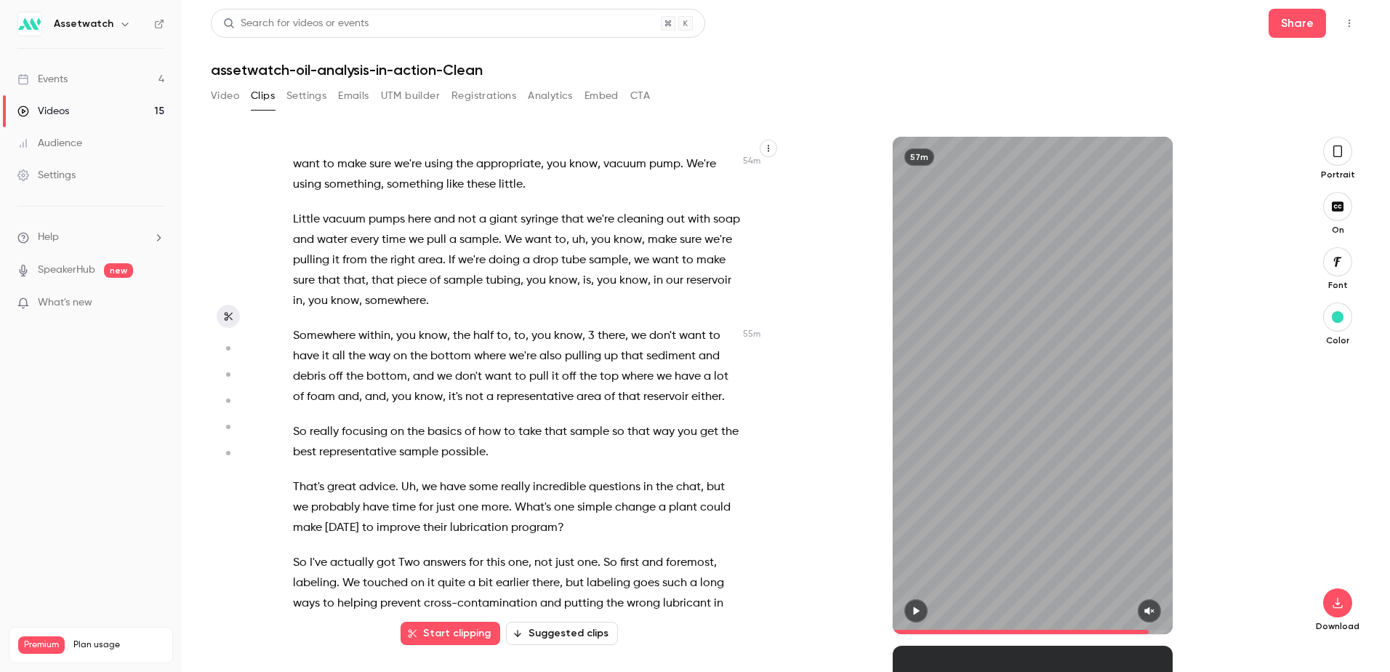
scroll to position [17845, 0]
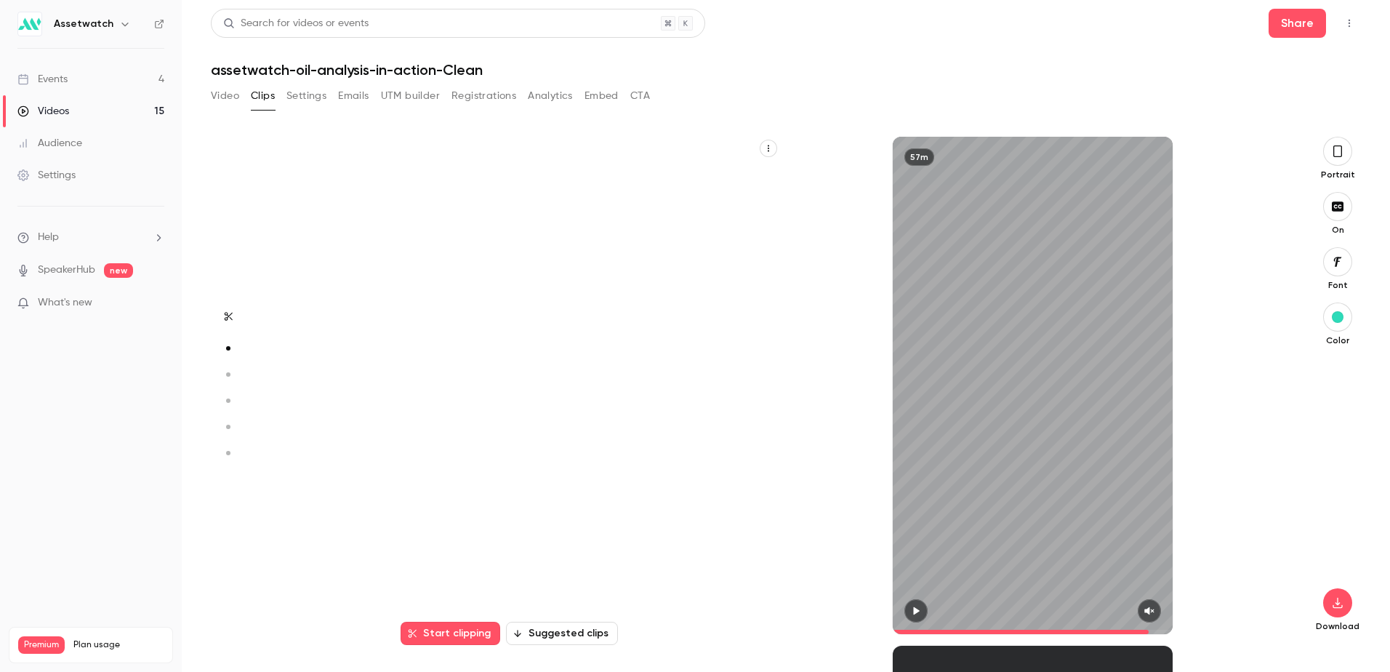
type input "******"
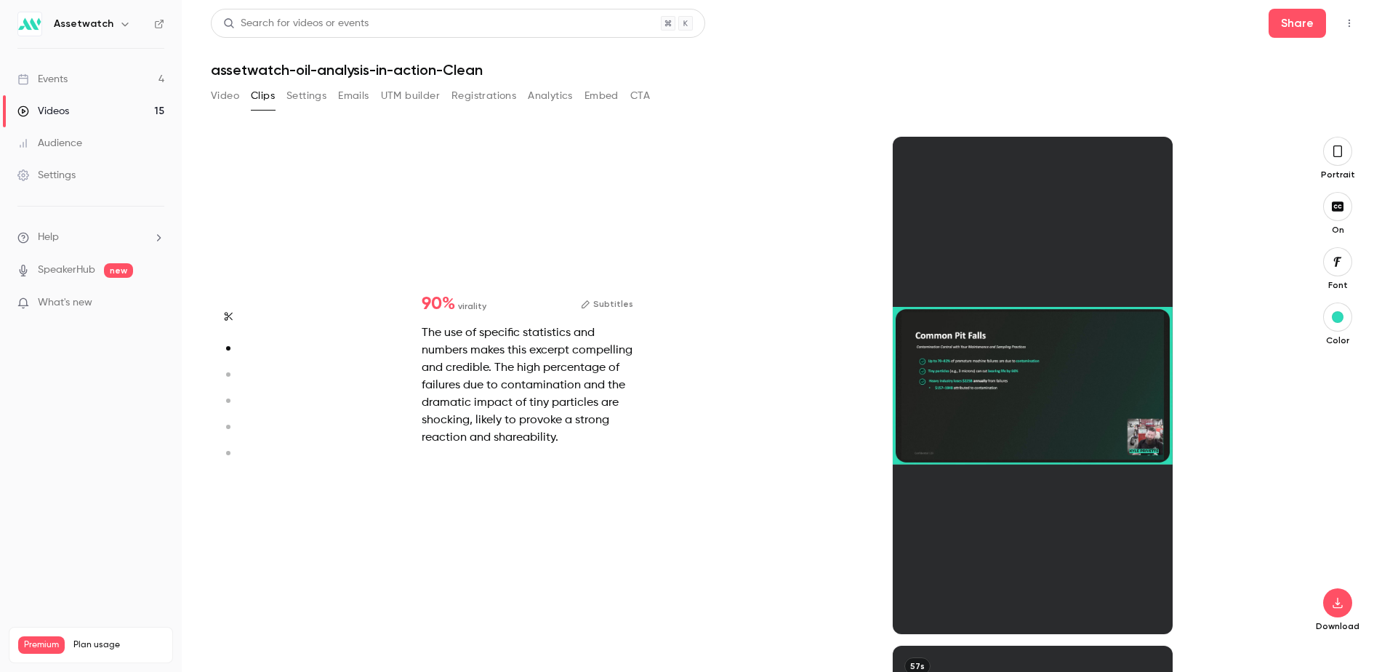
scroll to position [0, 0]
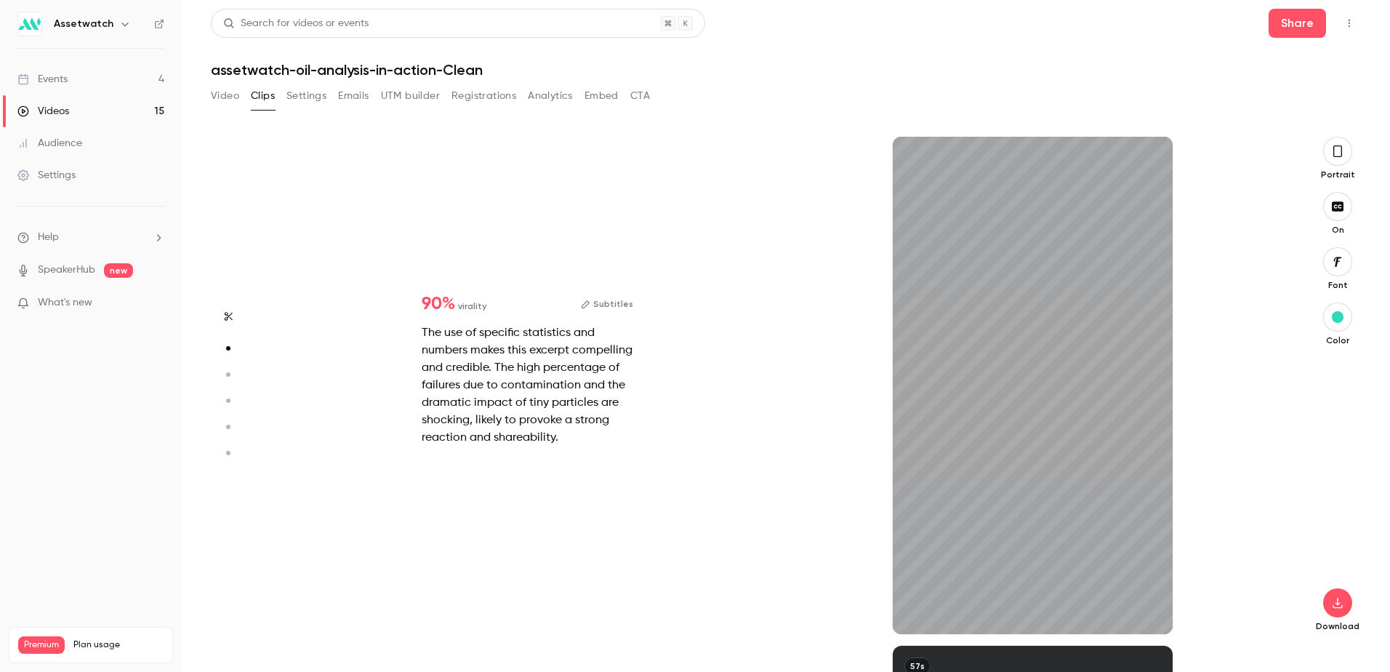
type input "***"
type input "******"
type input "*"
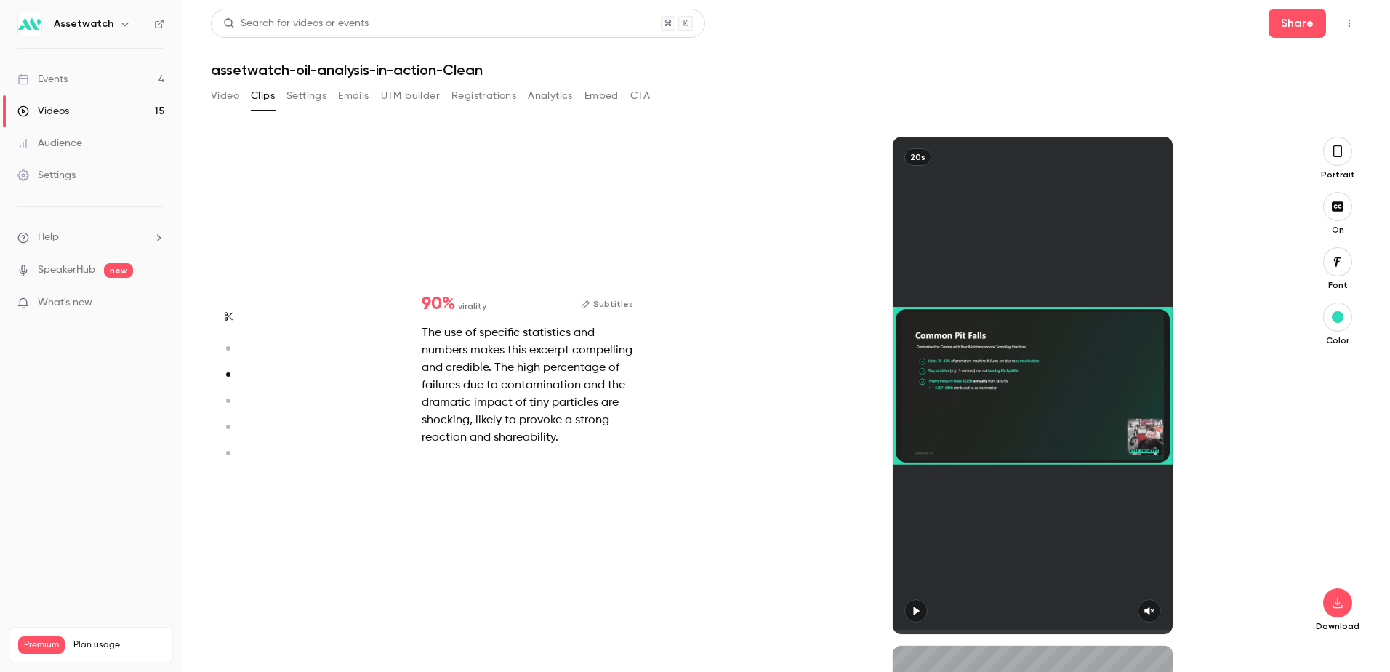
scroll to position [1018, 0]
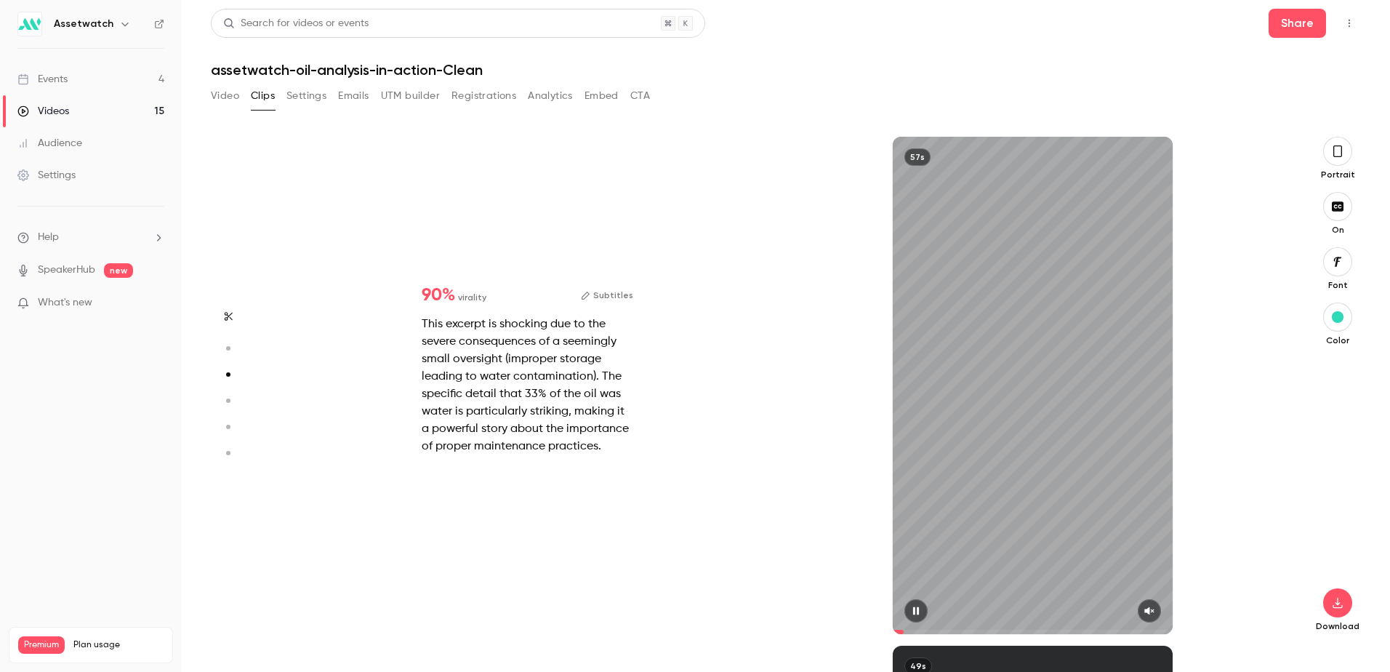
click at [1054, 386] on div "57s" at bounding box center [1033, 385] width 280 height 497
type input "***"
type input "******"
type input "*"
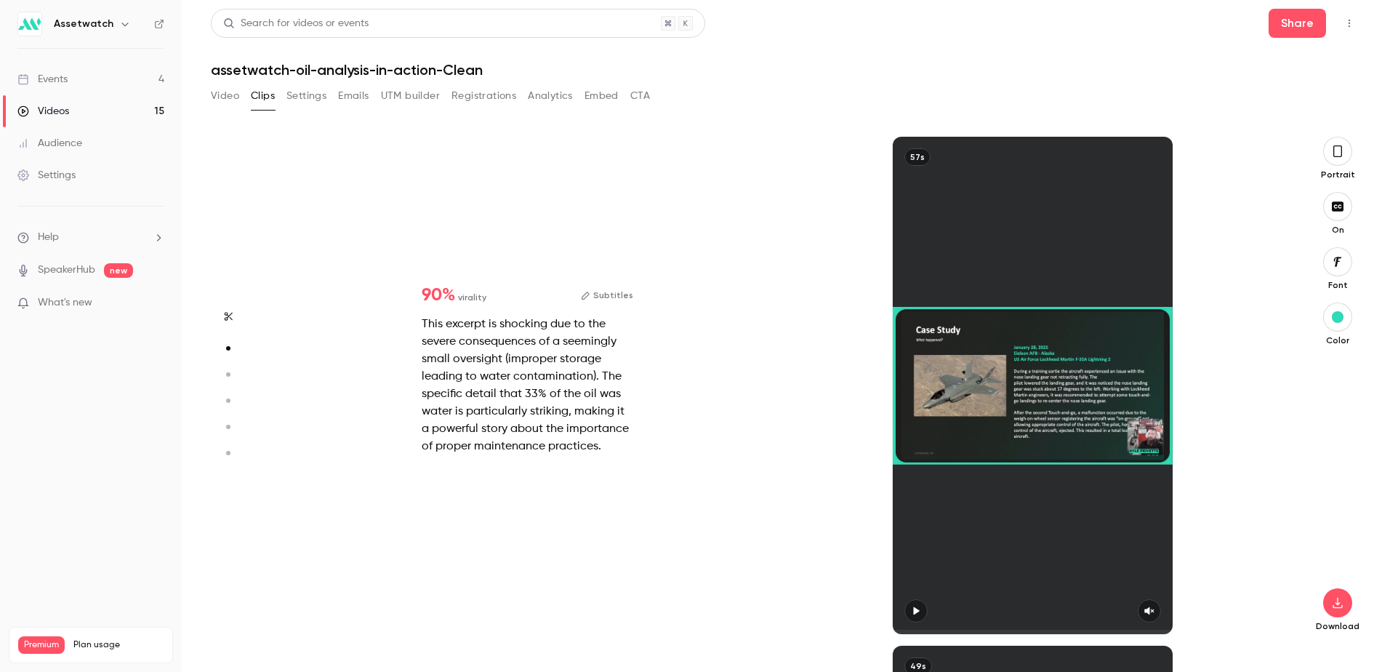
scroll to position [509, 0]
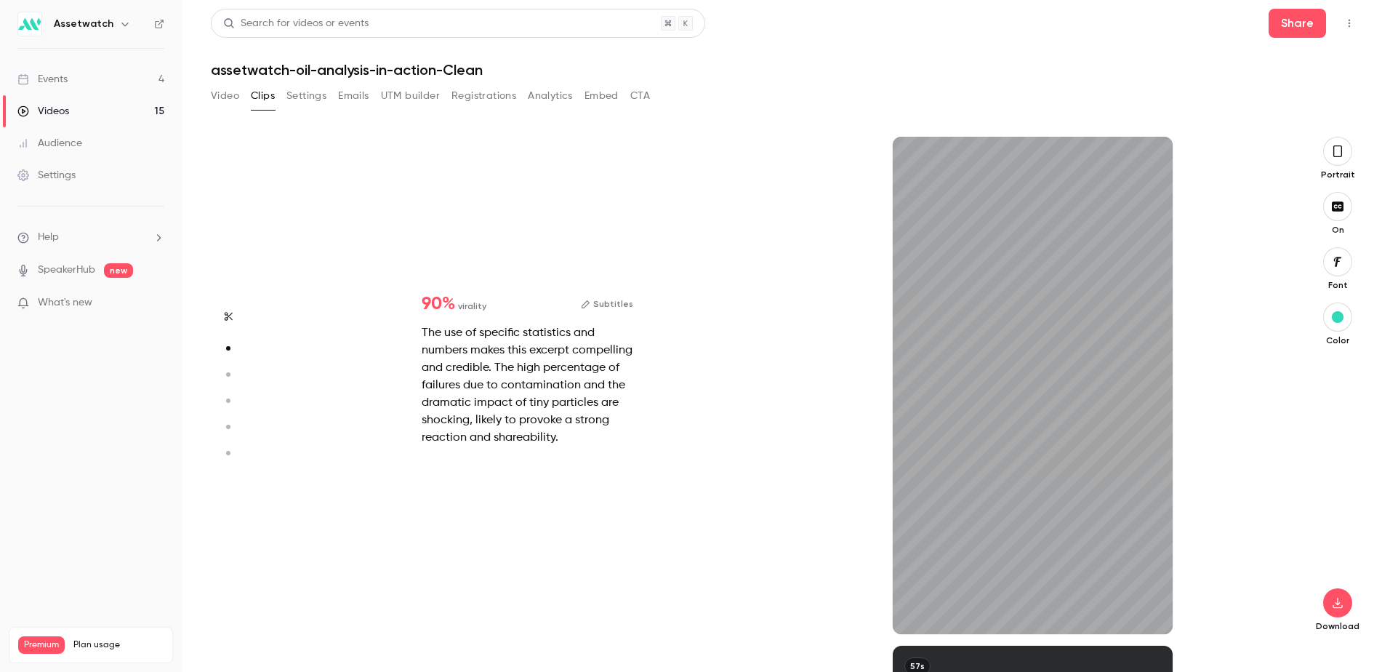
type input "***"
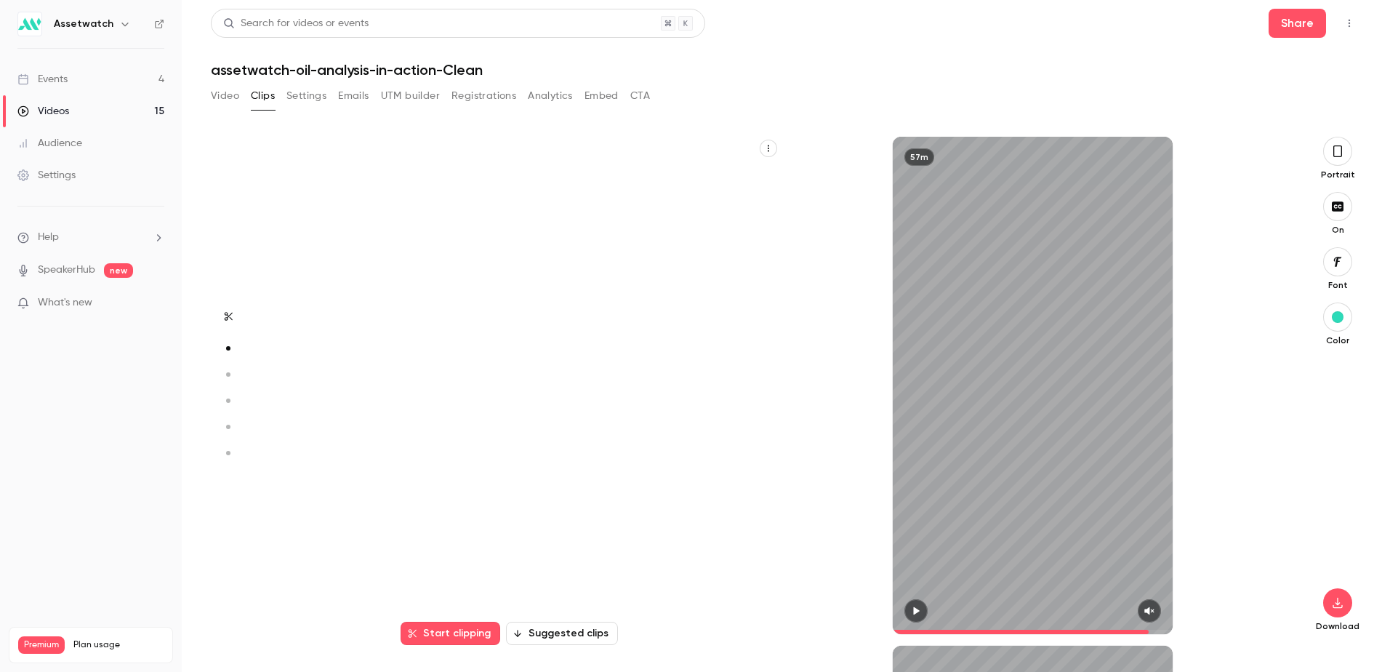
type input "******"
type input "***"
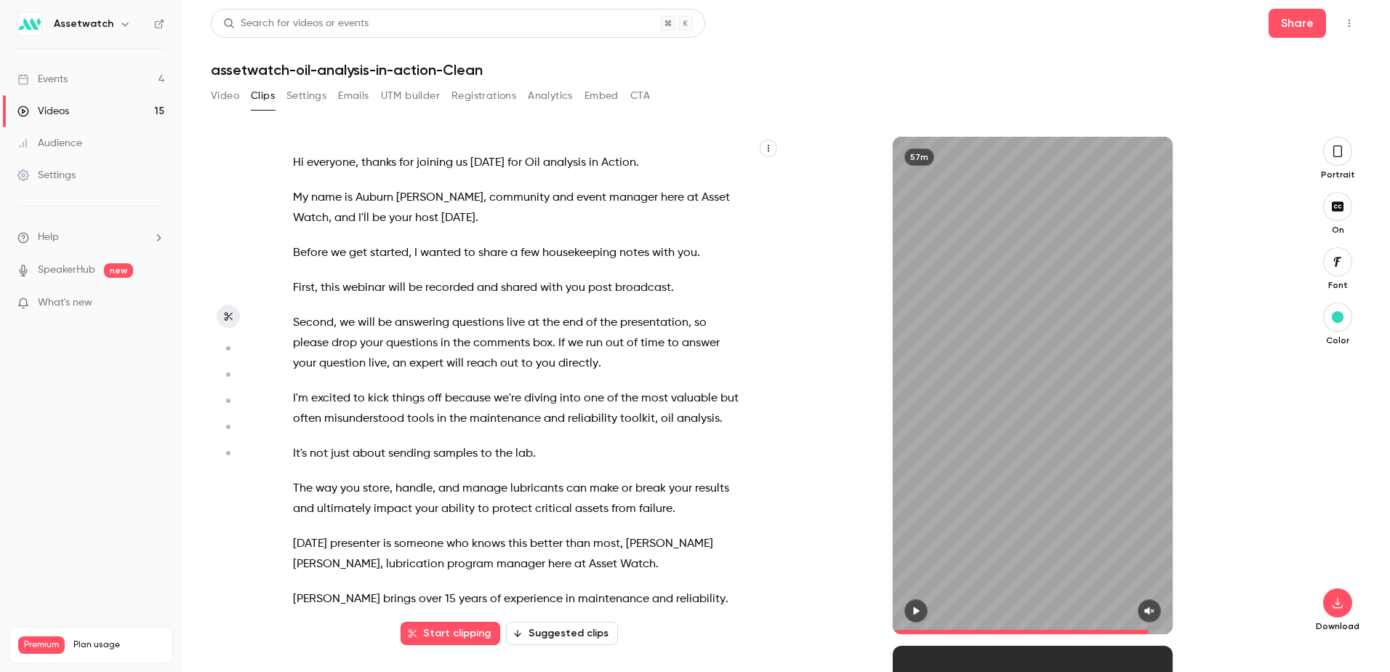
type input "******"
type input "*"
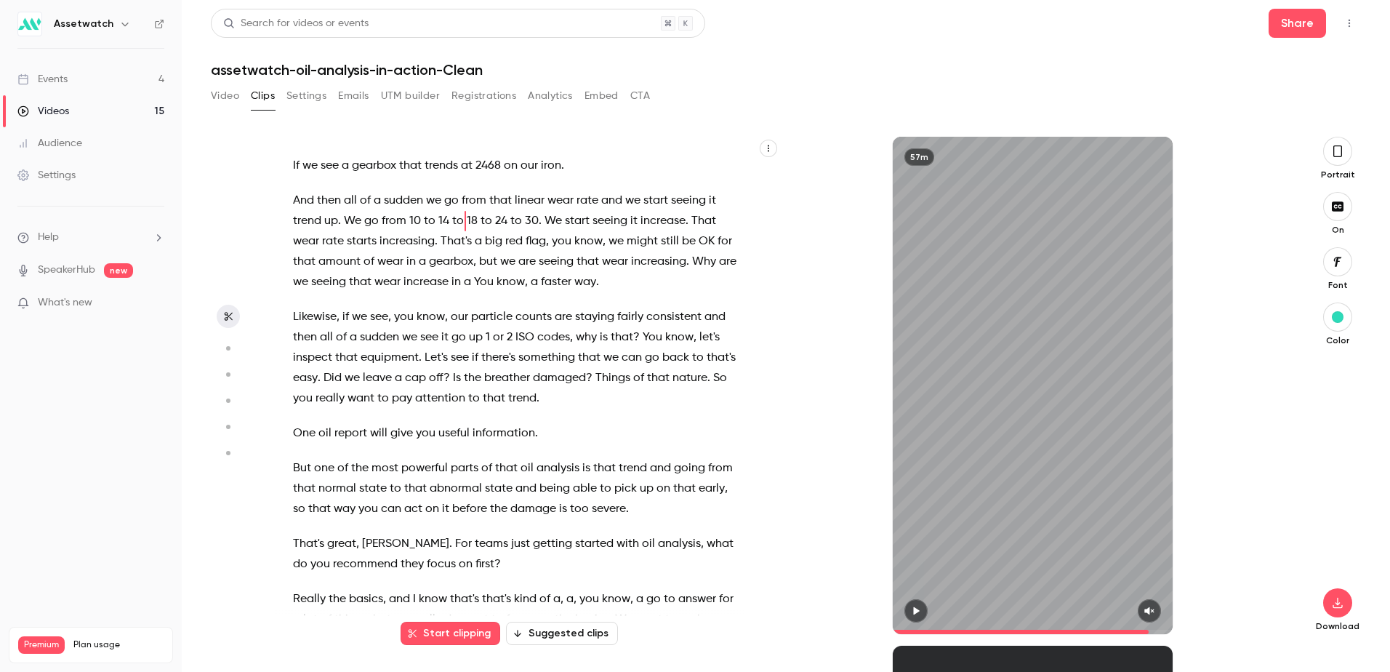
scroll to position [17314, 0]
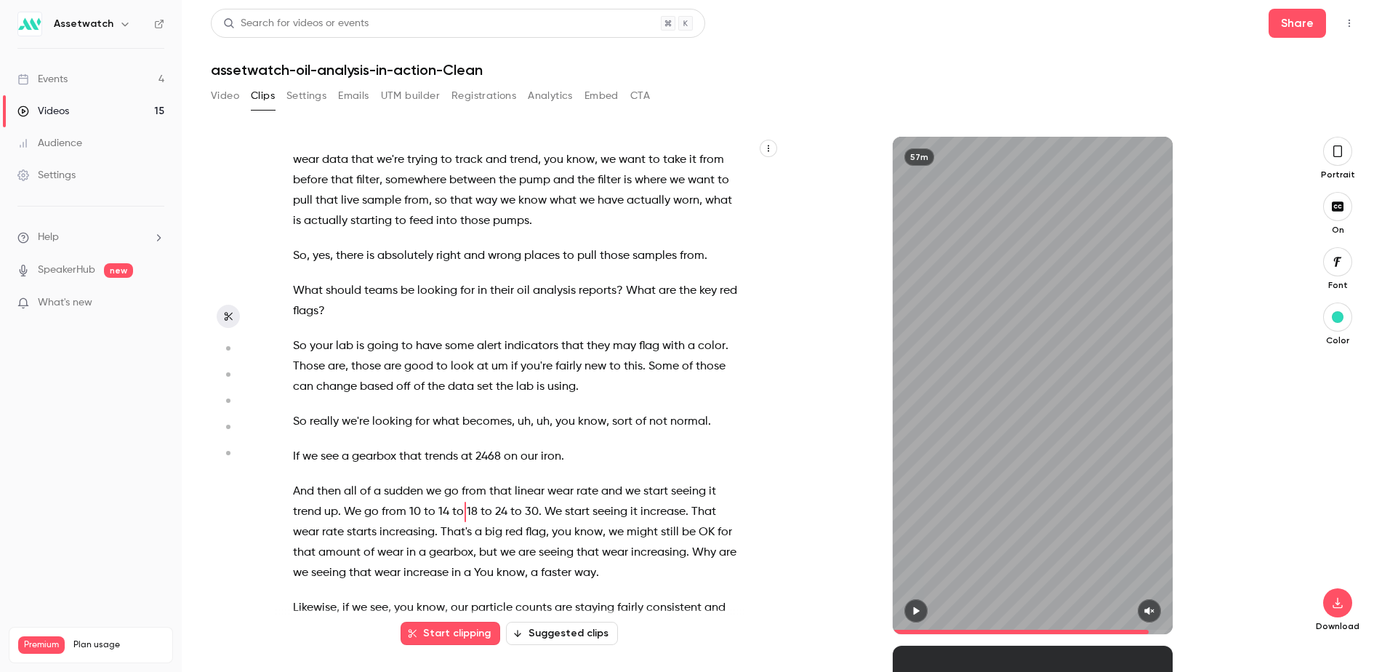
click at [1004, 410] on div "57m" at bounding box center [1033, 385] width 280 height 497
click at [1000, 389] on div "57m" at bounding box center [1033, 385] width 280 height 497
click at [1035, 524] on div "57m" at bounding box center [1033, 385] width 280 height 497
type input "******"
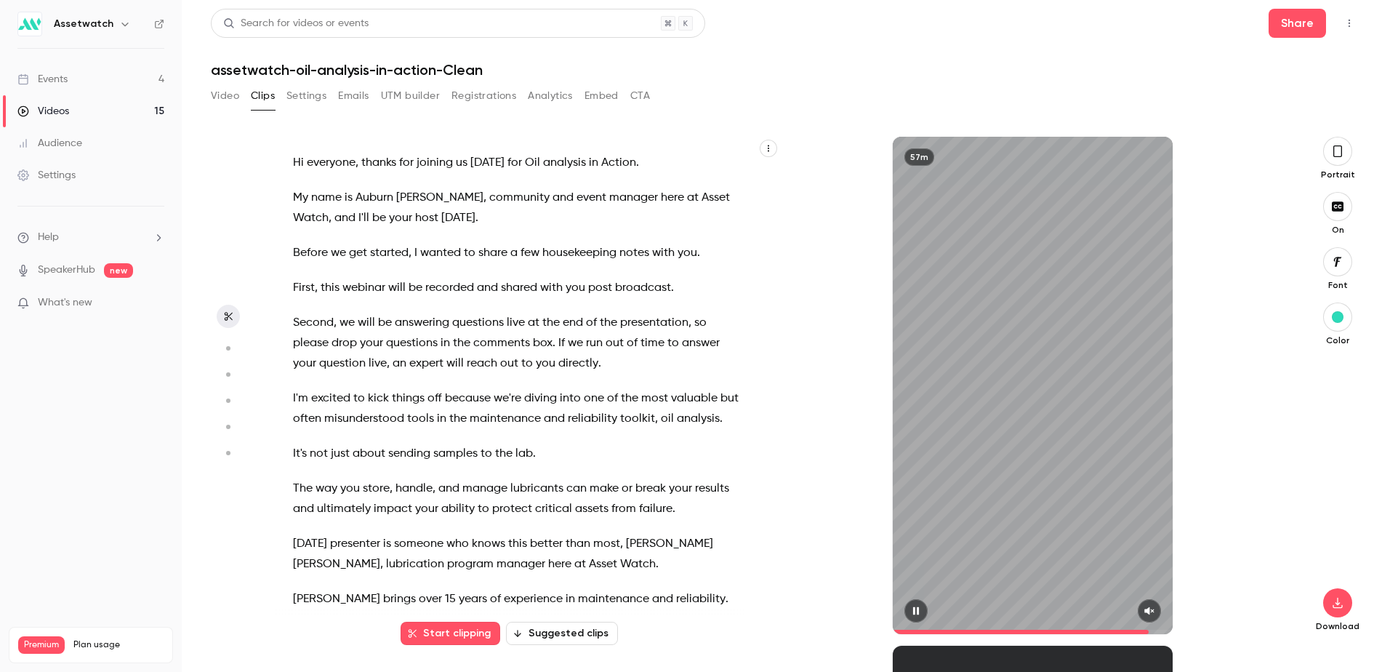
click at [916, 608] on button "button" at bounding box center [916, 610] width 23 height 23
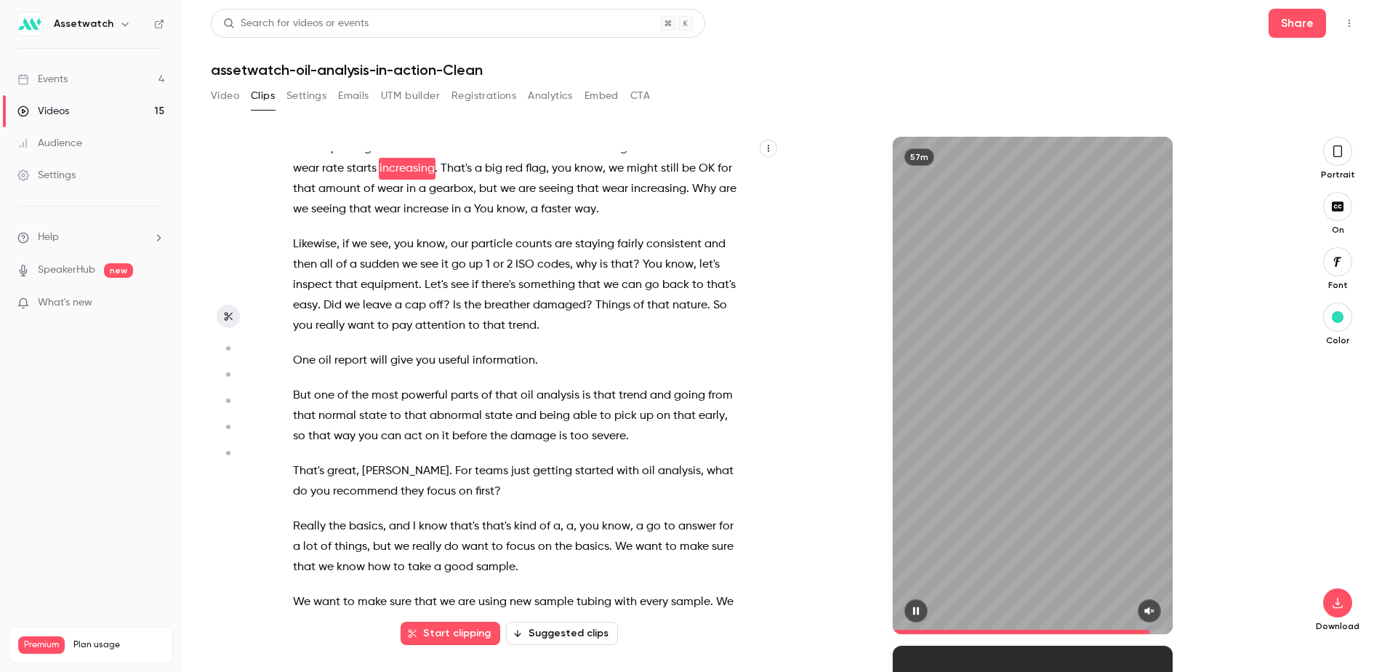
scroll to position [17698, 0]
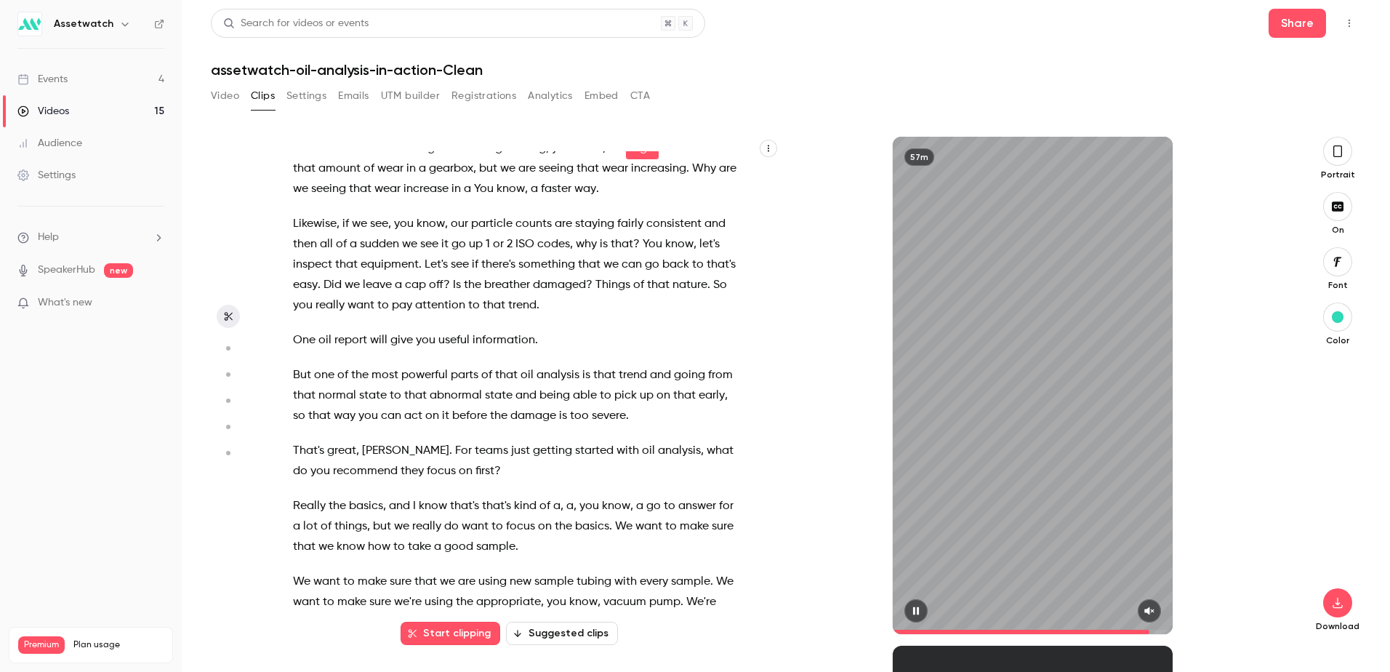
click at [916, 609] on icon "button" at bounding box center [917, 611] width 12 height 10
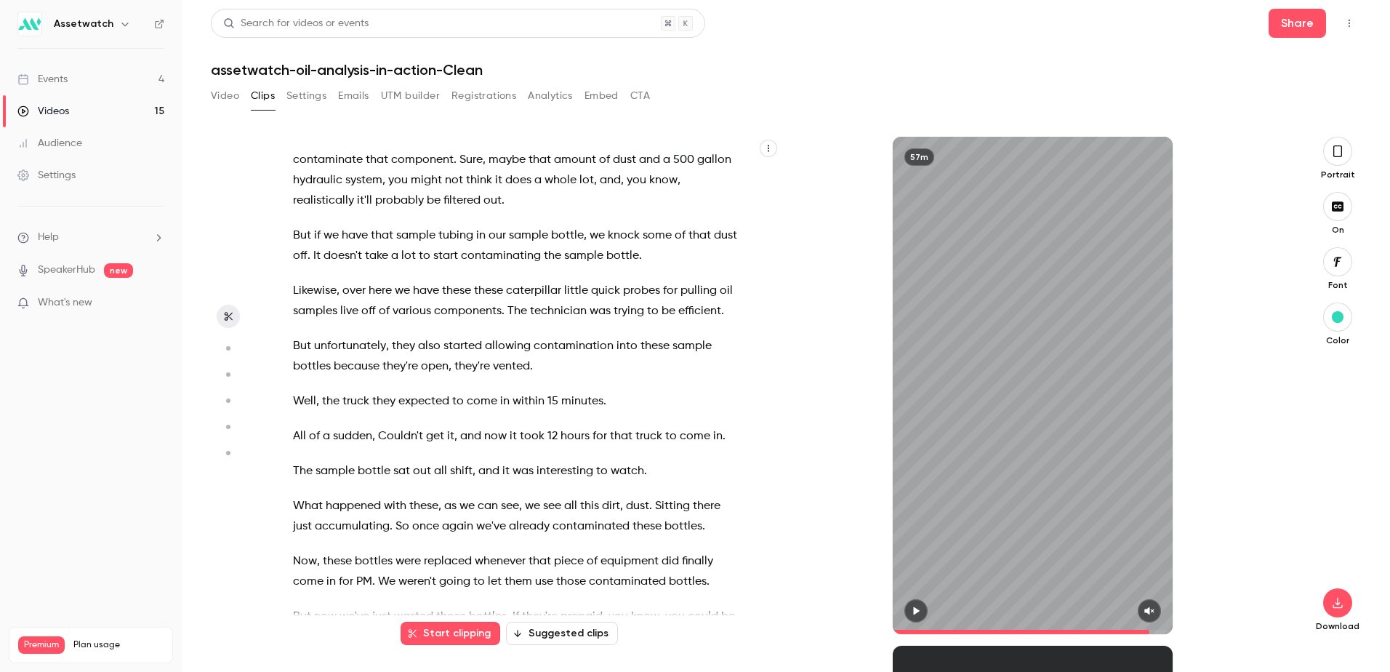
scroll to position [12317, 0]
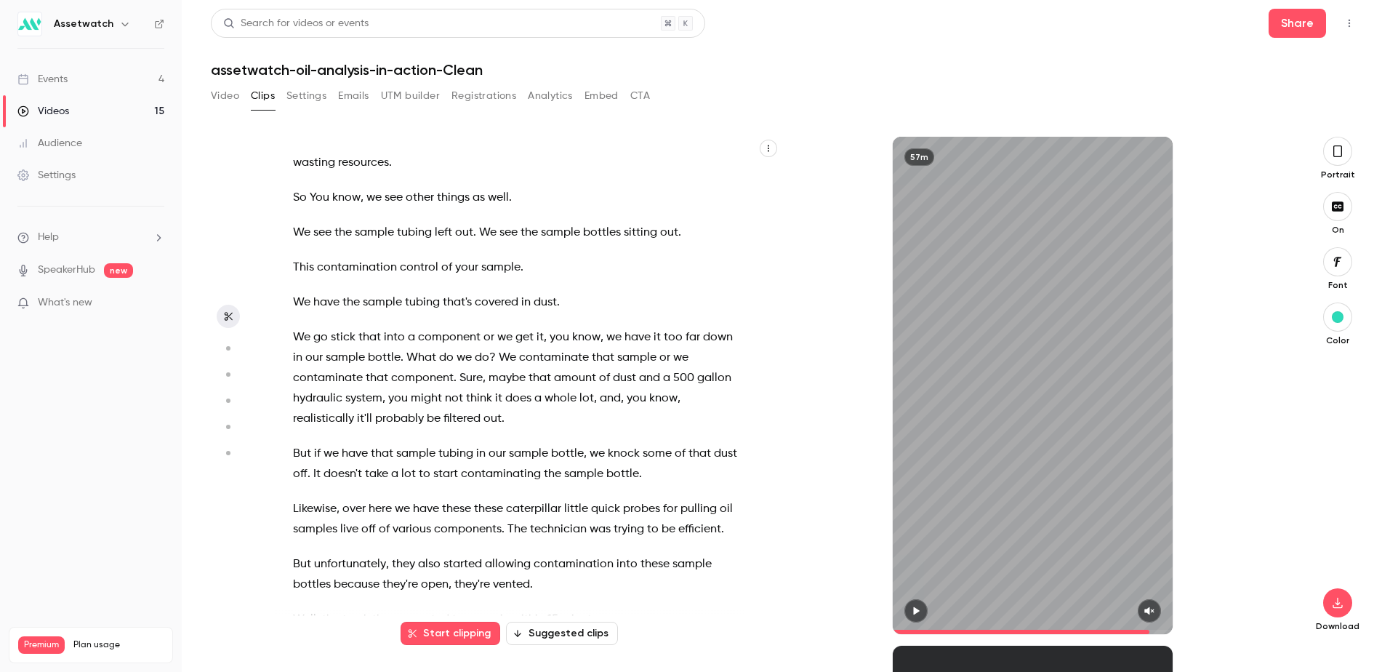
click at [545, 148] on span at bounding box center [546, 143] width 3 height 12
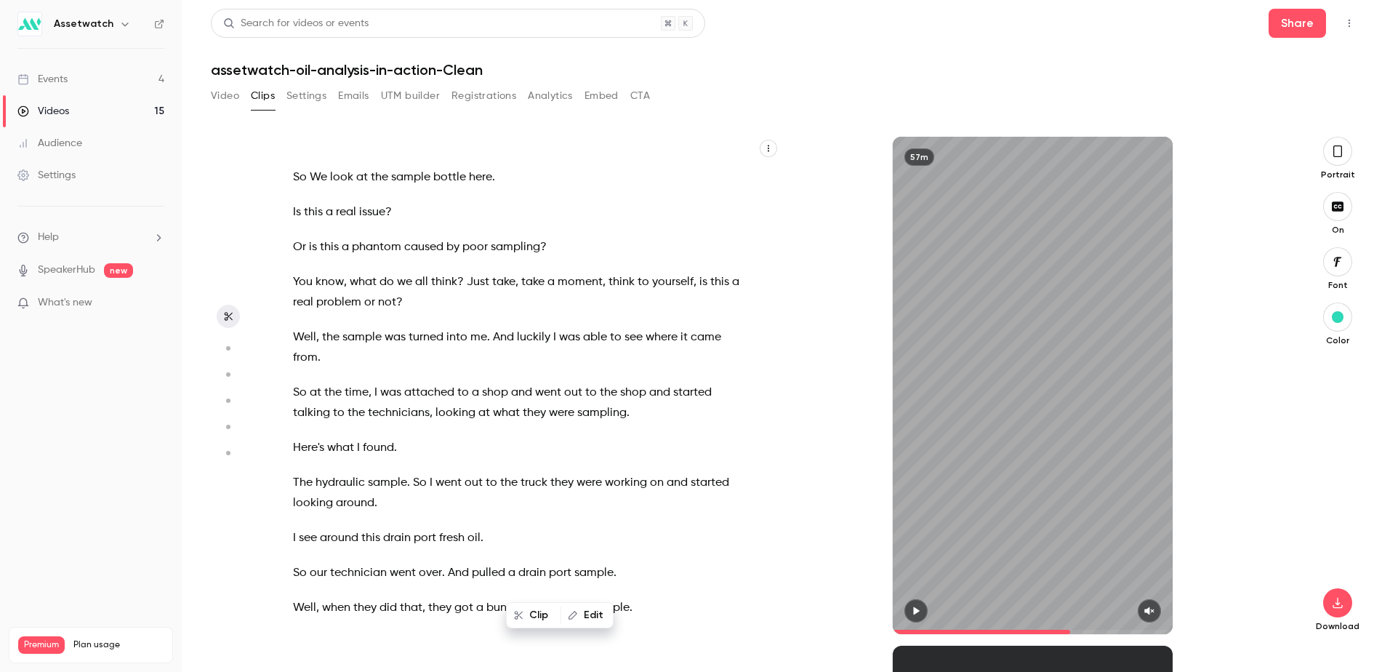
scroll to position [11336, 0]
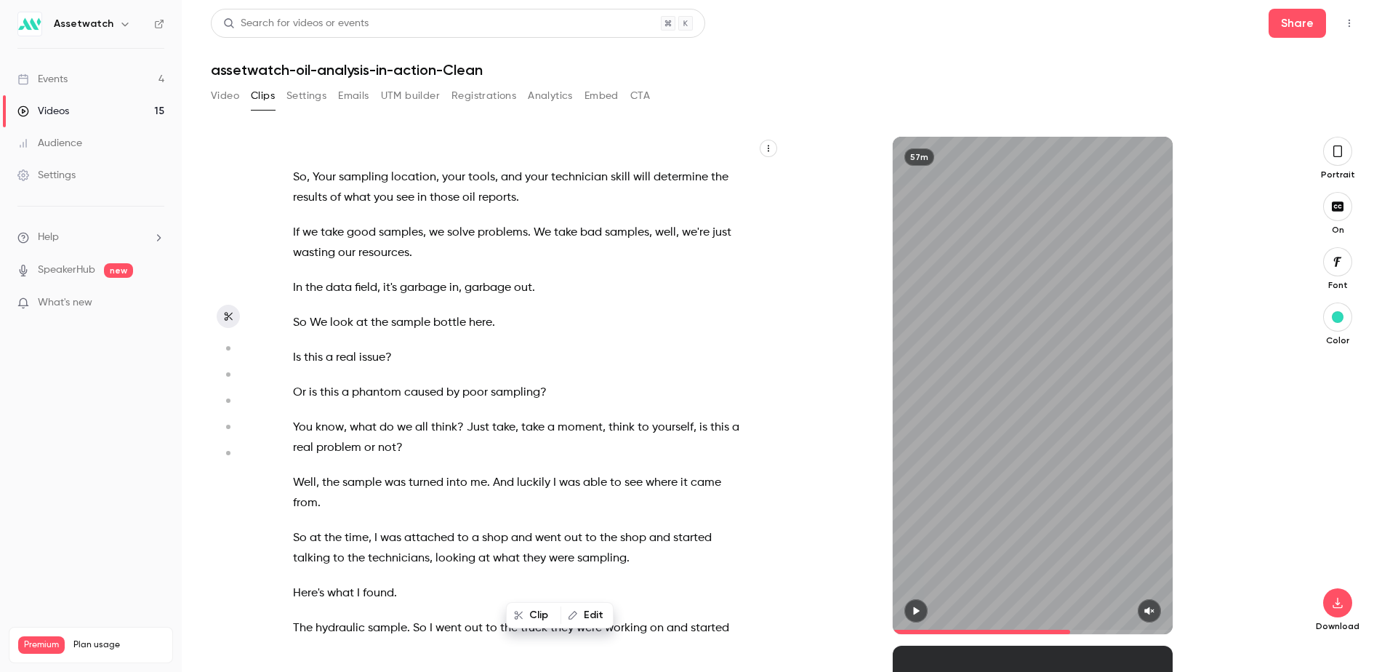
click at [404, 243] on span "samples" at bounding box center [401, 233] width 44 height 20
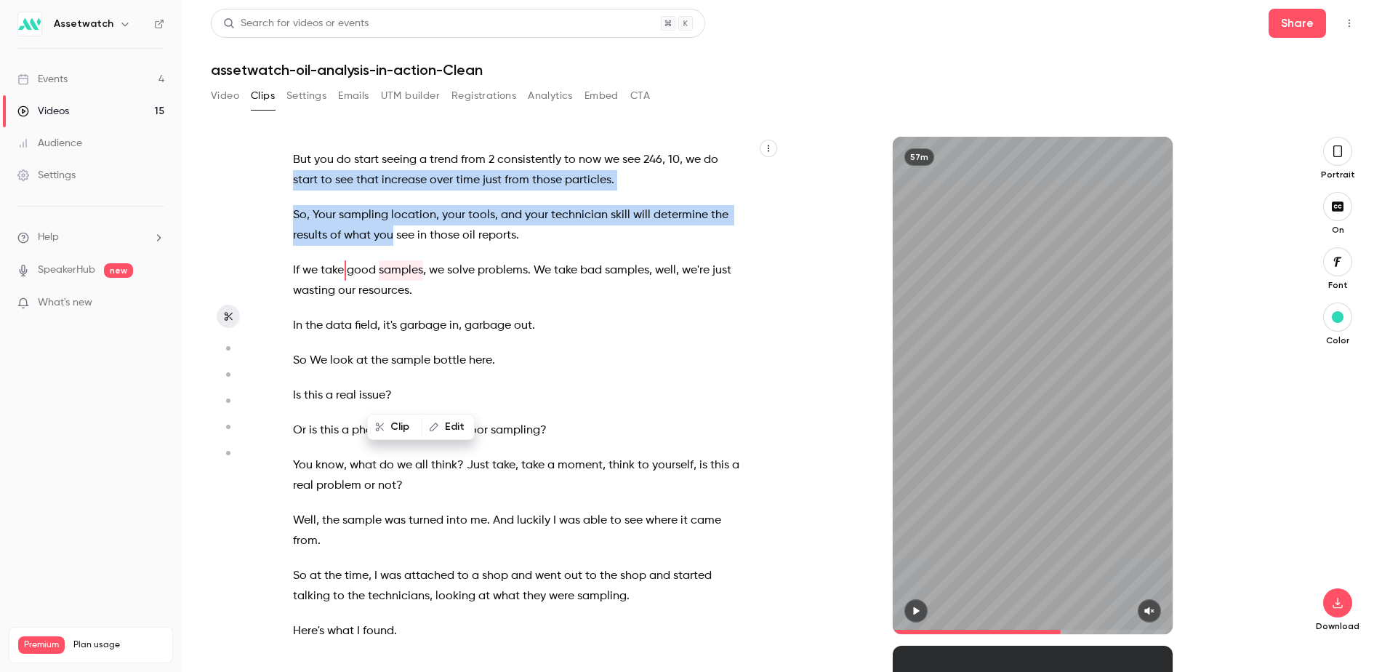
drag, startPoint x: 295, startPoint y: 298, endPoint x: 390, endPoint y: 351, distance: 109.1
click at [390, 351] on div "Hi everyone , thanks for joining us [DATE] for Oil analysis in Action . My name…" at bounding box center [524, 392] width 498 height 483
drag, startPoint x: 390, startPoint y: 351, endPoint x: 315, endPoint y: 329, distance: 78.0
click at [369, 225] on span "sampling" at bounding box center [363, 215] width 49 height 20
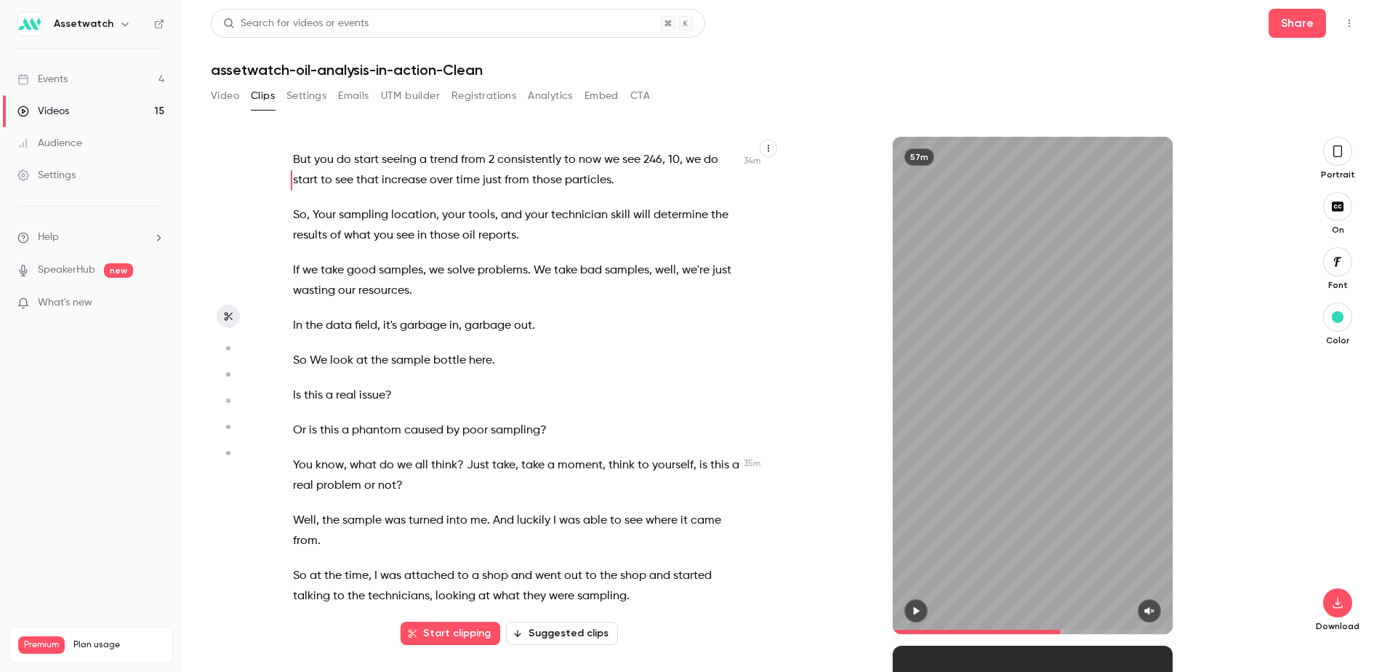
scroll to position [11208, 0]
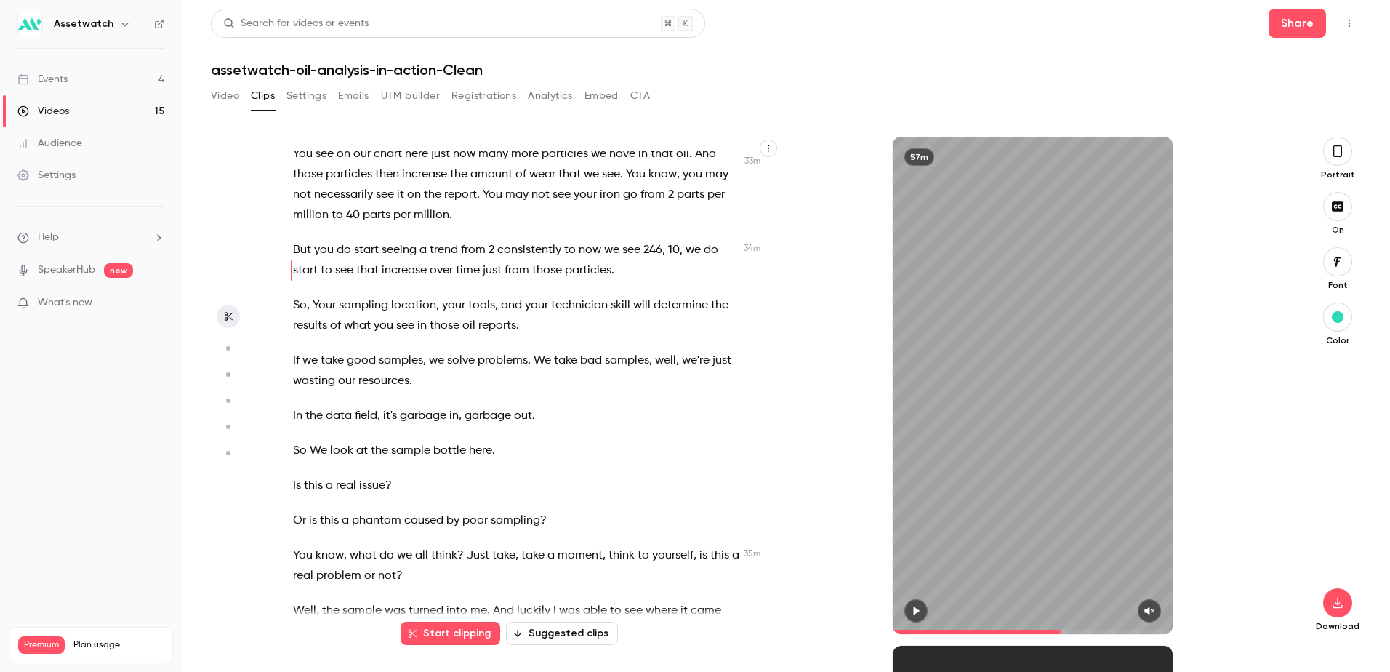
click at [294, 225] on span "million" at bounding box center [311, 215] width 36 height 20
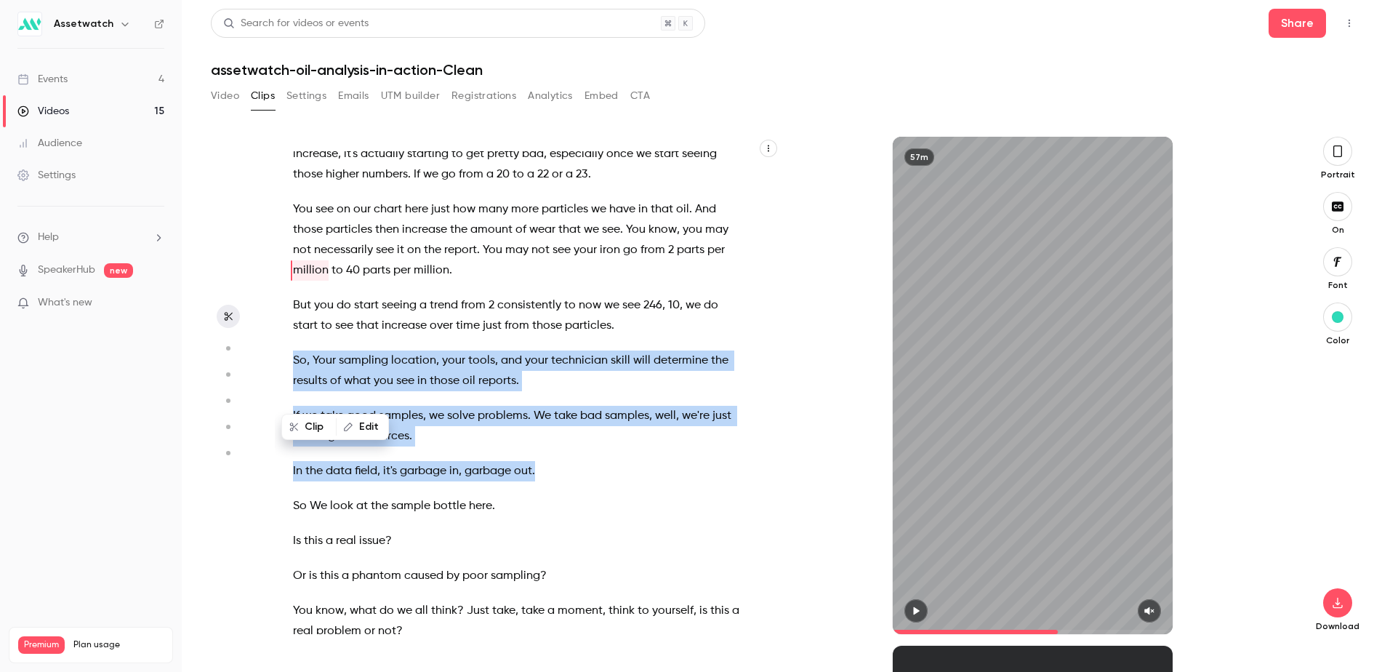
drag, startPoint x: 295, startPoint y: 485, endPoint x: 537, endPoint y: 599, distance: 267.4
click at [537, 599] on div "Hi everyone , thanks for joining us [DATE] for Oil analysis in Action . My name…" at bounding box center [524, 392] width 498 height 483
type input "******"
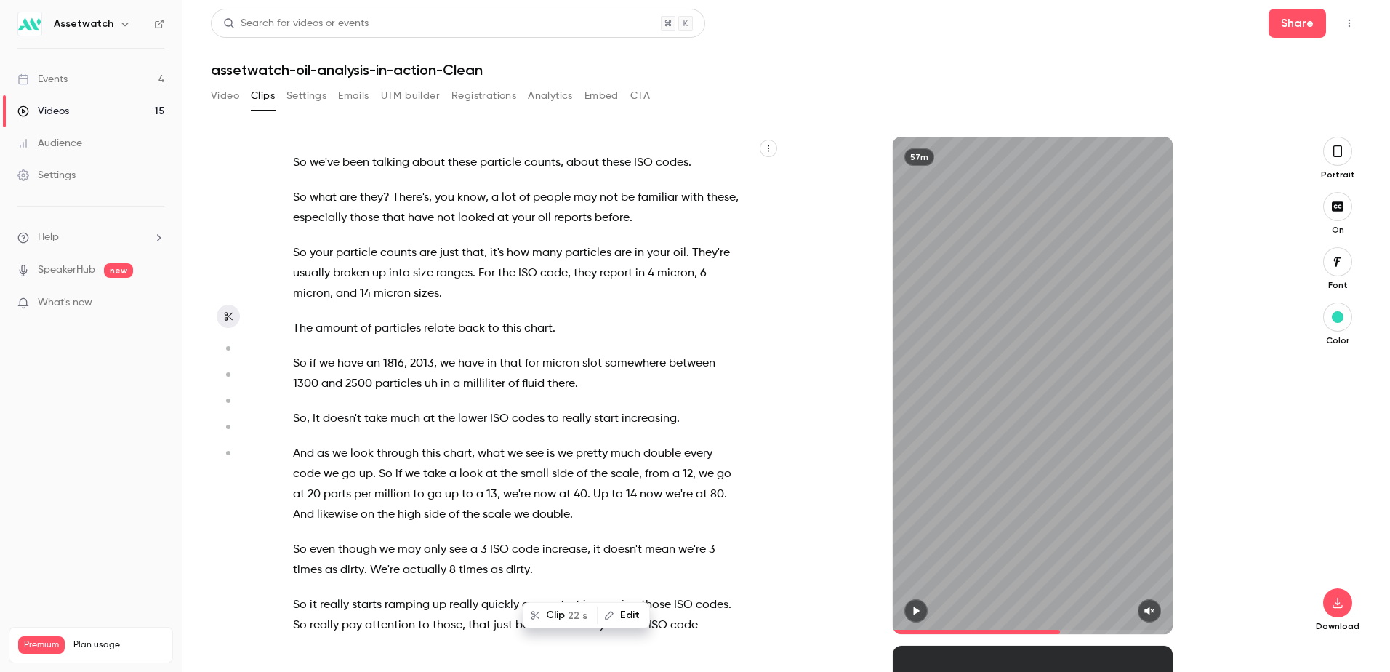
scroll to position [10443, 0]
